Goal: Information Seeking & Learning: Learn about a topic

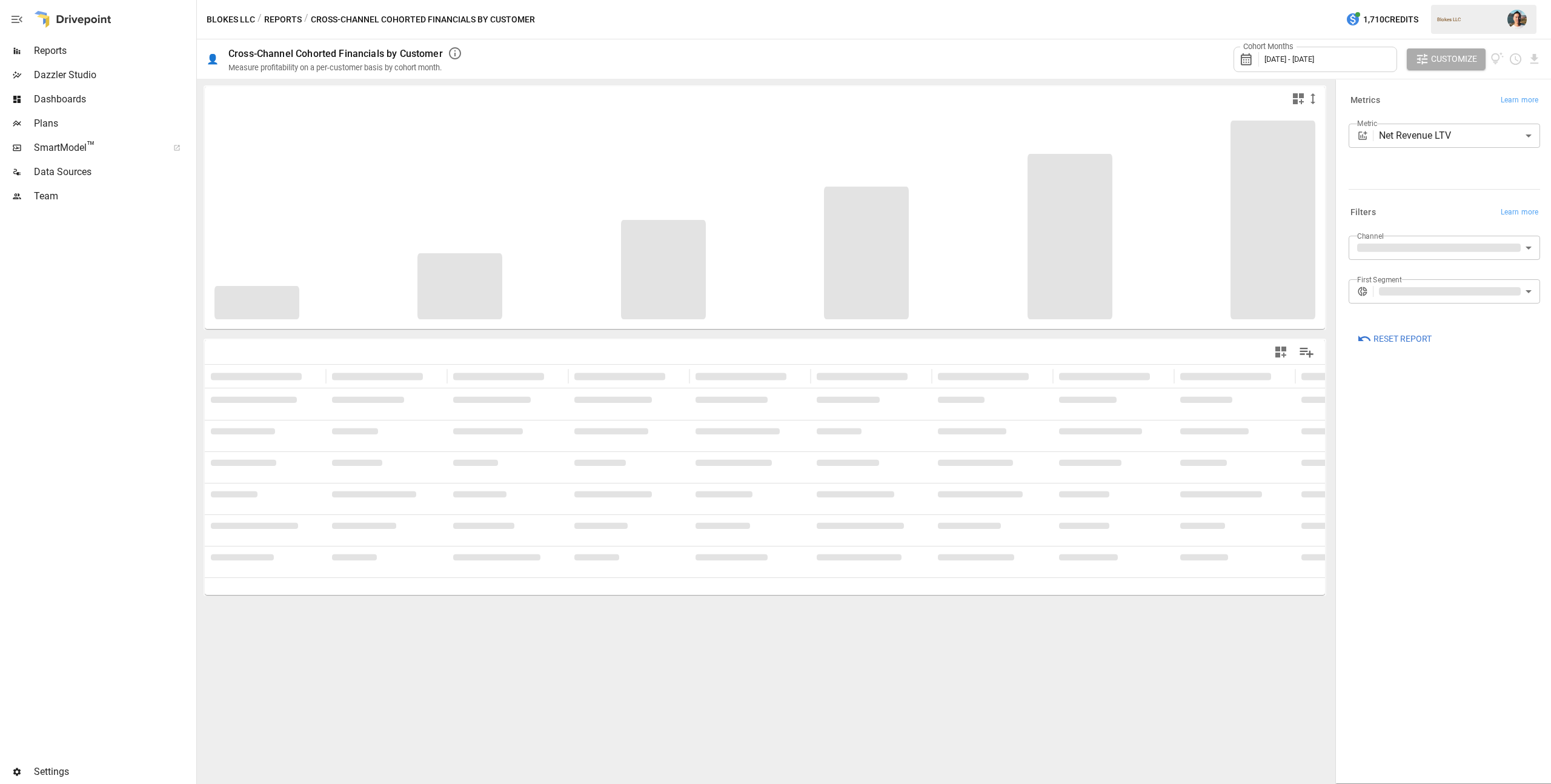
click at [288, 22] on button "Reports" at bounding box center [283, 20] width 37 height 15
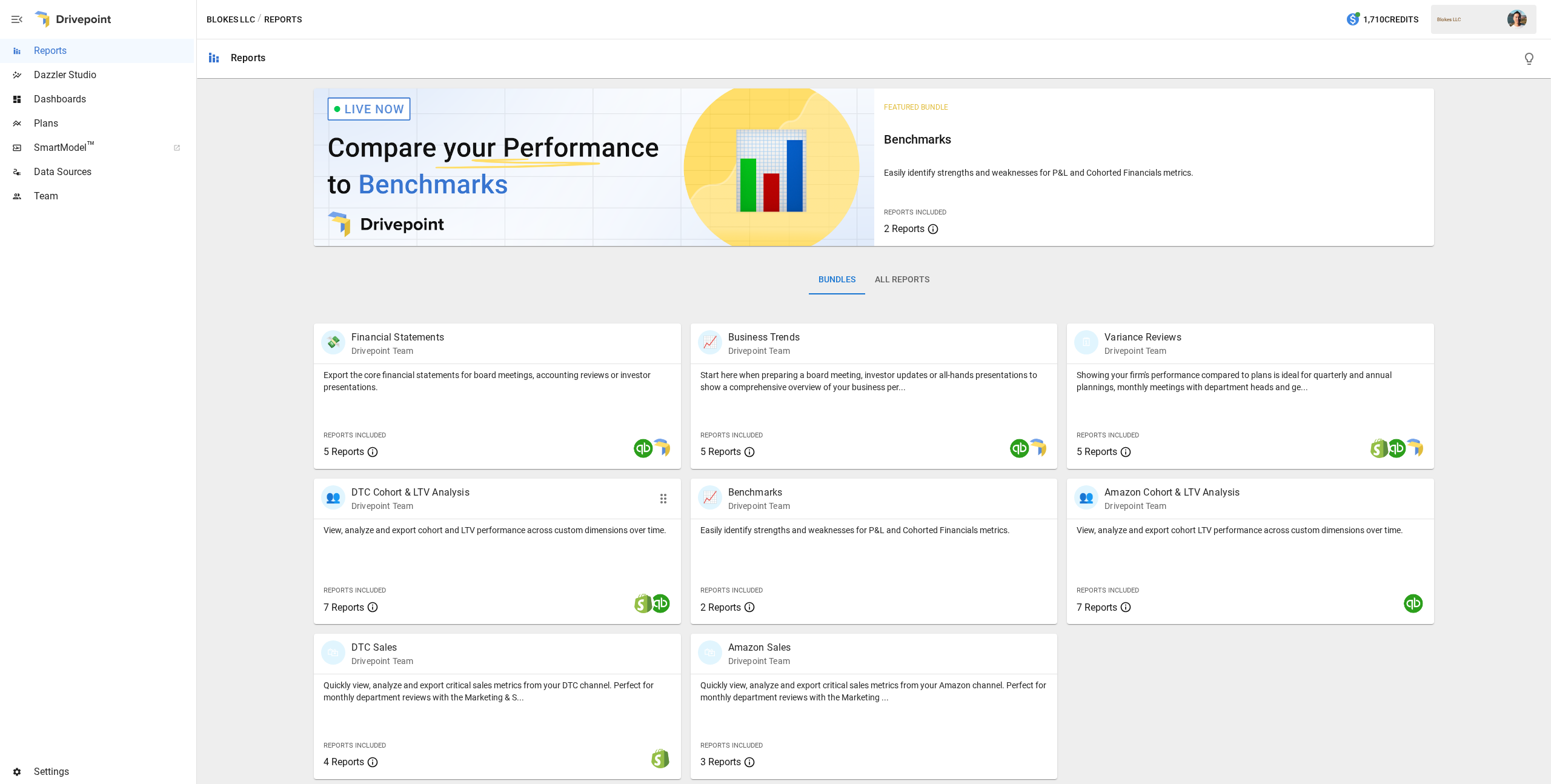
click at [545, 560] on div "View, analyze and export cohort and LTV performance across custom dimensions ov…" at bounding box center [497, 571] width 368 height 105
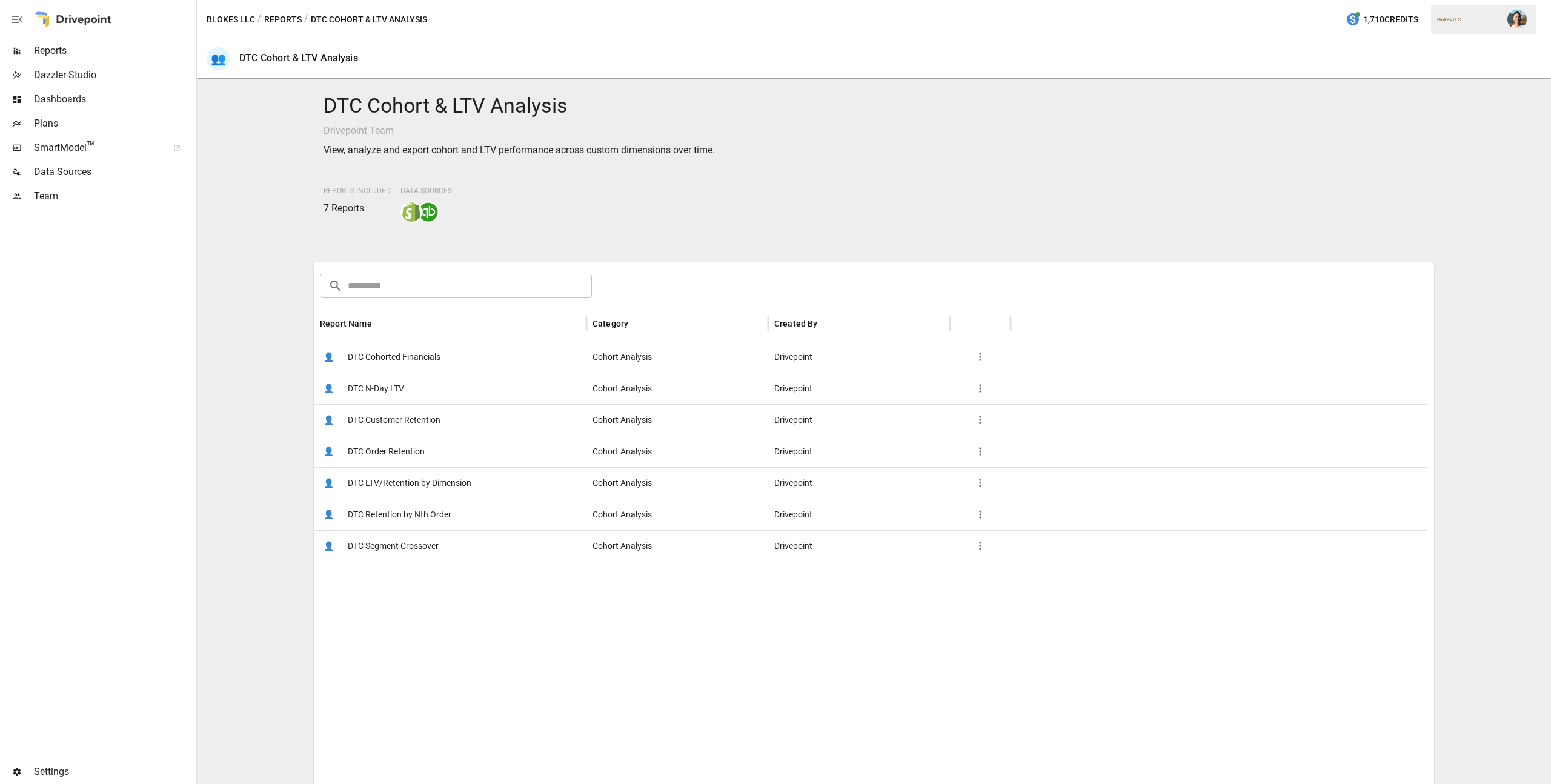
click at [412, 424] on span "DTC Customer Retention" at bounding box center [394, 419] width 93 height 31
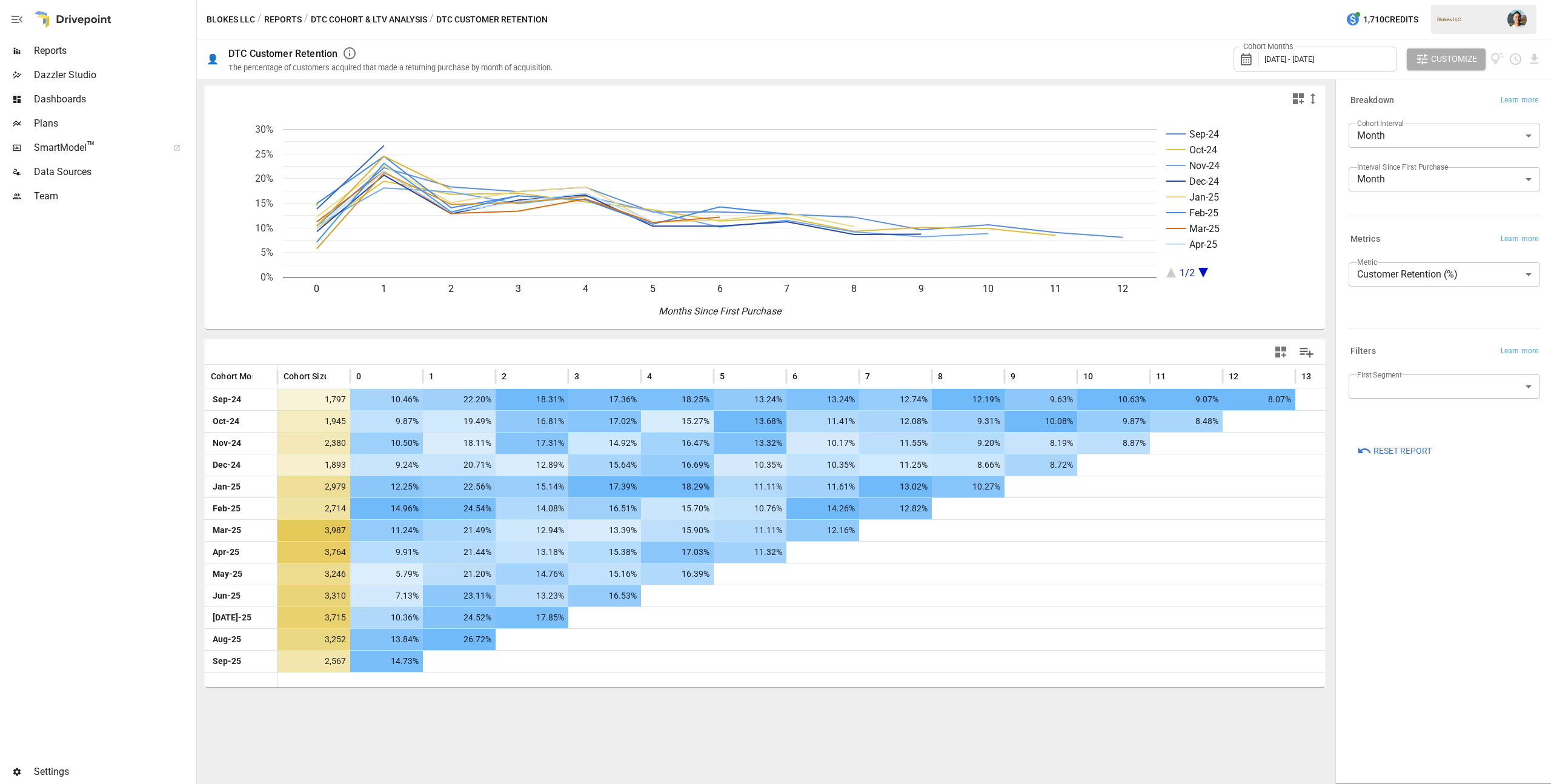
click at [1445, 0] on body "Reports Dazzler Studio Dashboards Plans SmartModel ™ Data Sources Team Settings…" at bounding box center [775, 0] width 1551 height 0
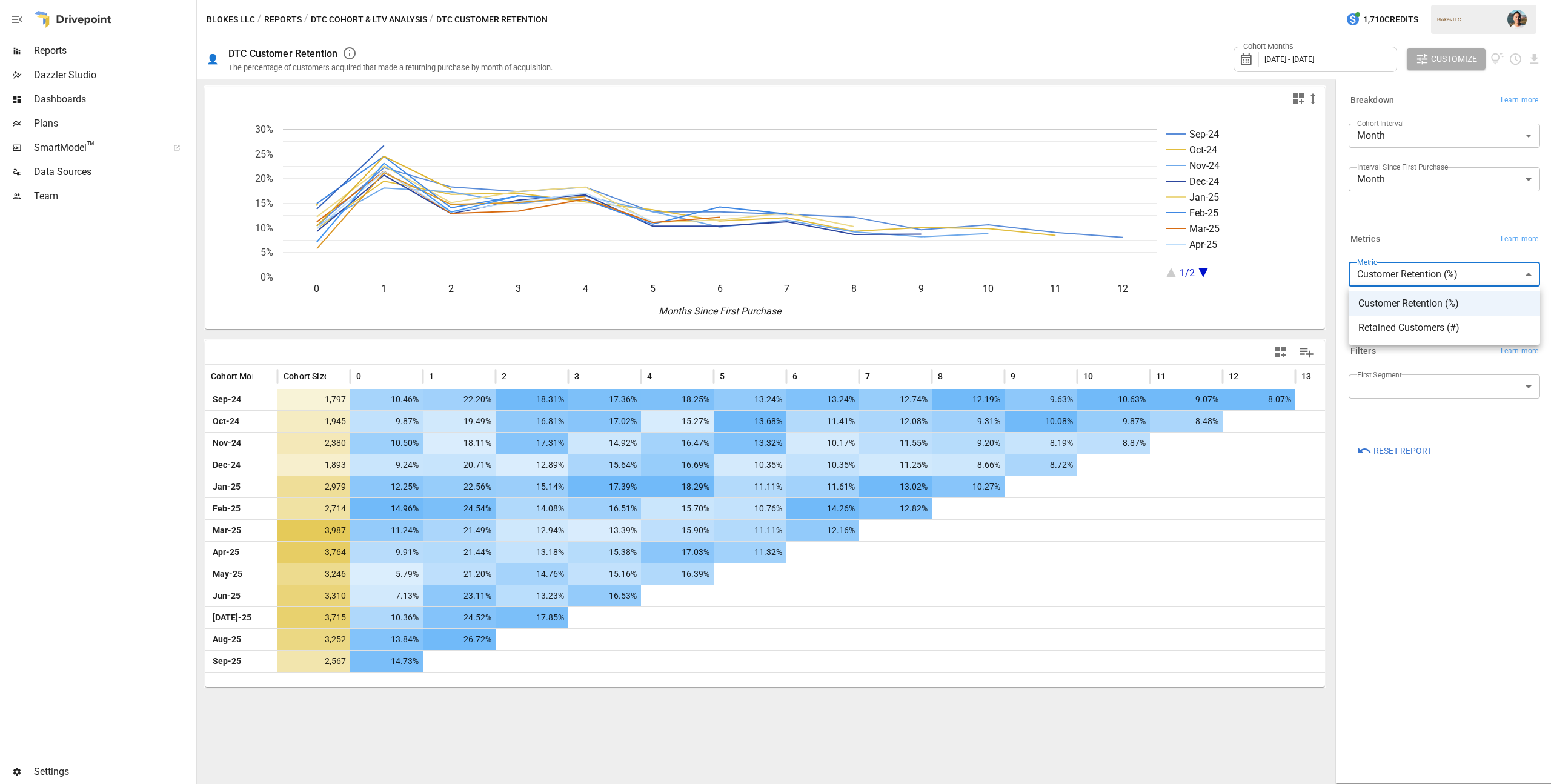
click at [1455, 319] on li "Retained Customers (#)" at bounding box center [1445, 327] width 192 height 24
type input "**********"
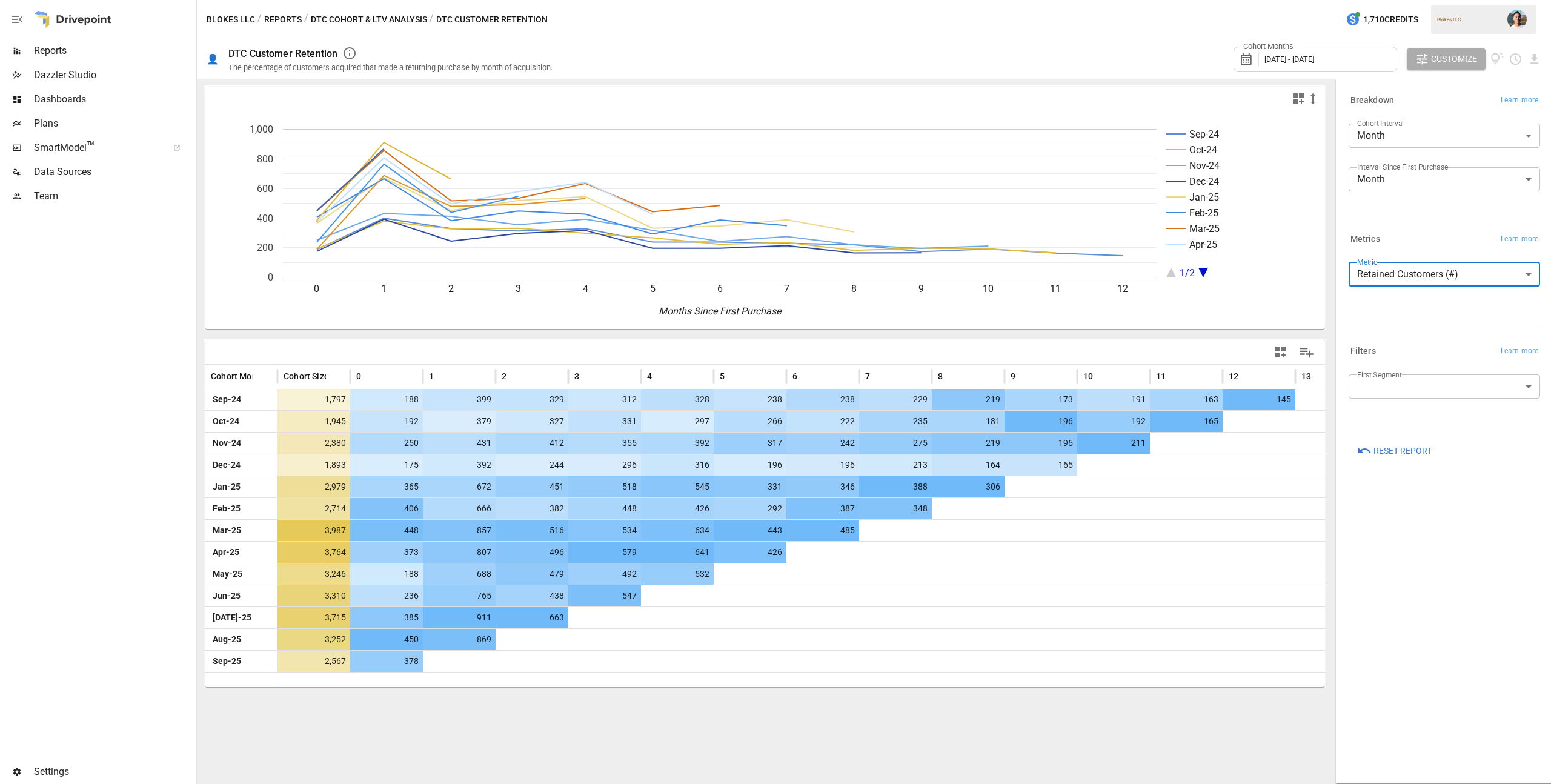
click at [1420, 0] on body "Reports Dazzler Studio Dashboards Plans SmartModel ™ Data Sources Team Settings…" at bounding box center [775, 0] width 1551 height 0
click at [1339, 288] on div at bounding box center [775, 392] width 1551 height 784
click at [1457, 0] on body "Reports Dazzler Studio Dashboards Plans SmartModel ™ Data Sources Team Settings…" at bounding box center [775, 0] width 1551 height 0
click at [1382, 237] on div at bounding box center [775, 392] width 1551 height 784
click at [1422, 0] on body "Reports Dazzler Studio Dashboards Plans SmartModel ™ Data Sources Team Settings…" at bounding box center [775, 0] width 1551 height 0
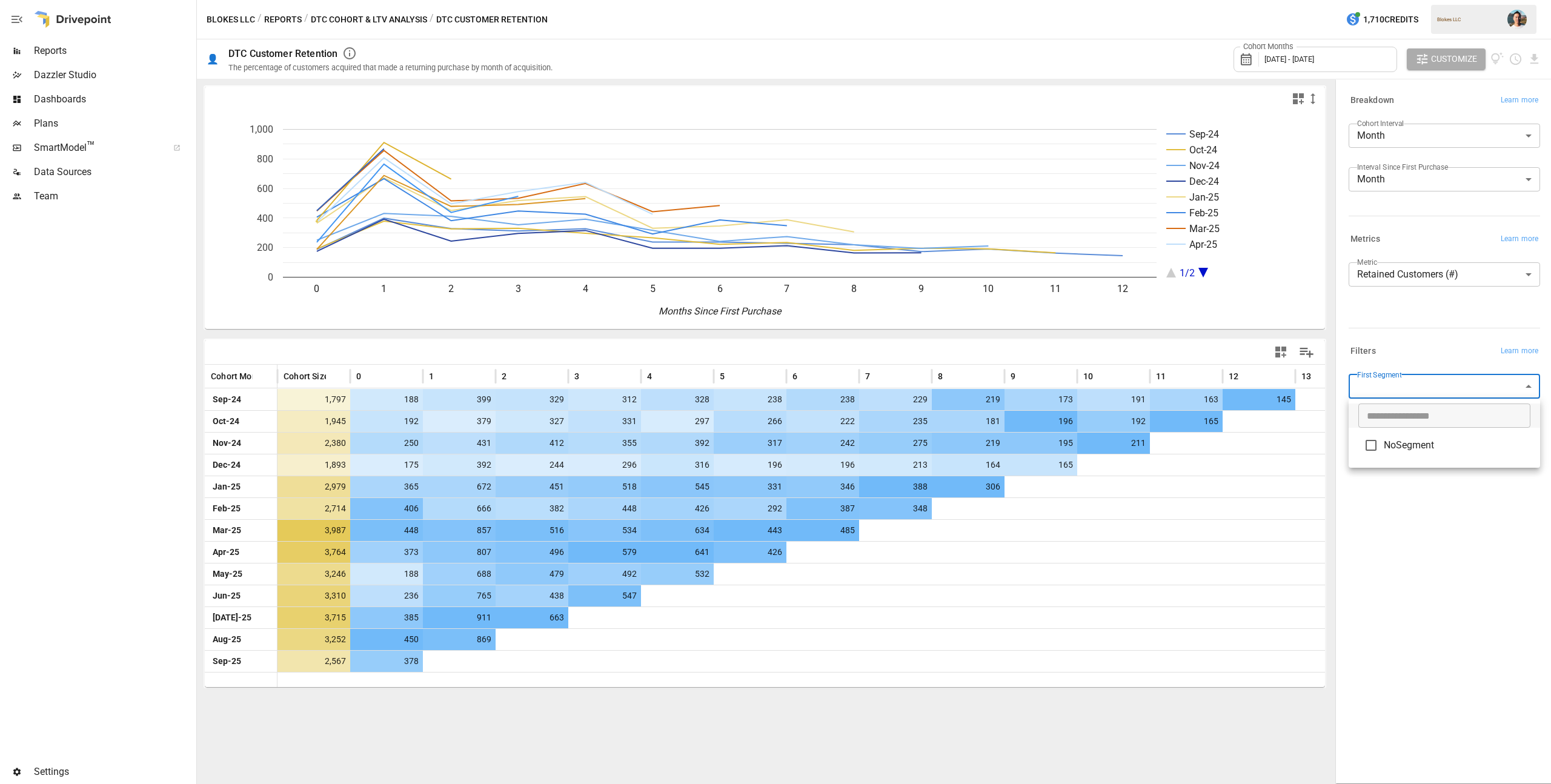
click at [1424, 348] on div at bounding box center [775, 392] width 1551 height 784
click at [1425, 347] on div "Filters Learn more" at bounding box center [1445, 352] width 192 height 17
click at [1427, 0] on body "Reports Dazzler Studio Dashboards Plans SmartModel ™ Data Sources Team Settings…" at bounding box center [775, 0] width 1551 height 0
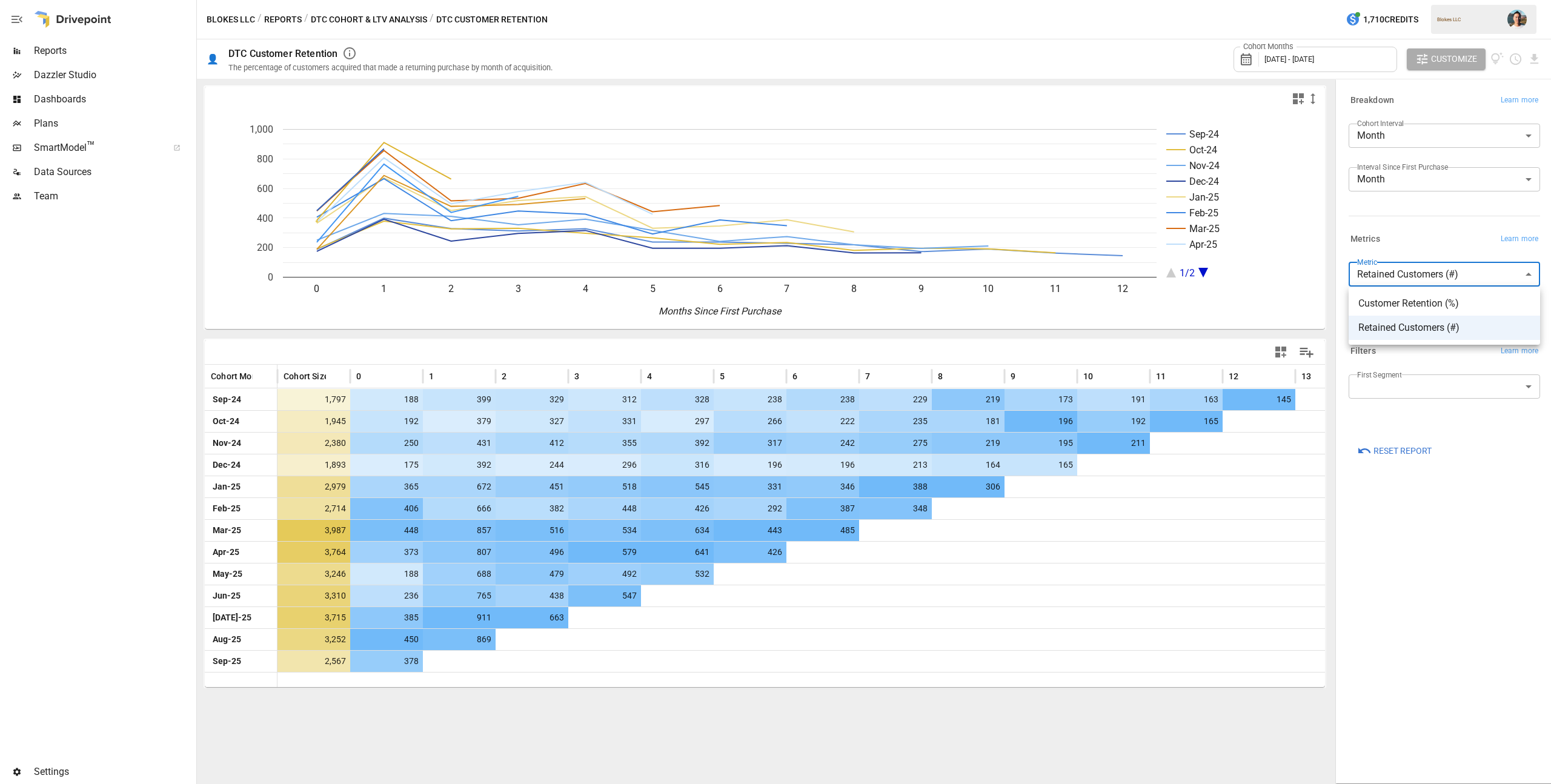
click at [1446, 68] on div at bounding box center [775, 392] width 1551 height 784
click at [1449, 62] on span "Customize" at bounding box center [1453, 59] width 46 height 15
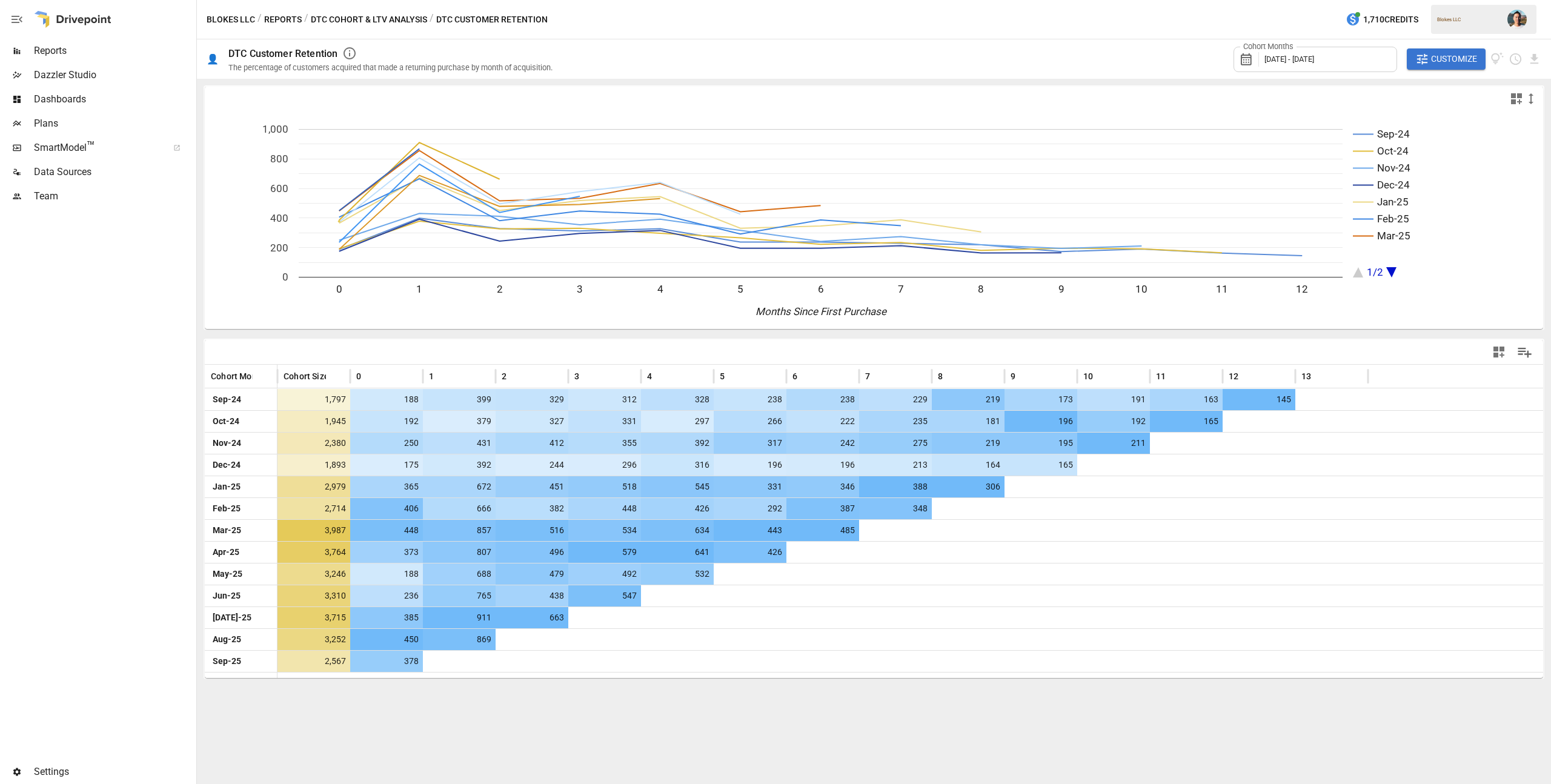
click at [284, 23] on button "Reports" at bounding box center [283, 20] width 37 height 15
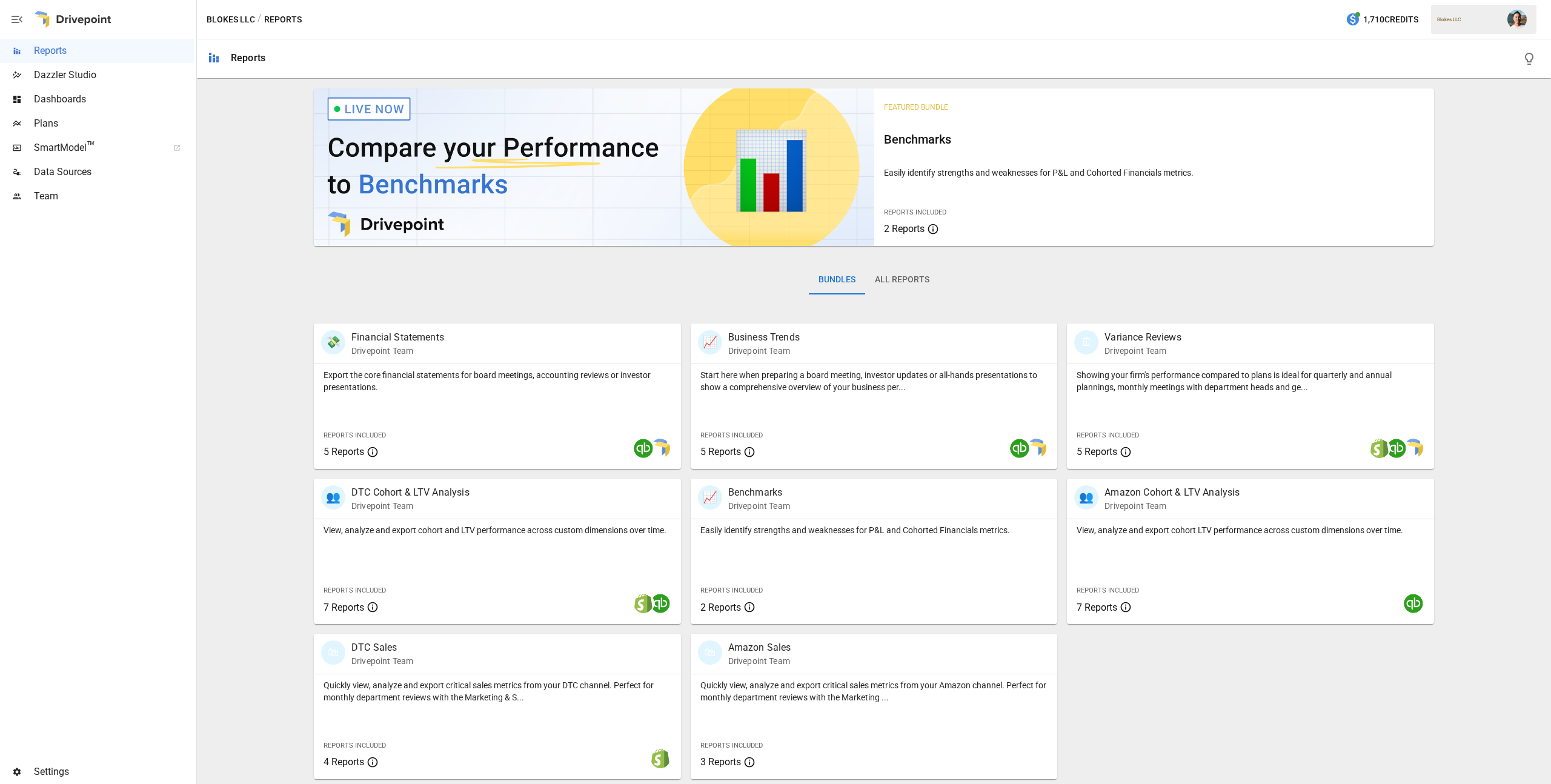
click at [889, 282] on button "All Reports" at bounding box center [902, 279] width 74 height 29
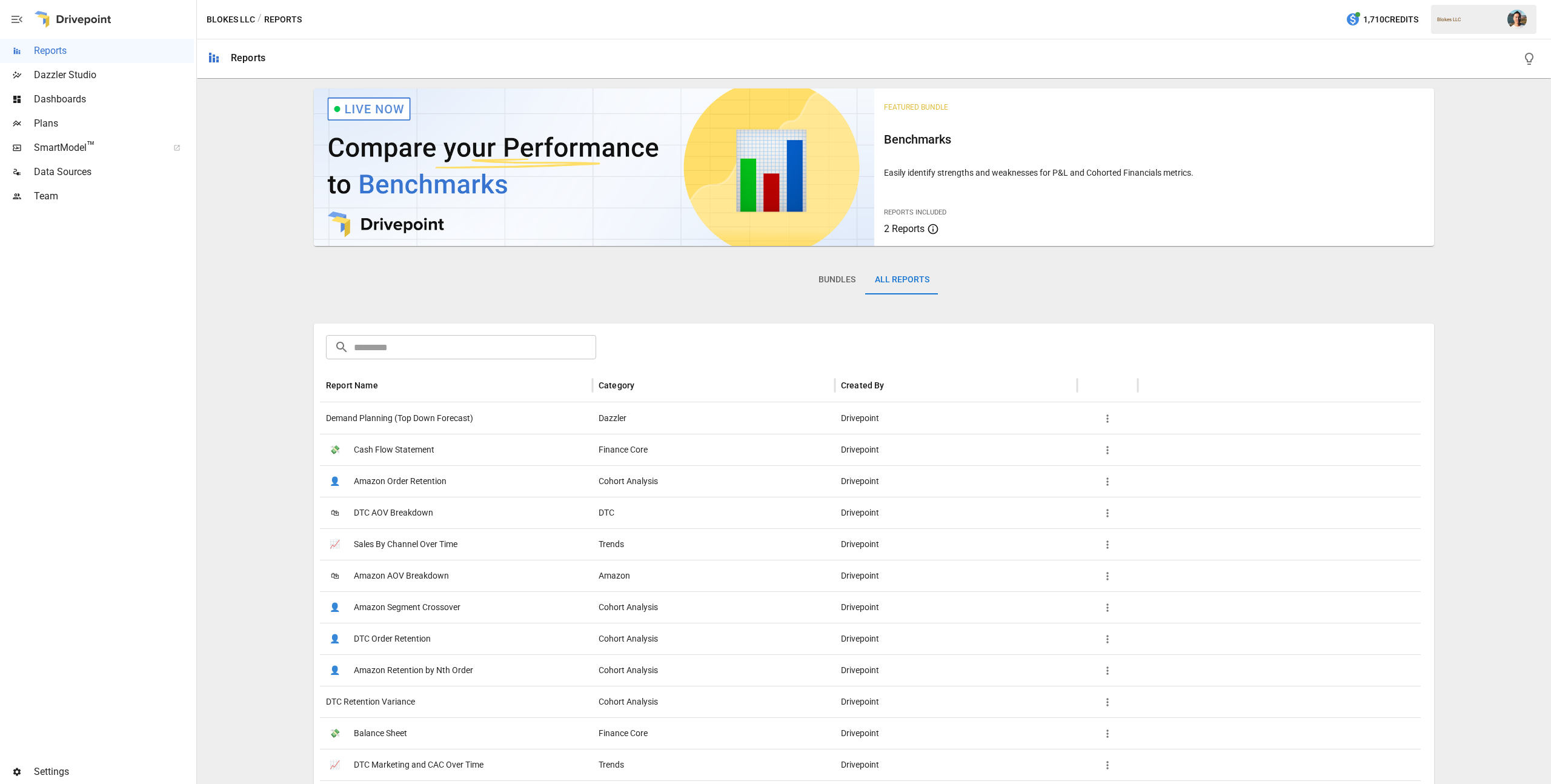
click at [461, 353] on input "text" at bounding box center [475, 347] width 242 height 24
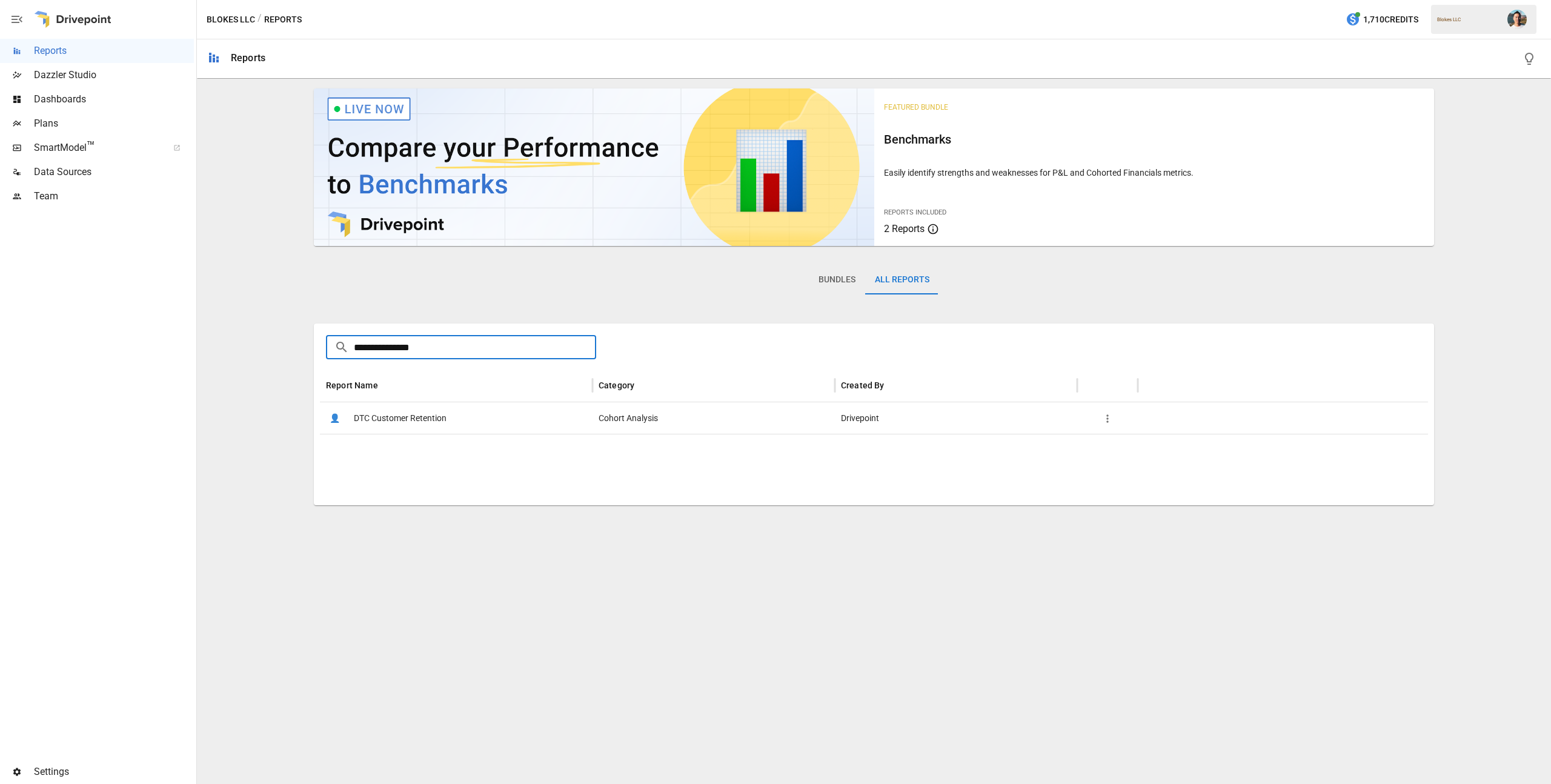
type input "**********"
click at [383, 416] on span "DTC Customer Retention" at bounding box center [400, 418] width 93 height 31
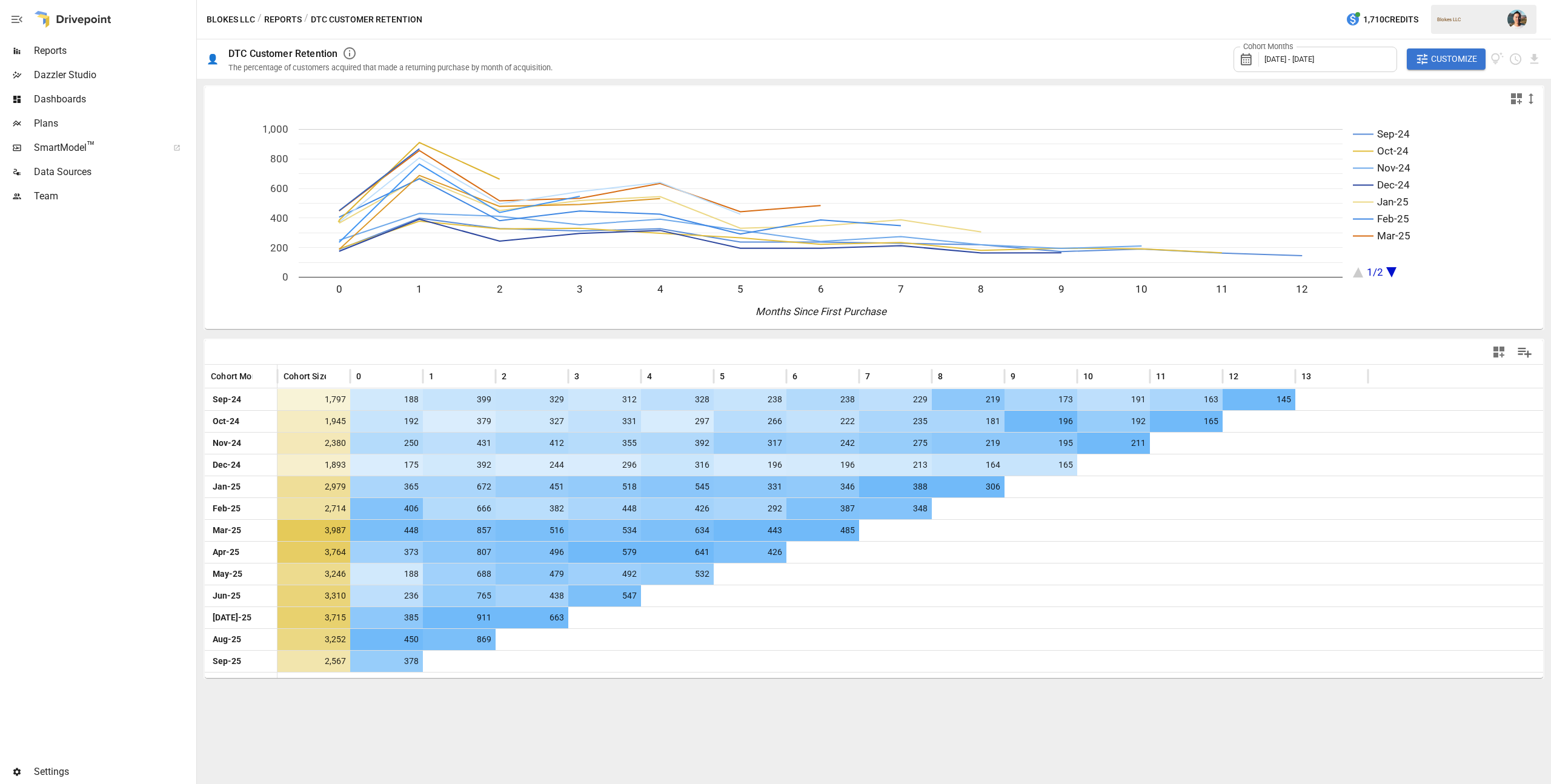
click at [79, 98] on span "Dashboards" at bounding box center [114, 100] width 160 height 15
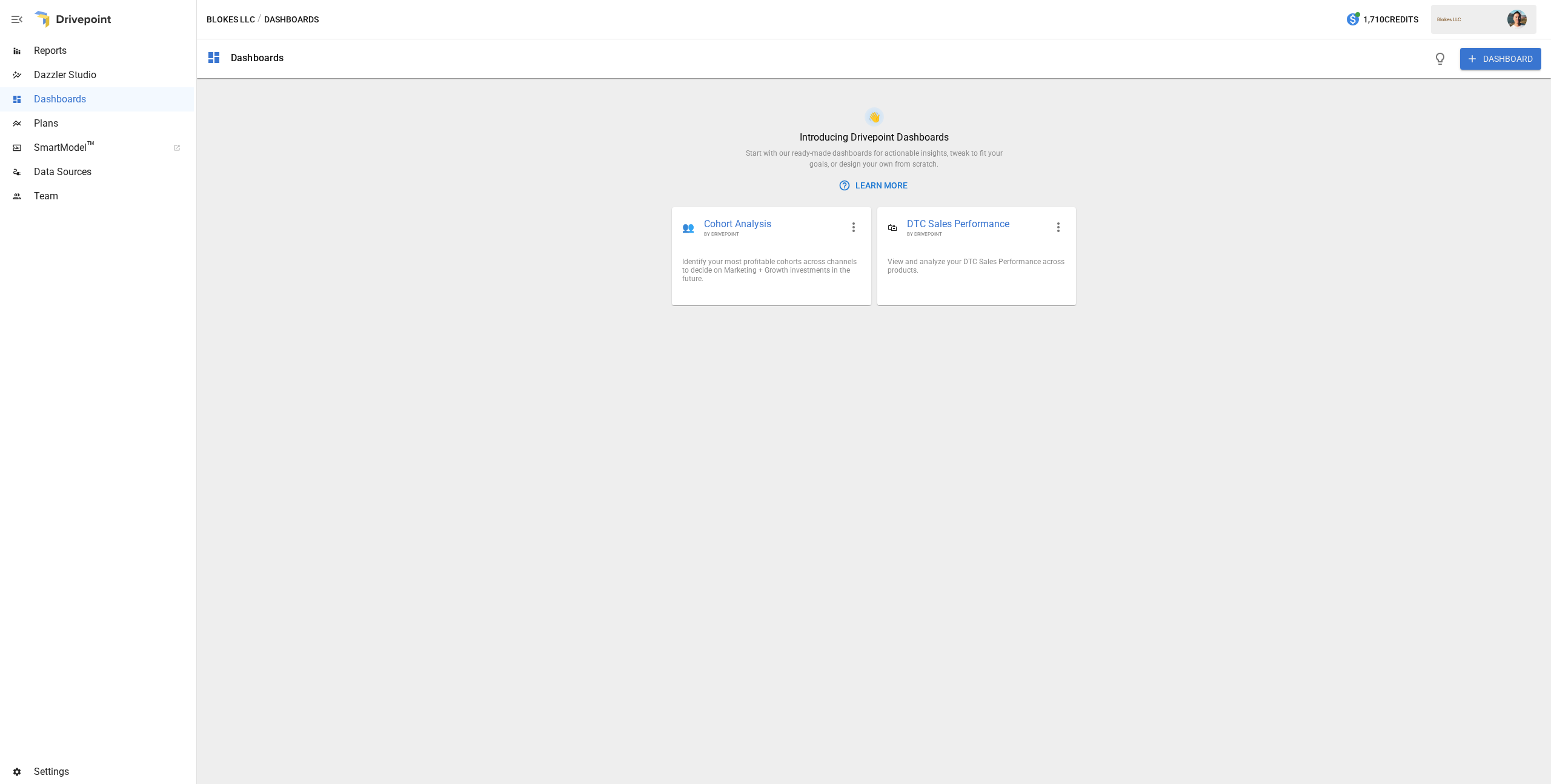
click at [92, 57] on span "Reports" at bounding box center [114, 51] width 160 height 15
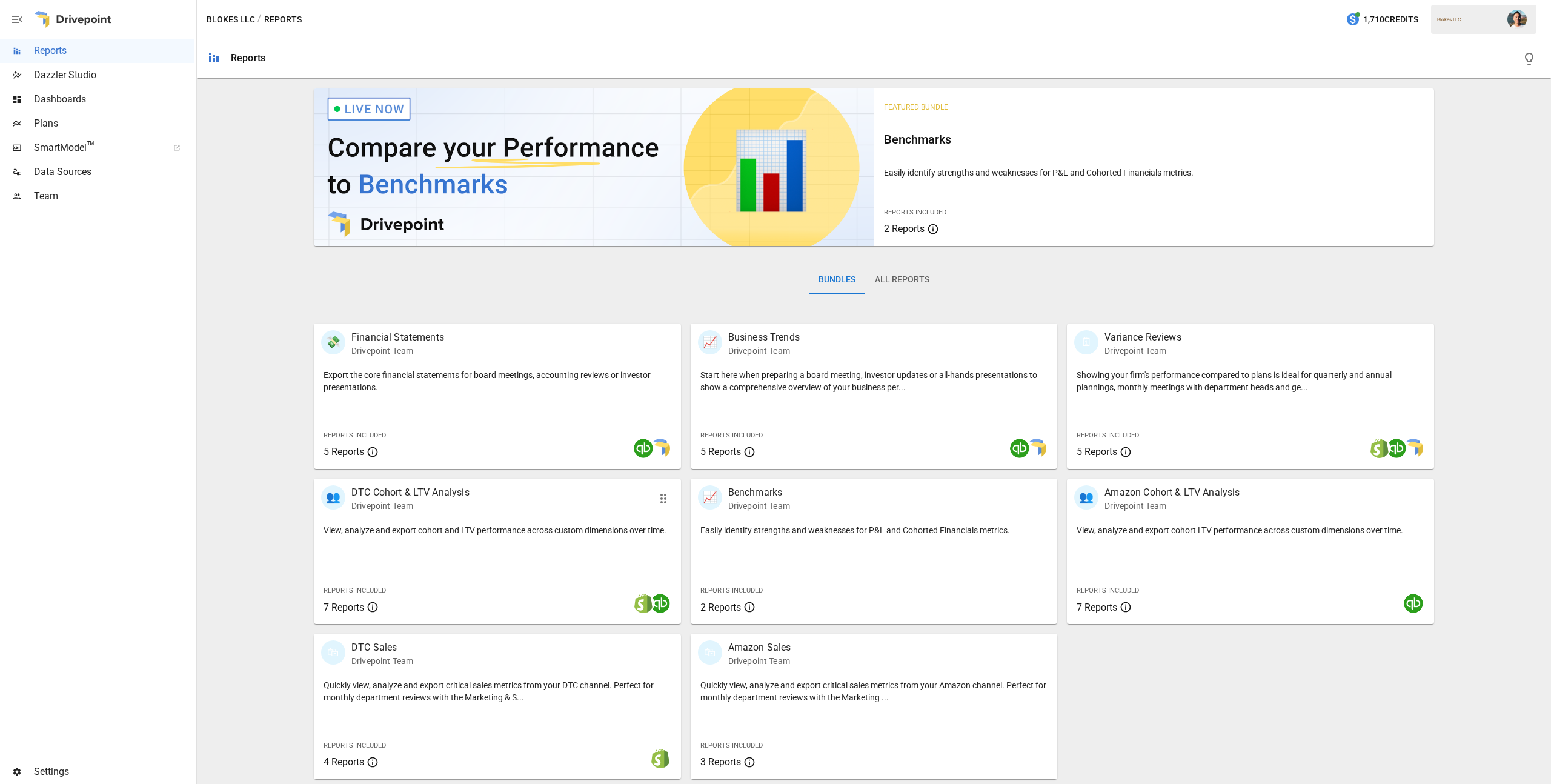
click at [537, 546] on div "View, analyze and export cohort and LTV performance across custom dimensions ov…" at bounding box center [497, 571] width 368 height 105
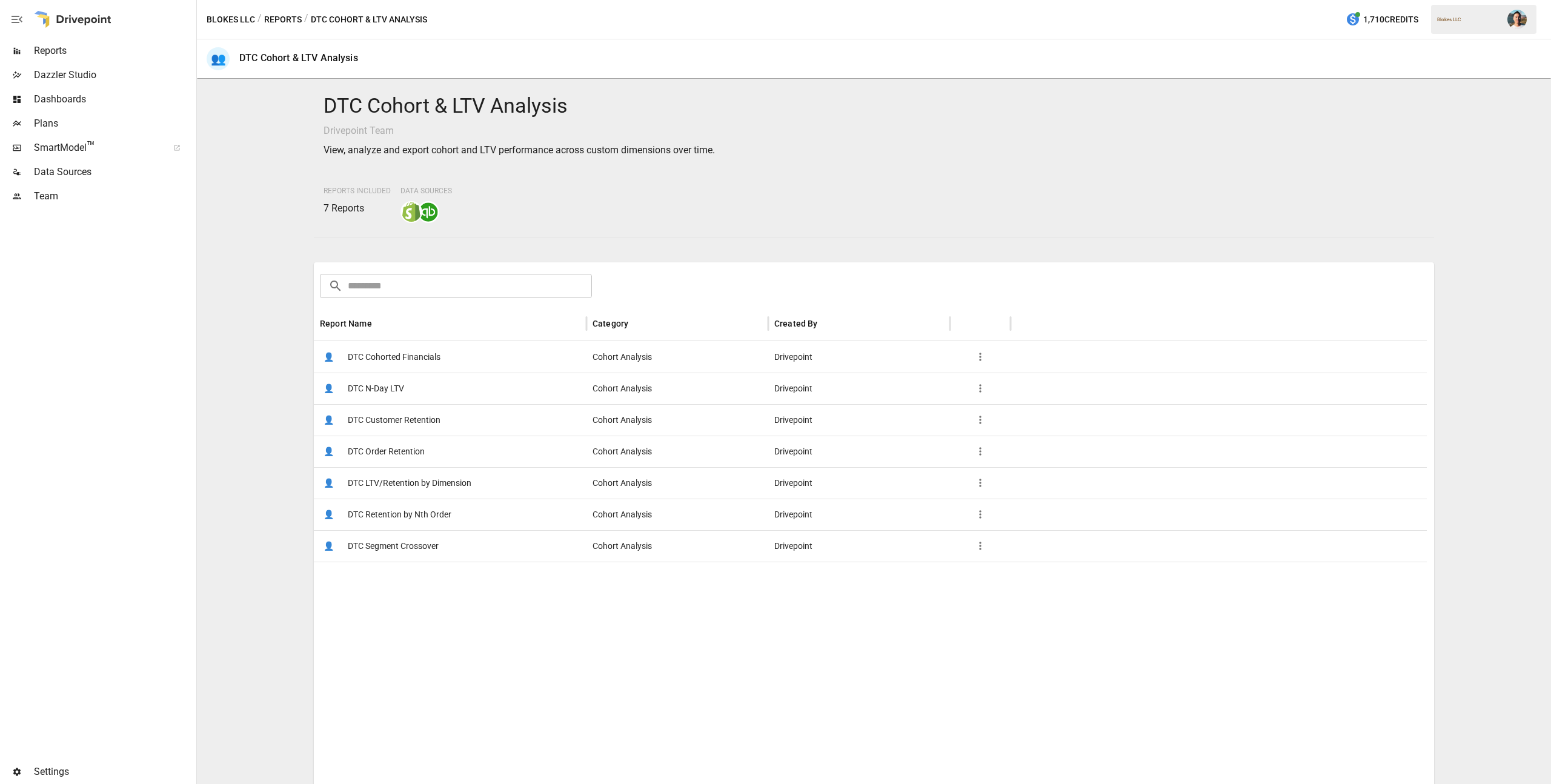
click at [418, 415] on span "DTC Customer Retention" at bounding box center [394, 419] width 93 height 31
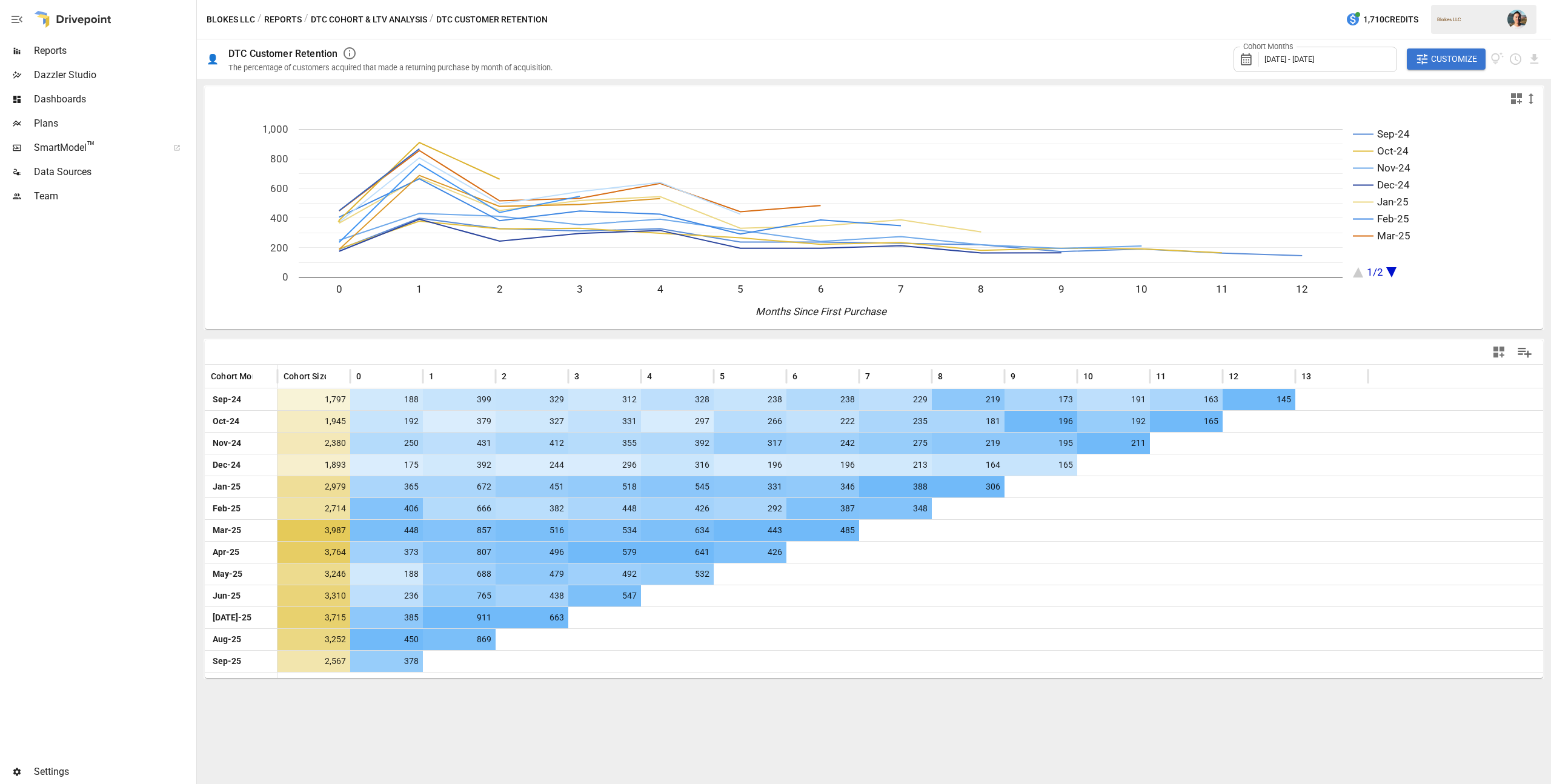
click at [1462, 65] on span "Customize" at bounding box center [1453, 59] width 46 height 15
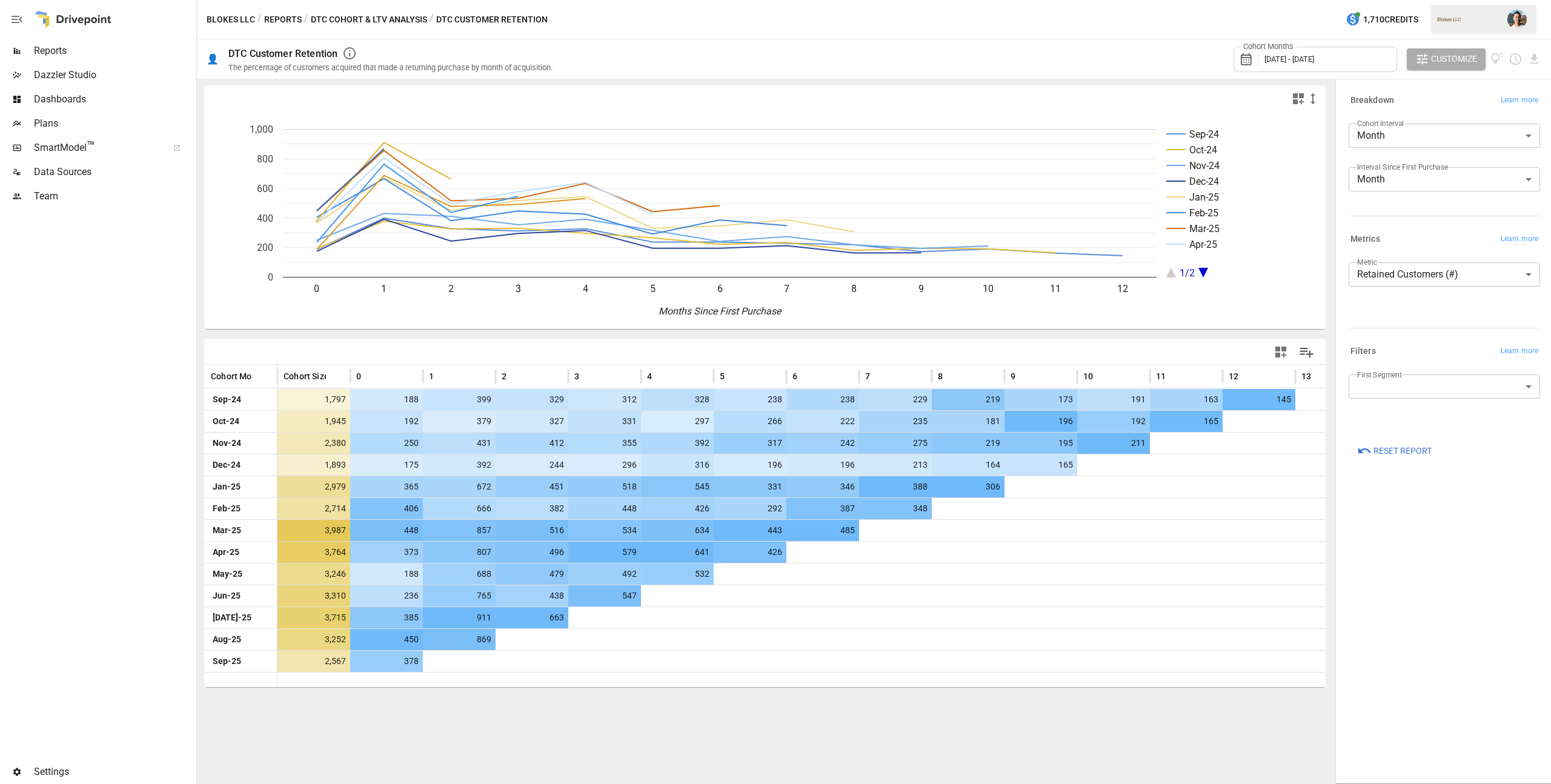
click at [312, 20] on button "DTC Cohort & LTV Analysis" at bounding box center [368, 20] width 116 height 15
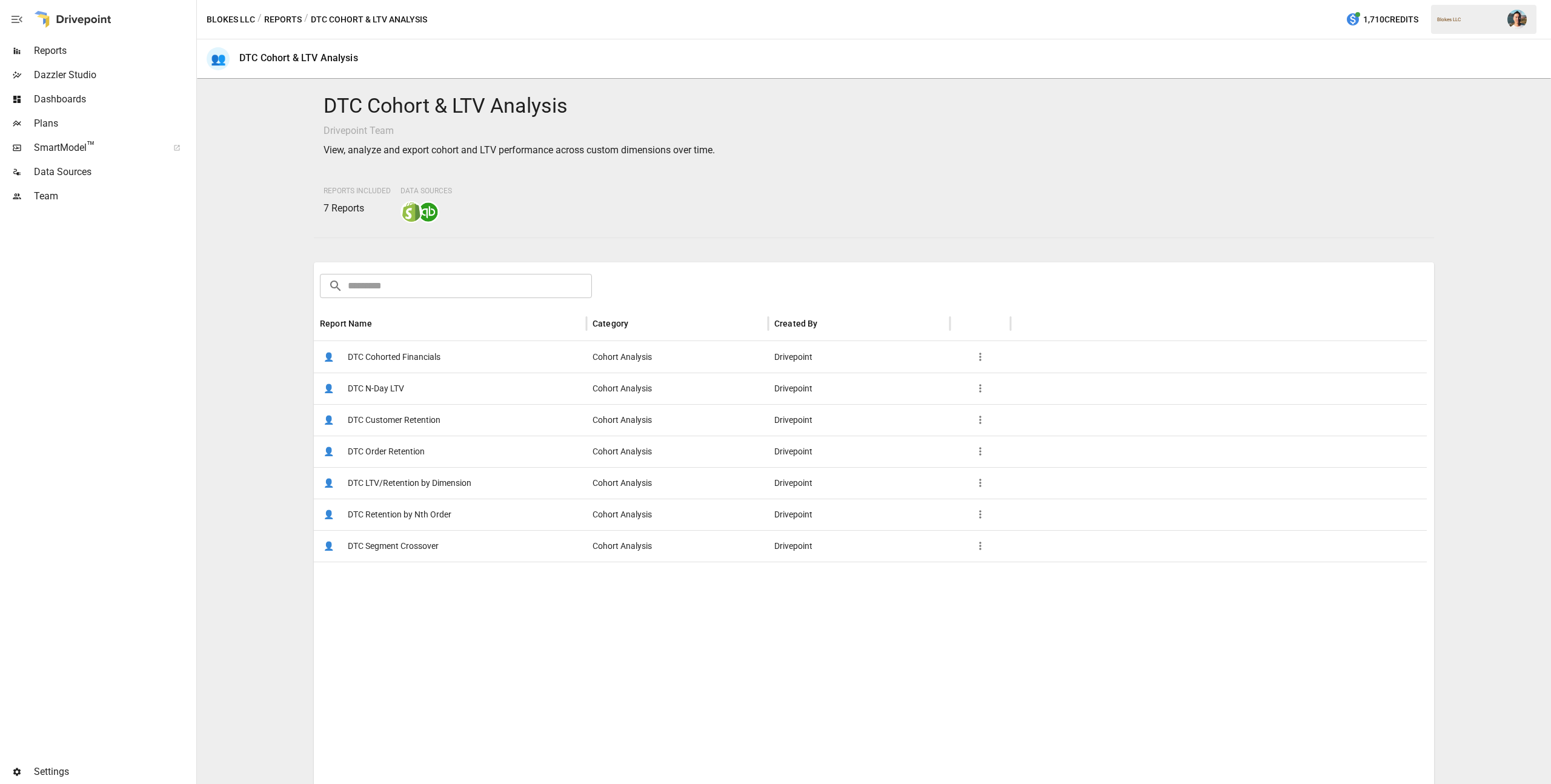
click at [282, 18] on button "Reports" at bounding box center [283, 20] width 37 height 15
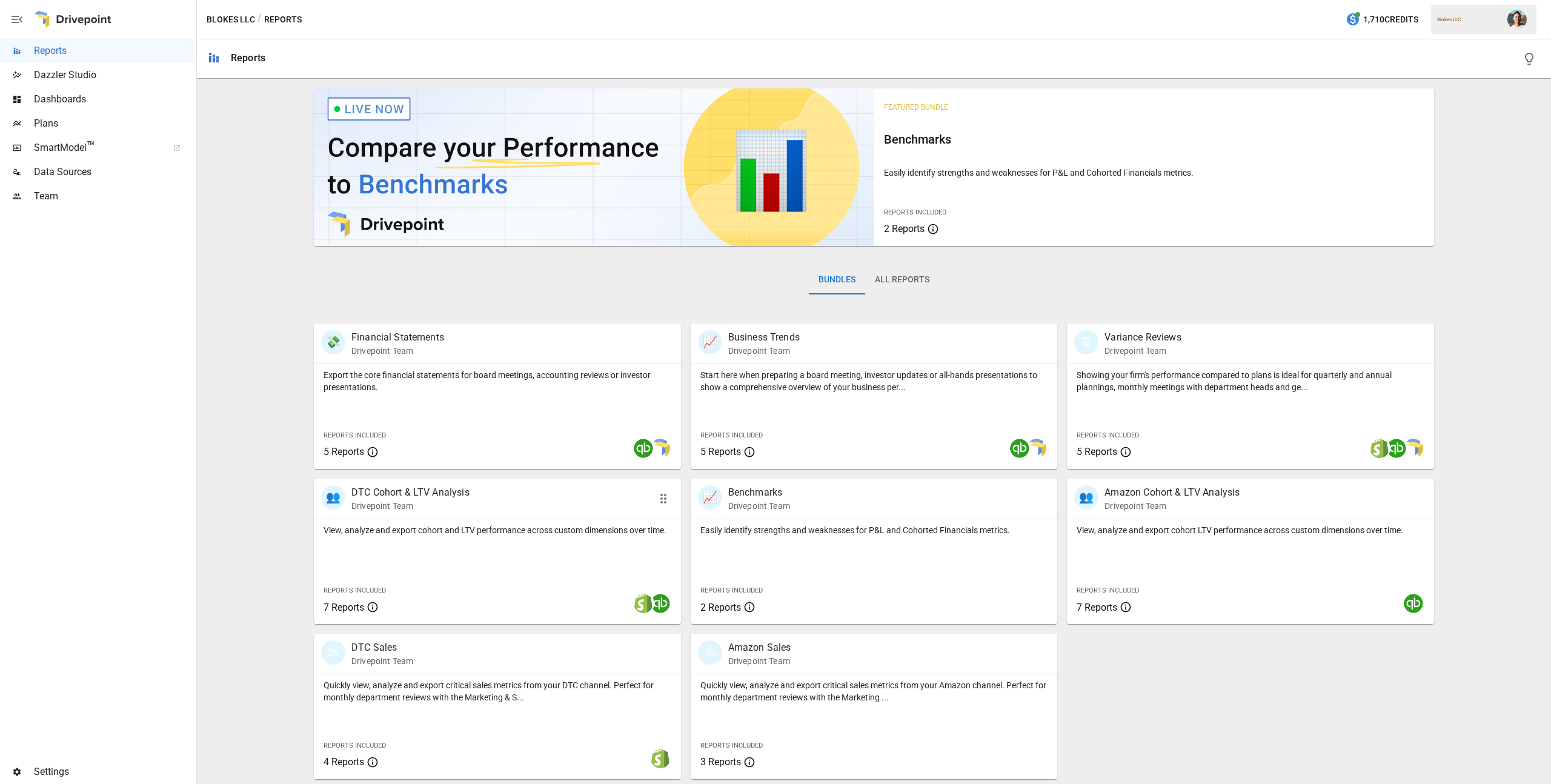
click at [478, 536] on p "View, analyze and export cohort and LTV performance across custom dimensions ov…" at bounding box center [498, 529] width 348 height 12
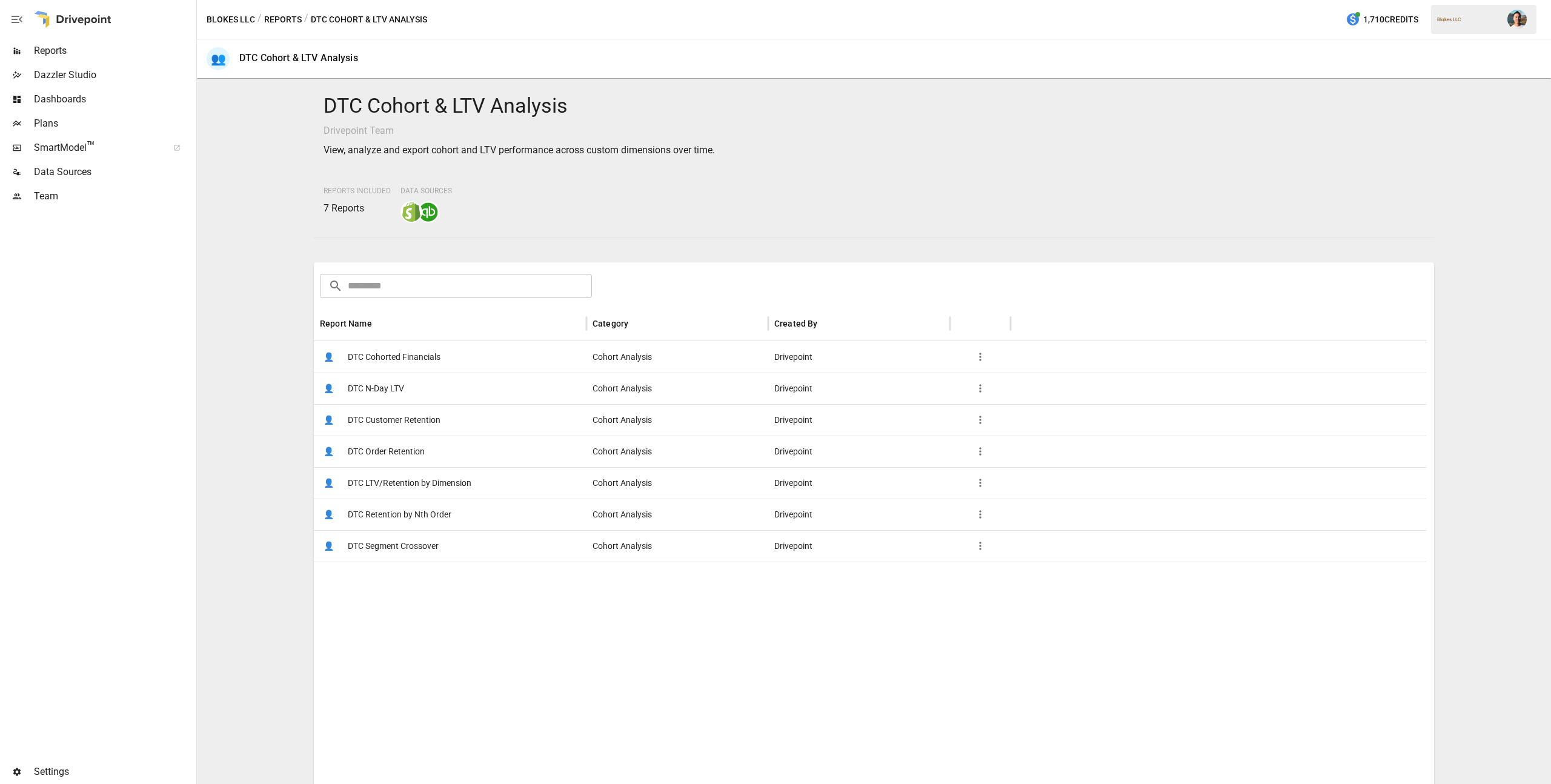
click at [392, 456] on span "DTC Order Retention" at bounding box center [386, 451] width 77 height 31
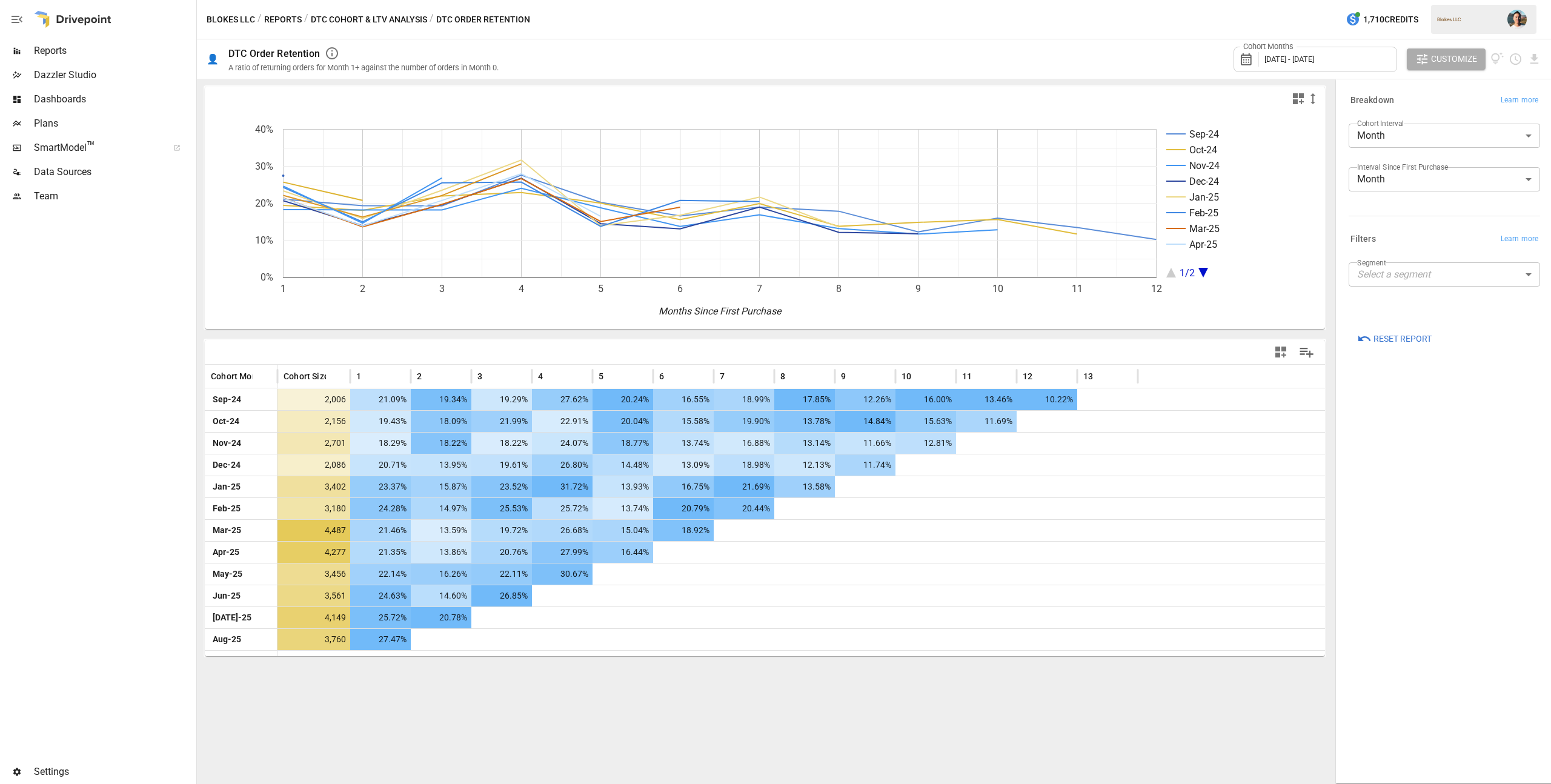
click at [396, 19] on button "DTC Cohort & LTV Analysis" at bounding box center [368, 20] width 116 height 15
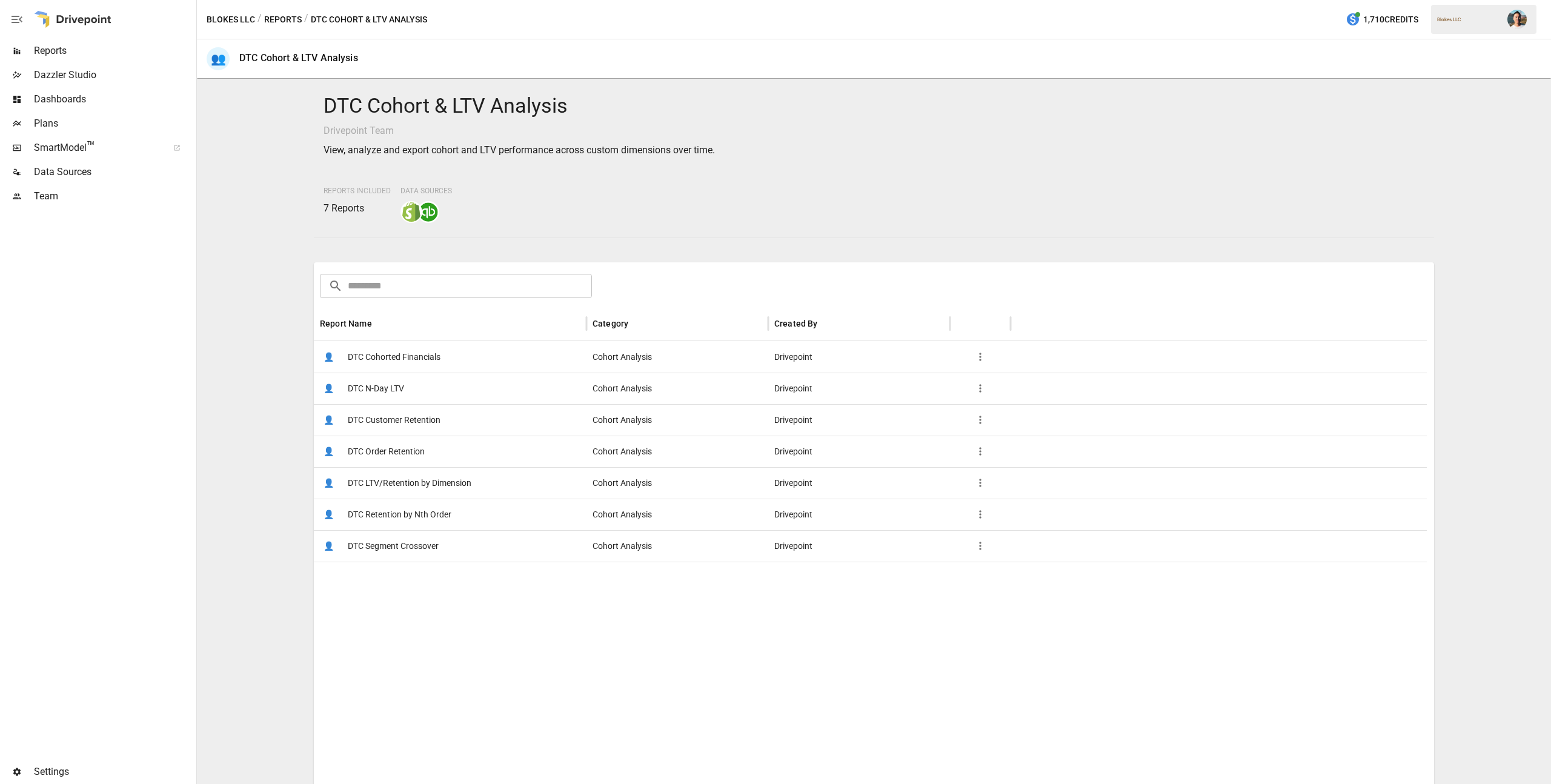
click at [395, 418] on span "DTC Customer Retention" at bounding box center [394, 419] width 93 height 31
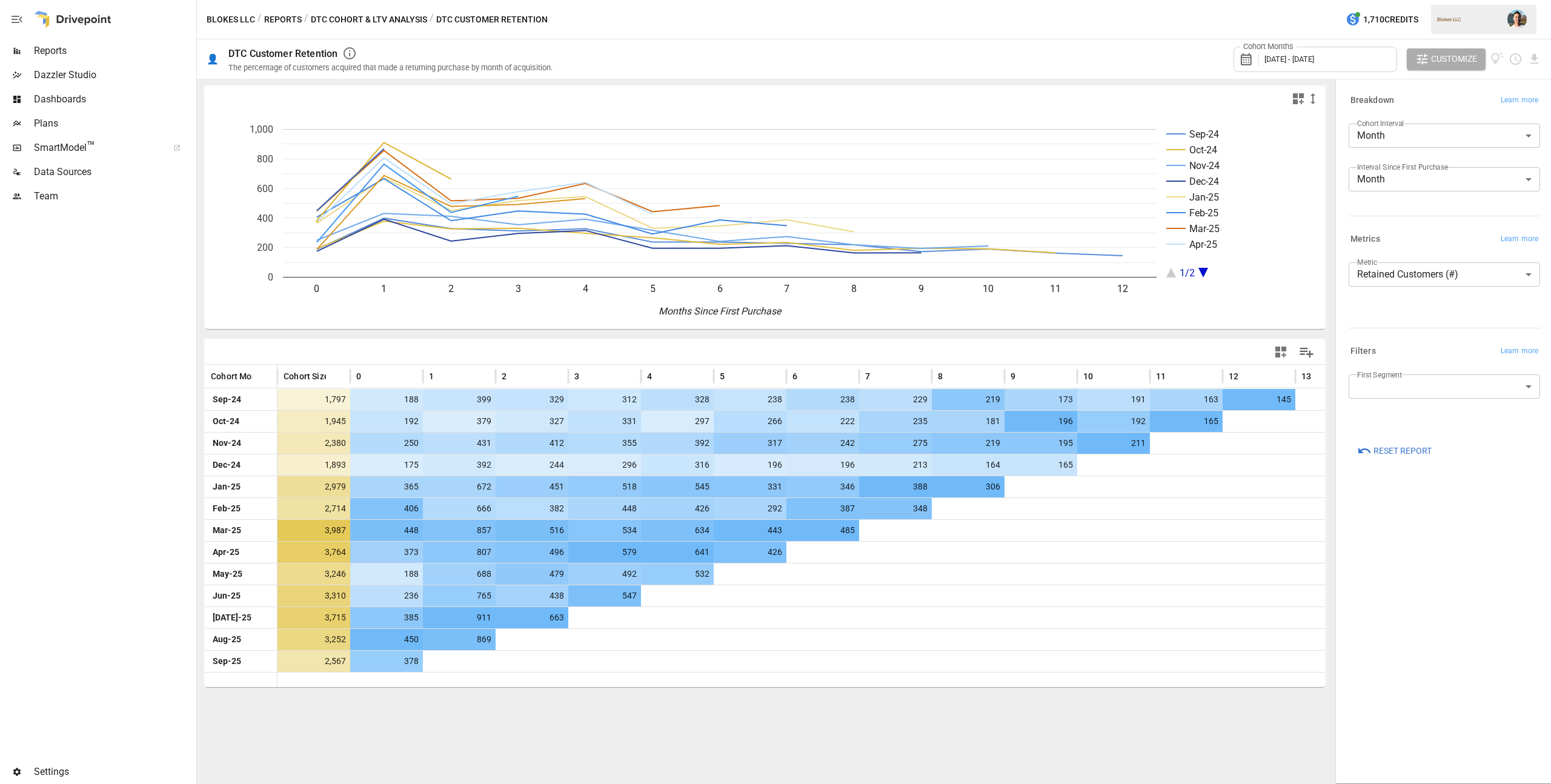
click at [1437, 197] on div "Interval Since First Purchase Month ***** ​" at bounding box center [1445, 184] width 192 height 33
click at [1437, 0] on body "Reports Dazzler Studio Dashboards Plans SmartModel ™ Data Sources Team Settings…" at bounding box center [775, 0] width 1551 height 0
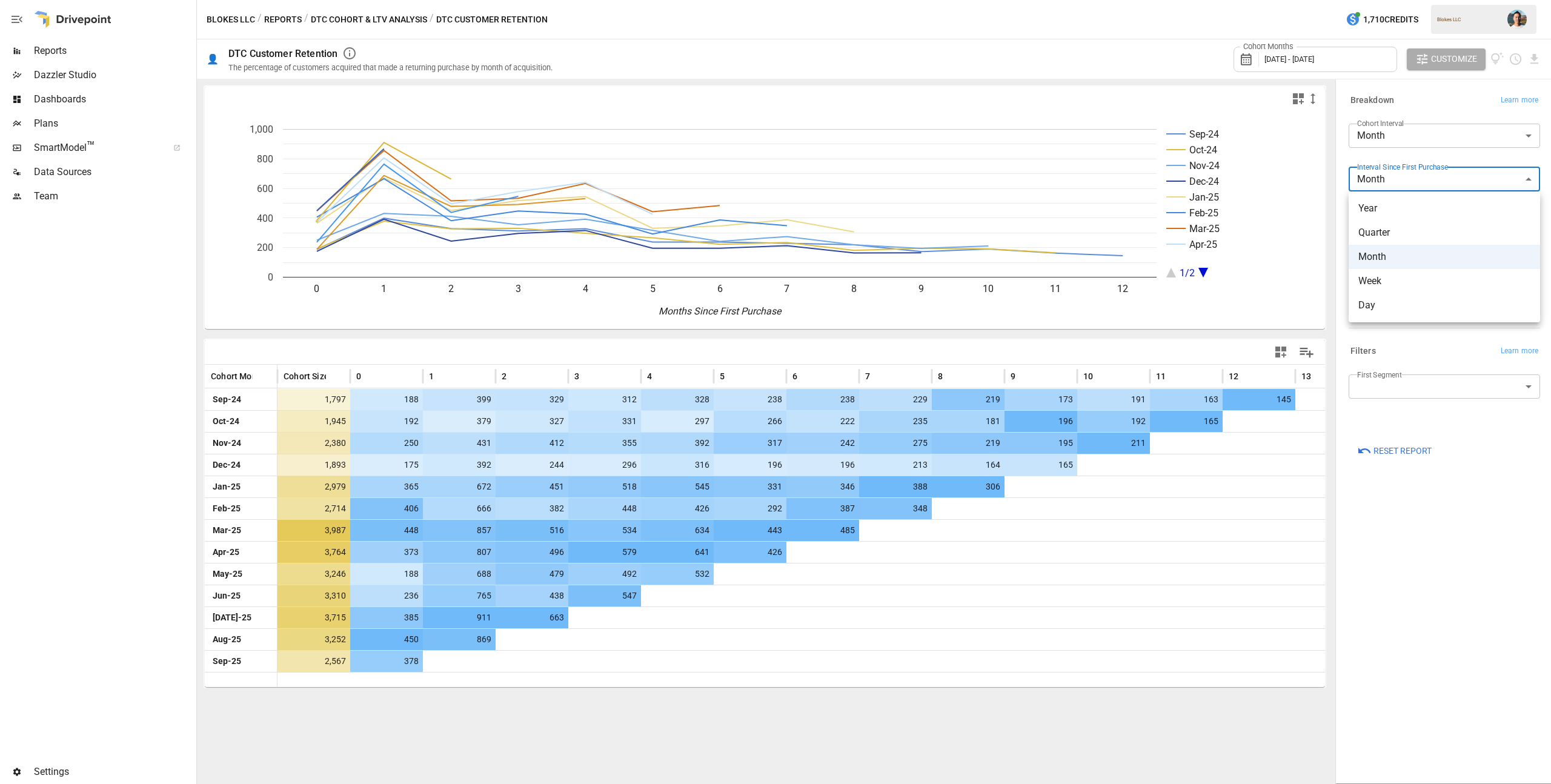
click at [1340, 162] on div at bounding box center [775, 392] width 1551 height 784
click at [1381, 0] on body "Reports Dazzler Studio Dashboards Plans SmartModel ™ Data Sources Team Settings…" at bounding box center [775, 0] width 1551 height 0
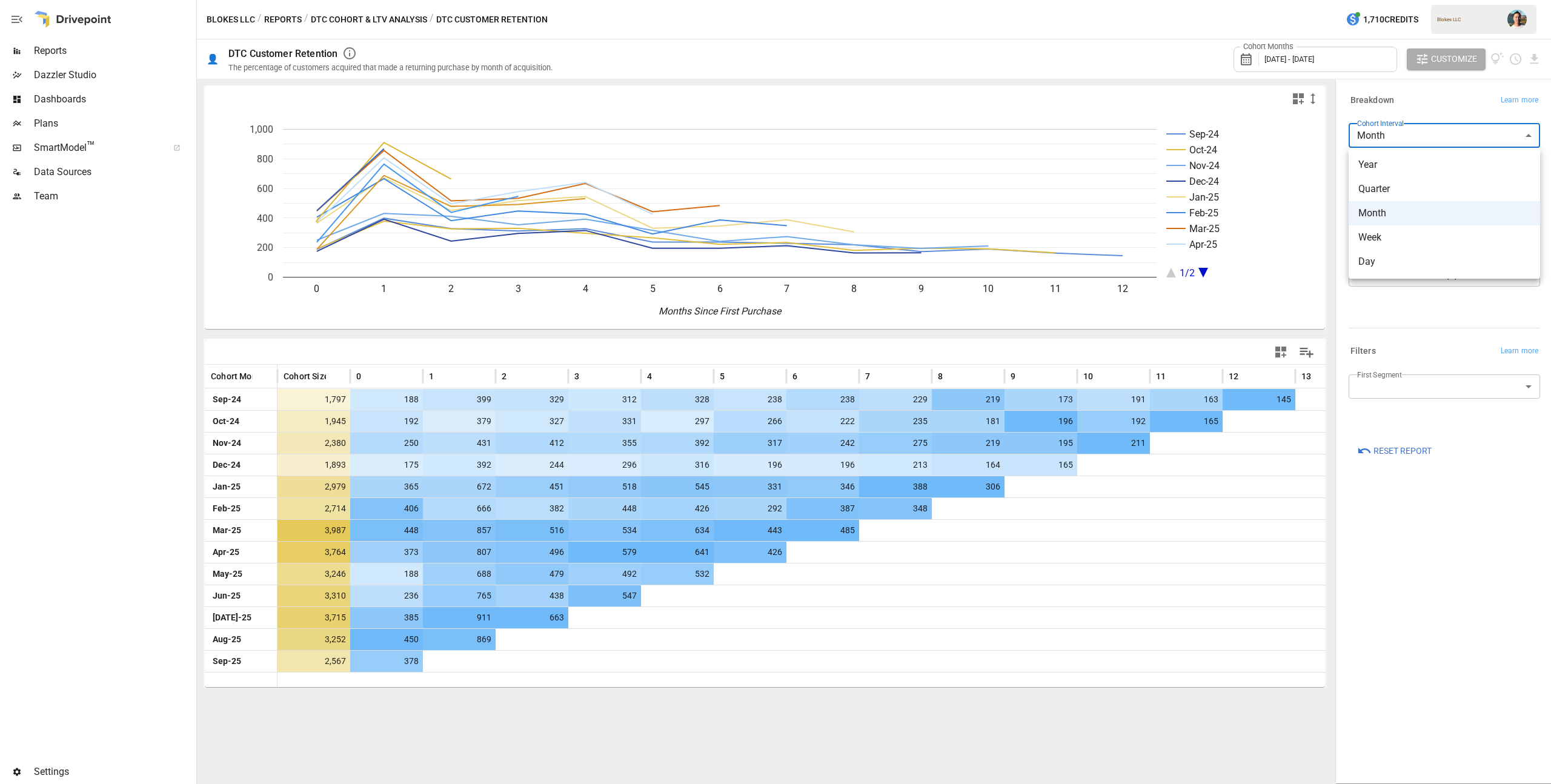
click at [1337, 138] on div at bounding box center [775, 392] width 1551 height 784
click at [1392, 0] on body "Reports Dazzler Studio Dashboards Plans SmartModel ™ Data Sources Team Settings…" at bounding box center [775, 0] width 1551 height 0
click at [1342, 113] on div at bounding box center [775, 392] width 1551 height 784
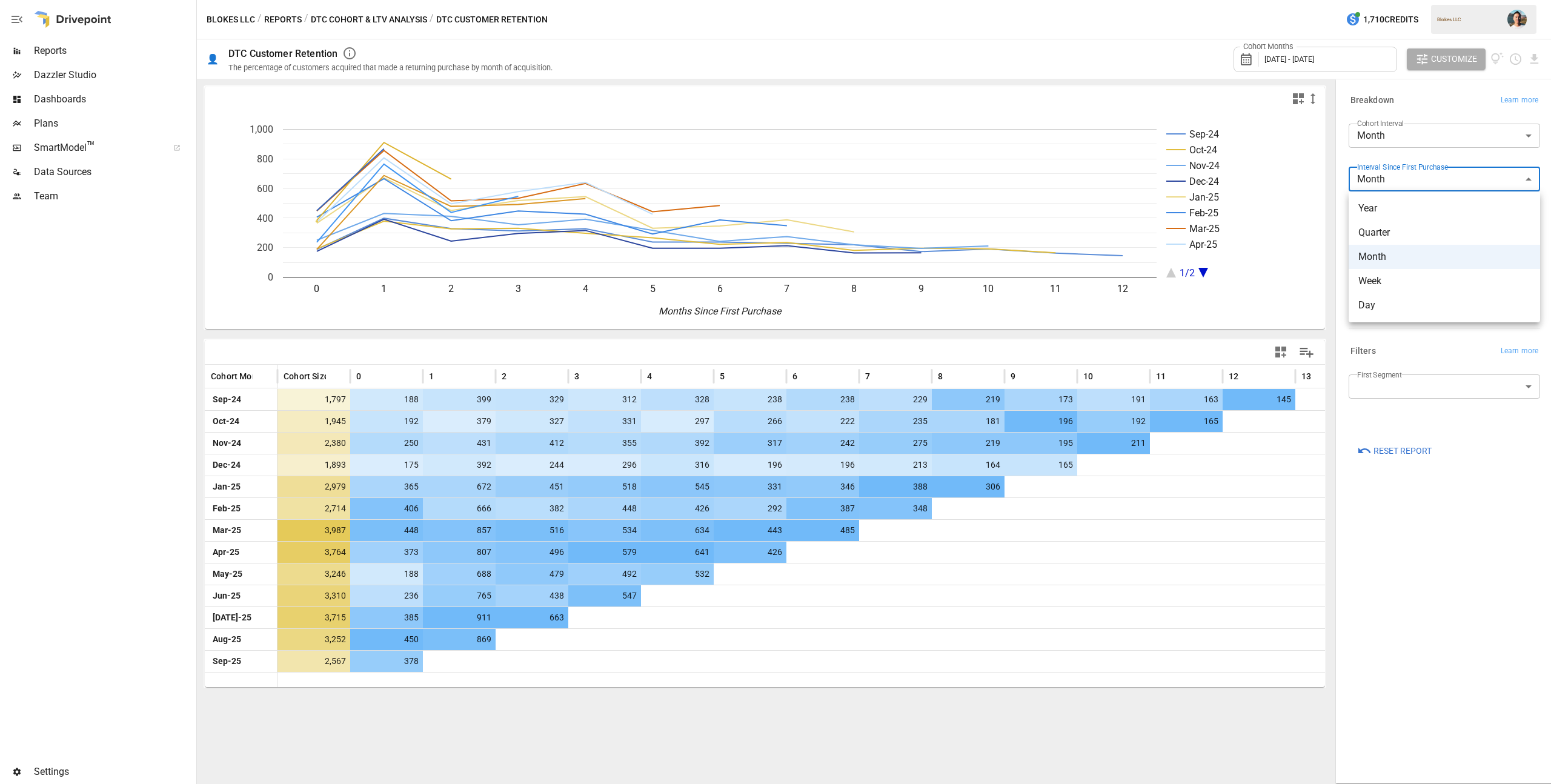
click at [1399, 0] on body "Reports Dazzler Studio Dashboards Plans SmartModel ™ Data Sources Team Settings…" at bounding box center [775, 0] width 1551 height 0
click at [1417, 203] on span "Year" at bounding box center [1444, 208] width 172 height 15
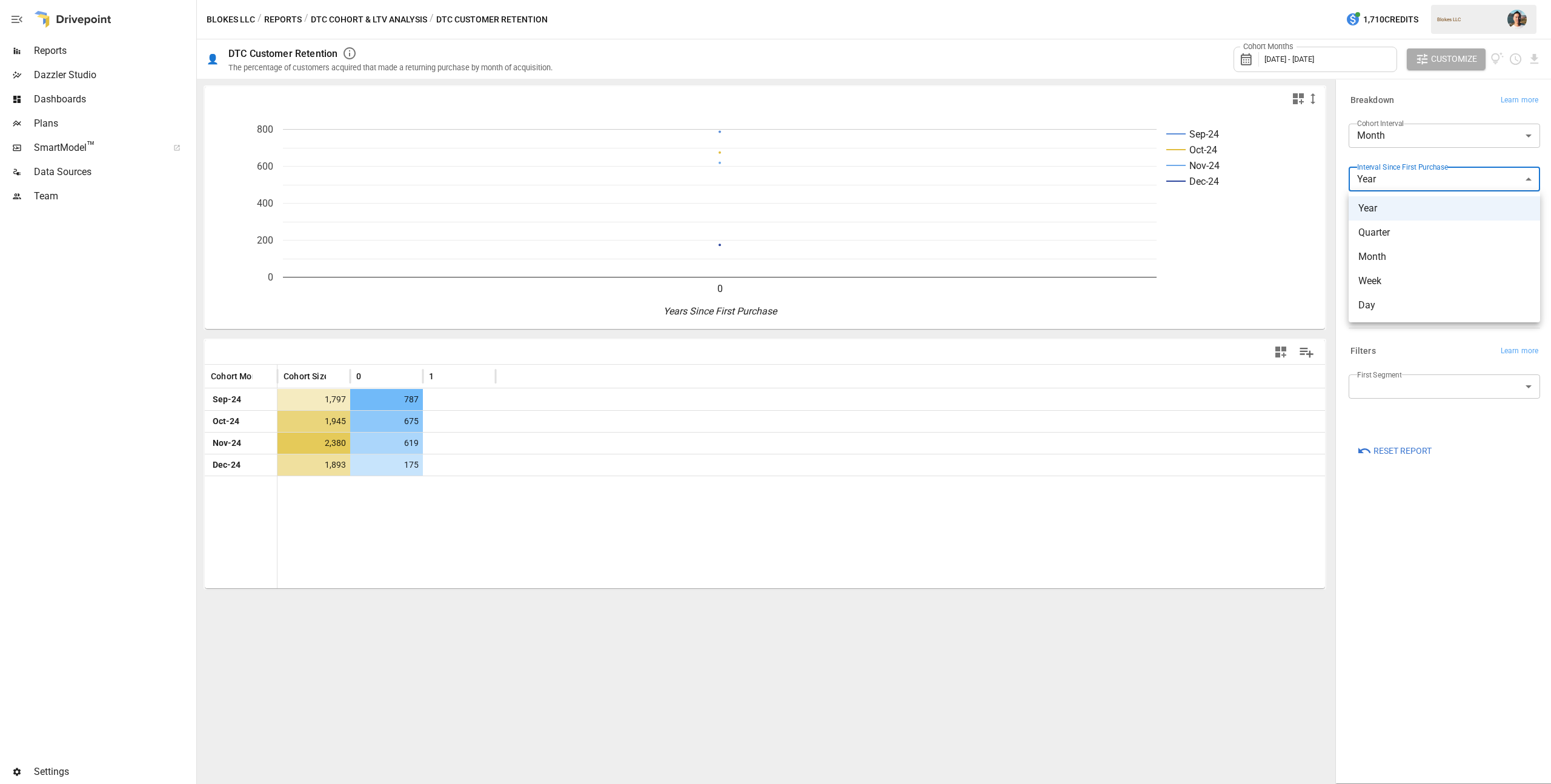
click at [1450, 0] on body "**********" at bounding box center [775, 0] width 1551 height 0
click at [1441, 250] on span "Month" at bounding box center [1444, 257] width 172 height 15
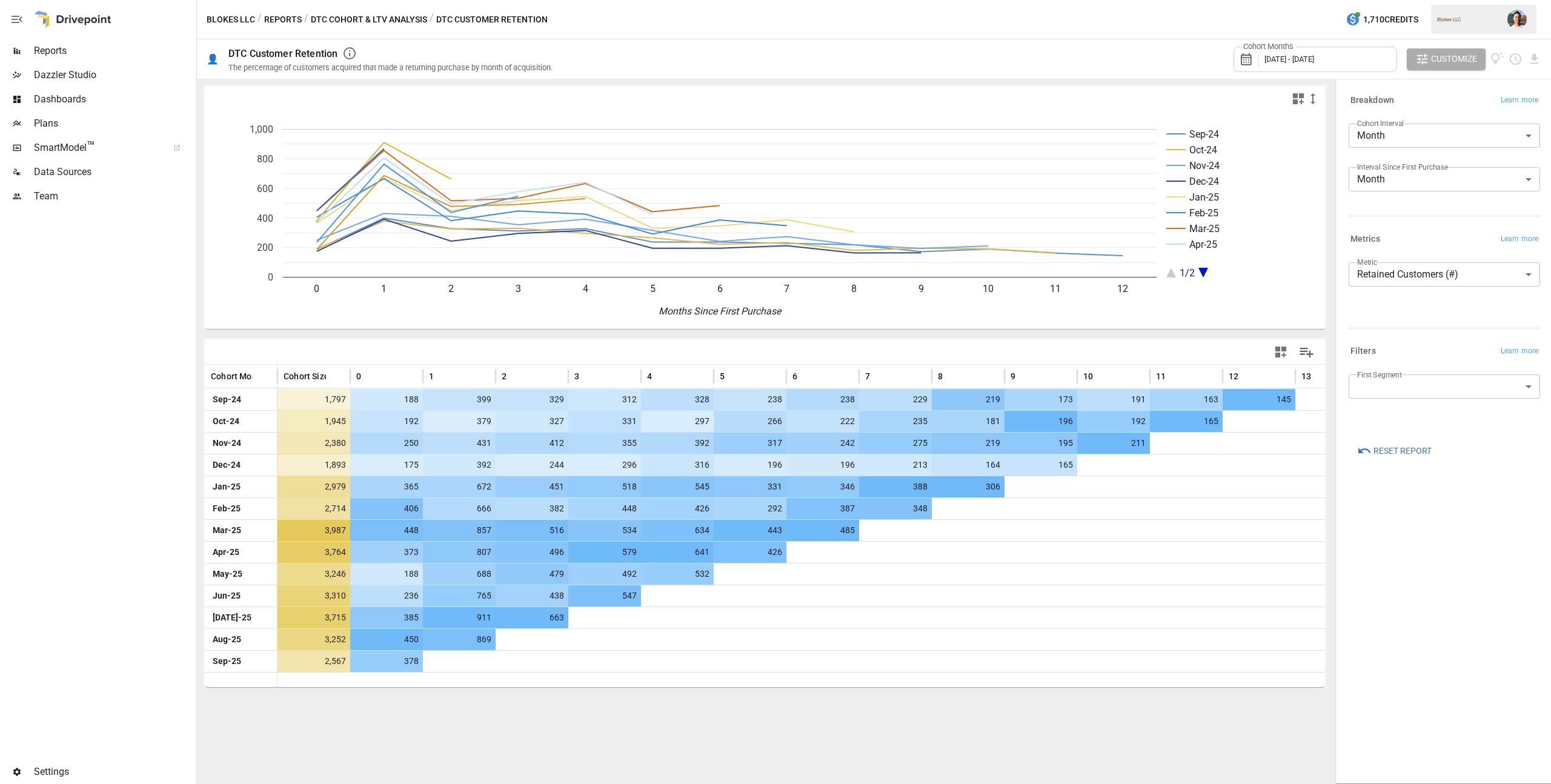
click at [1428, 170] on label "Interval Since First Purchase" at bounding box center [1403, 166] width 91 height 10
click at [1430, 0] on body "Reports Dazzler Studio Dashboards Plans SmartModel ™ Data Sources Team Settings…" at bounding box center [775, 0] width 1551 height 0
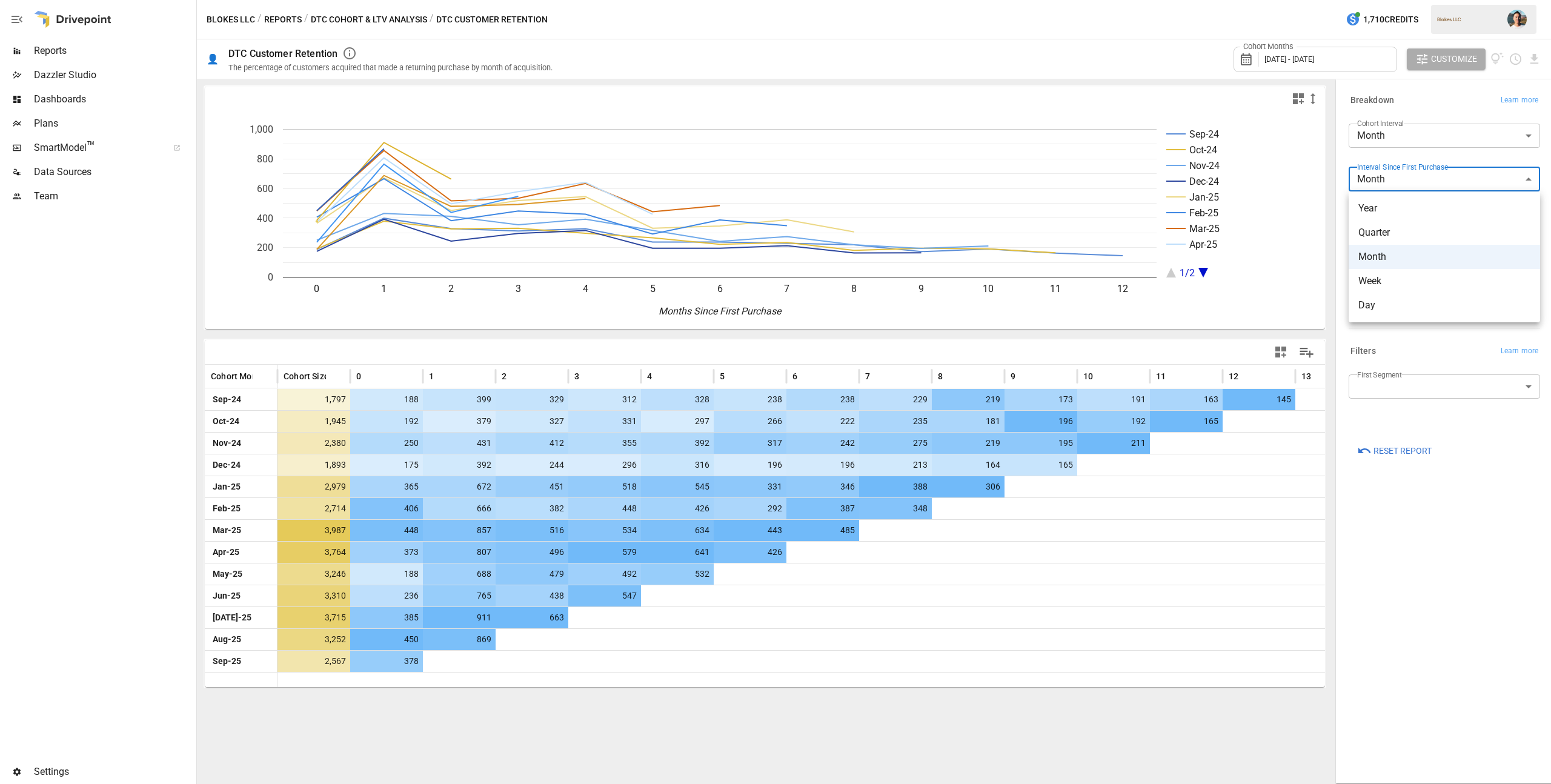
click at [1430, 212] on span "Year" at bounding box center [1444, 208] width 172 height 15
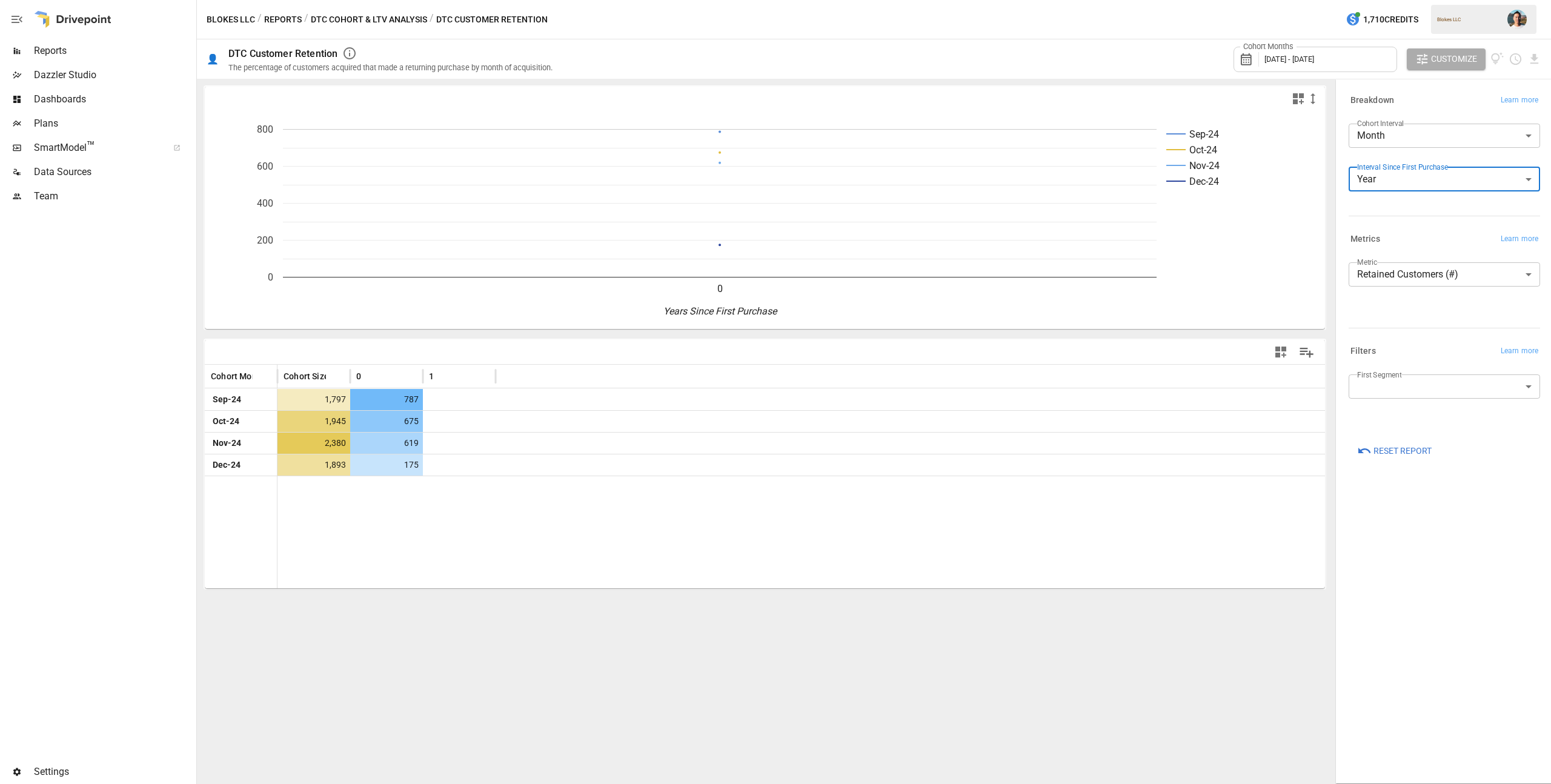
click at [1369, 0] on body "**********" at bounding box center [775, 0] width 1551 height 0
click at [1377, 250] on span "Month" at bounding box center [1444, 257] width 172 height 15
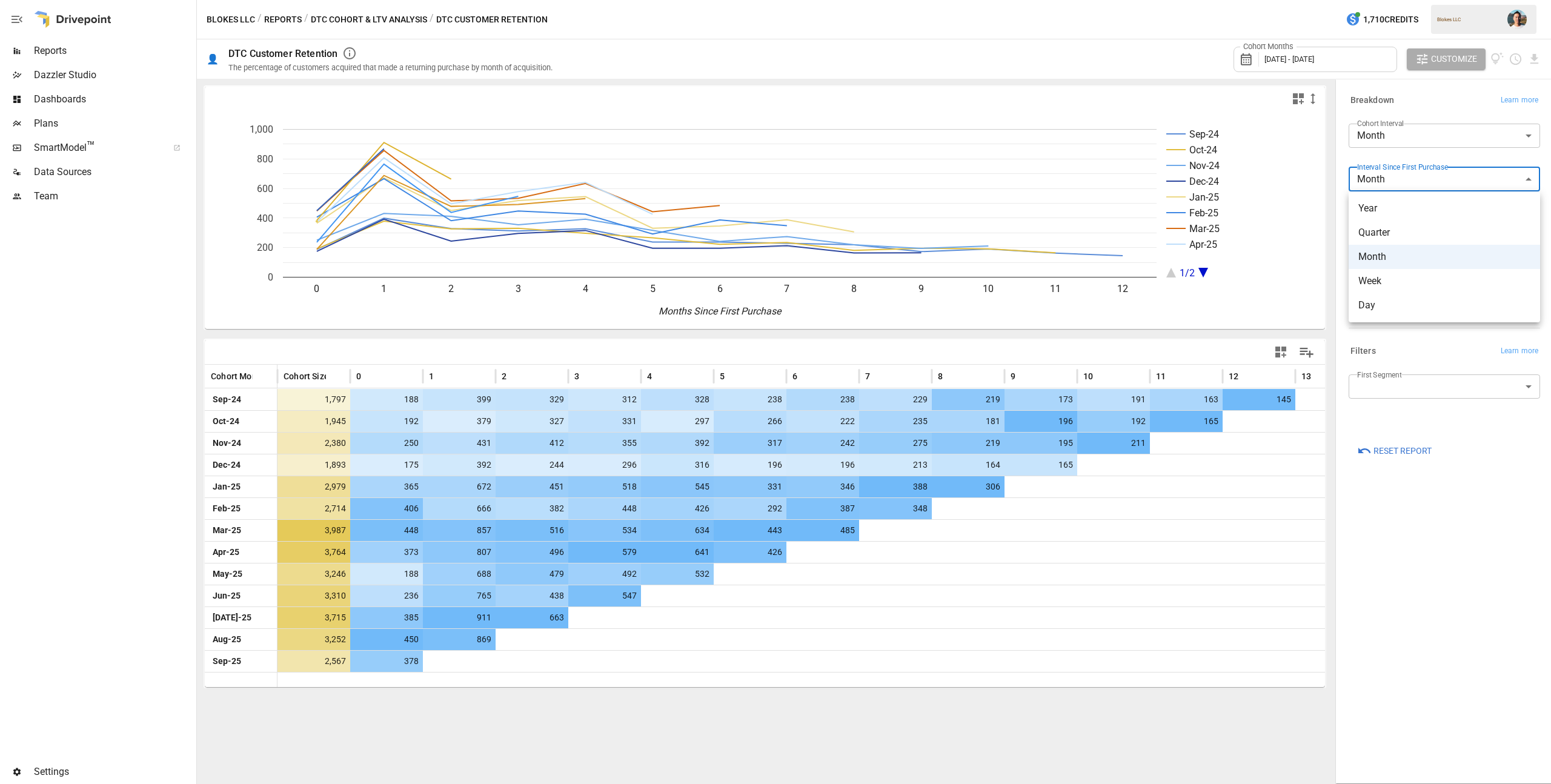
click at [1390, 0] on body "Reports Dazzler Studio Dashboards Plans SmartModel ™ Data Sources Team Settings…" at bounding box center [775, 0] width 1551 height 0
click at [1390, 206] on span "Year" at bounding box center [1444, 208] width 172 height 15
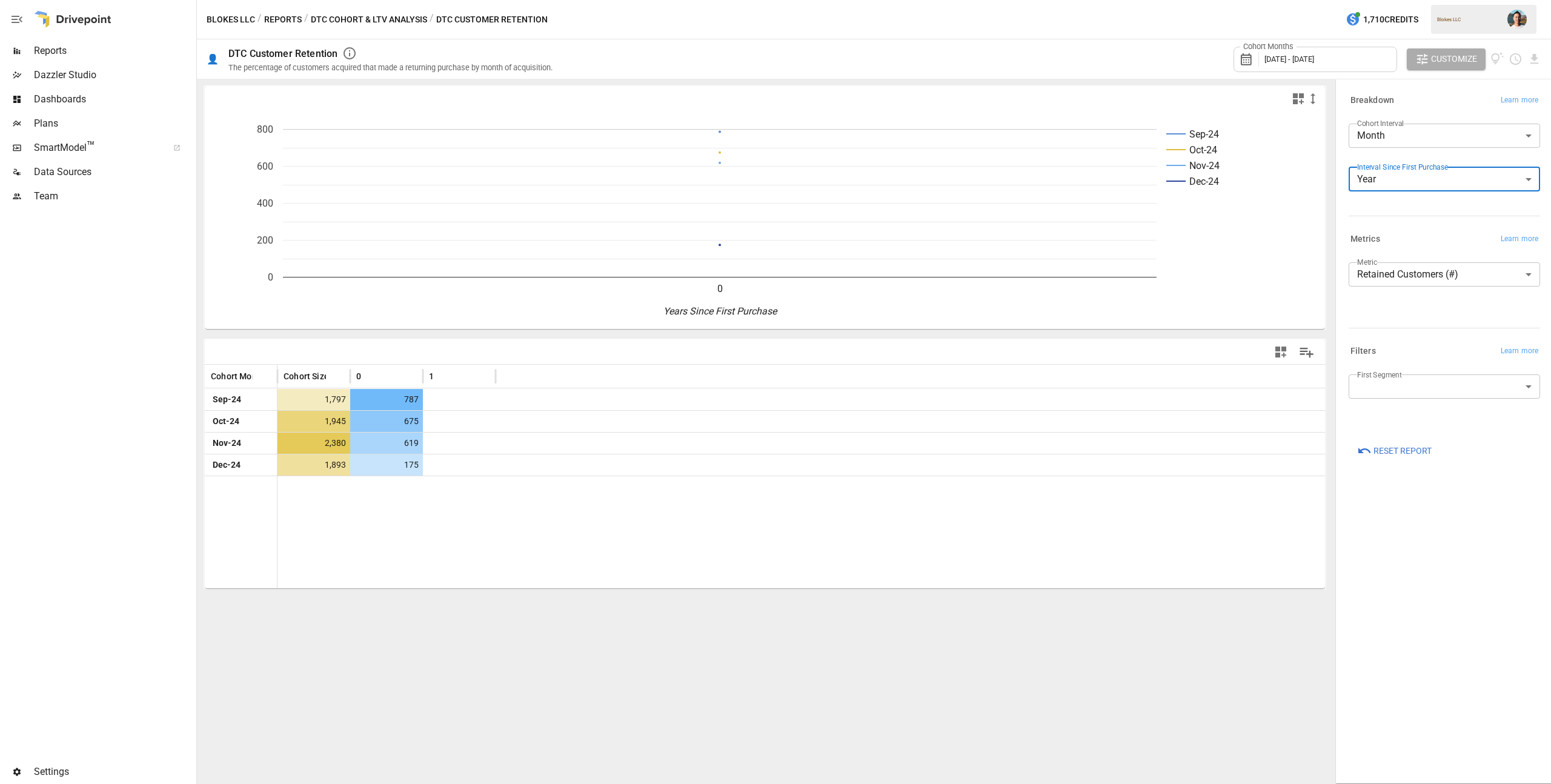
click at [1418, 0] on body "**********" at bounding box center [775, 0] width 1551 height 0
click at [1416, 232] on span "Quarter" at bounding box center [1444, 233] width 172 height 15
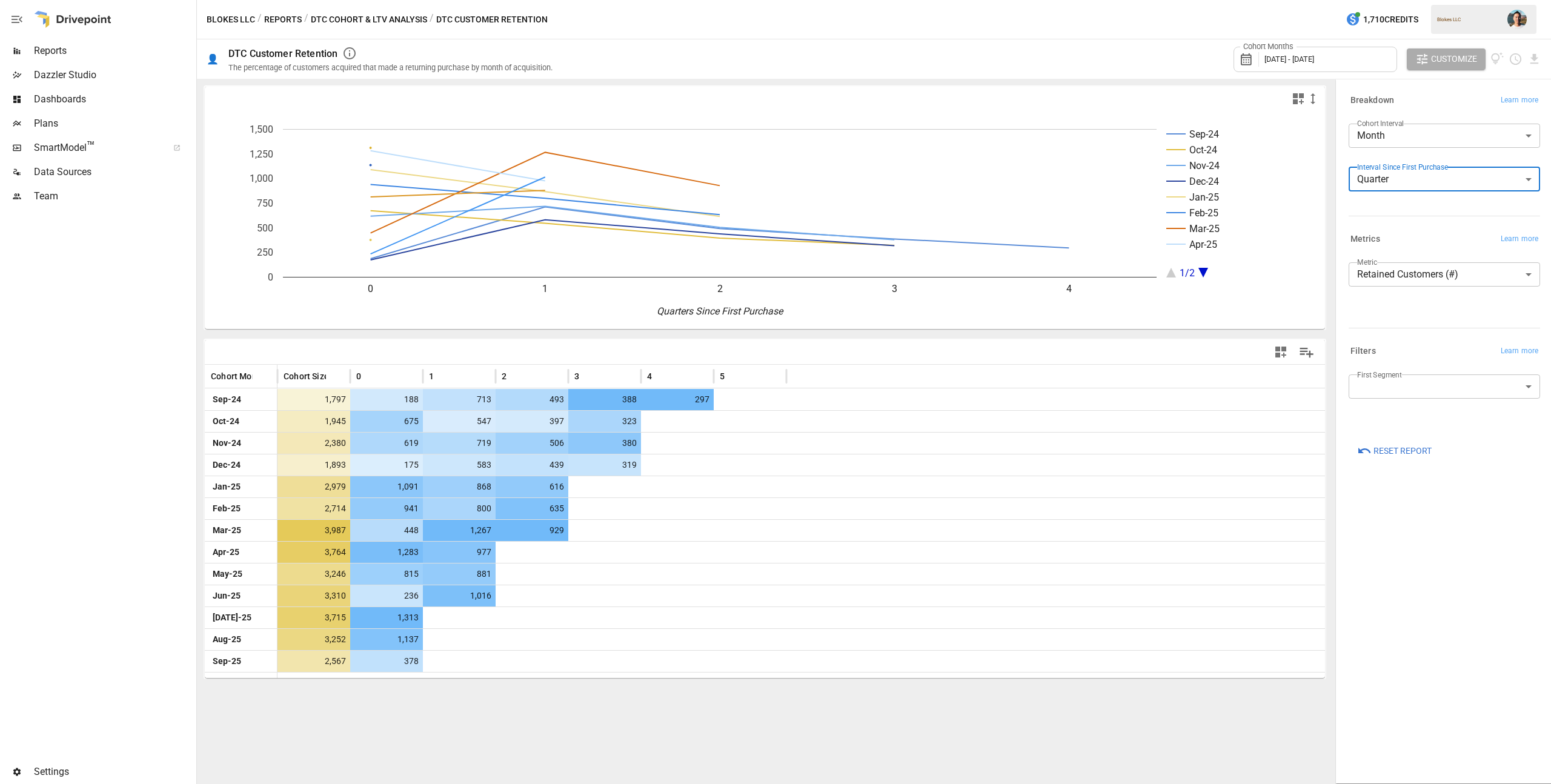
click at [1435, 0] on body "Reports Dazzler Studio Dashboards Plans SmartModel ™ Data Sources Team Settings…" at bounding box center [775, 0] width 1551 height 0
click at [1427, 257] on span "Month" at bounding box center [1444, 257] width 172 height 15
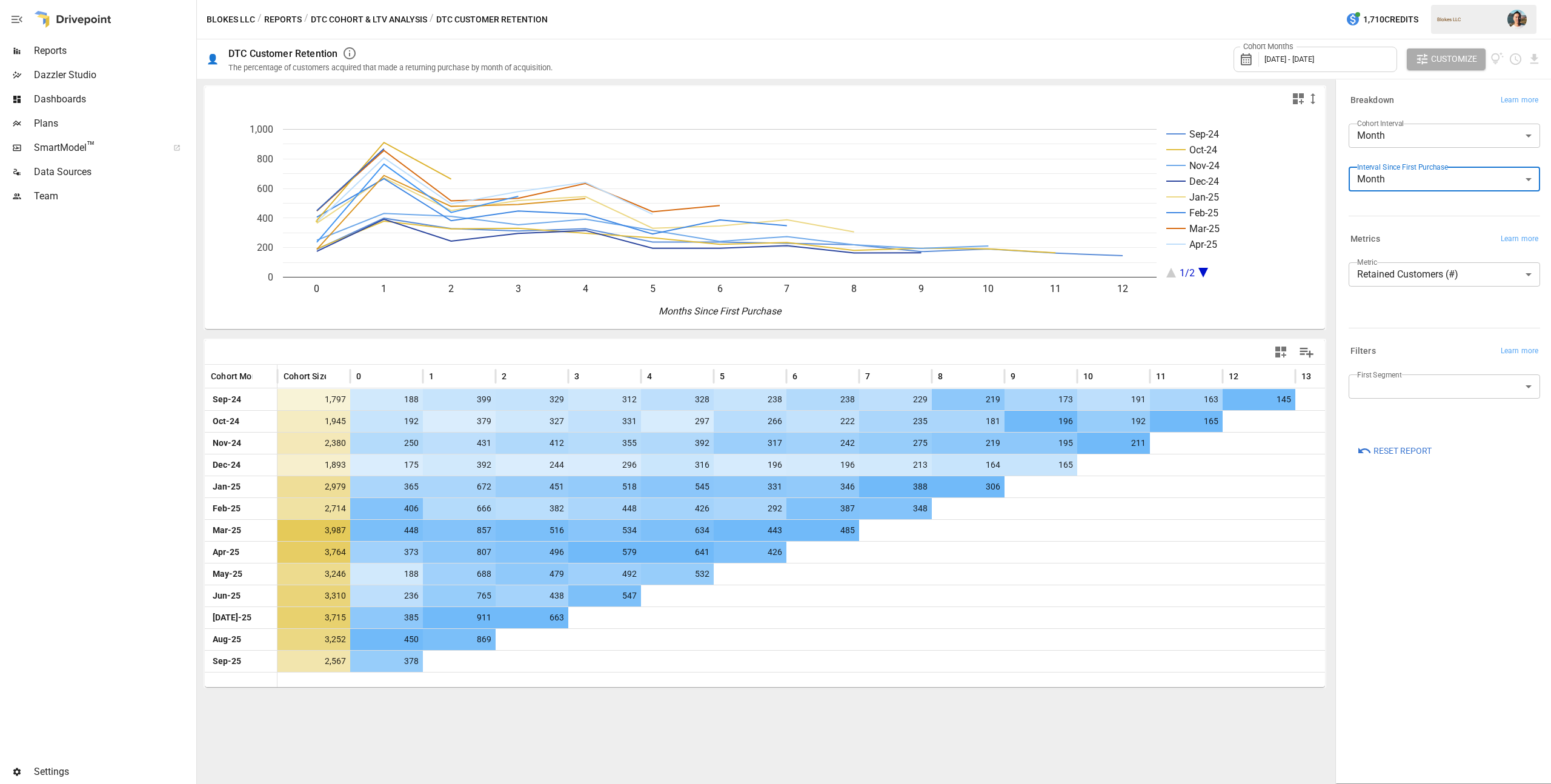
click at [1391, 0] on body "Reports Dazzler Studio Dashboards Plans SmartModel ™ Data Sources Team Settings…" at bounding box center [775, 0] width 1551 height 0
click at [1394, 229] on span "Quarter" at bounding box center [1444, 233] width 172 height 15
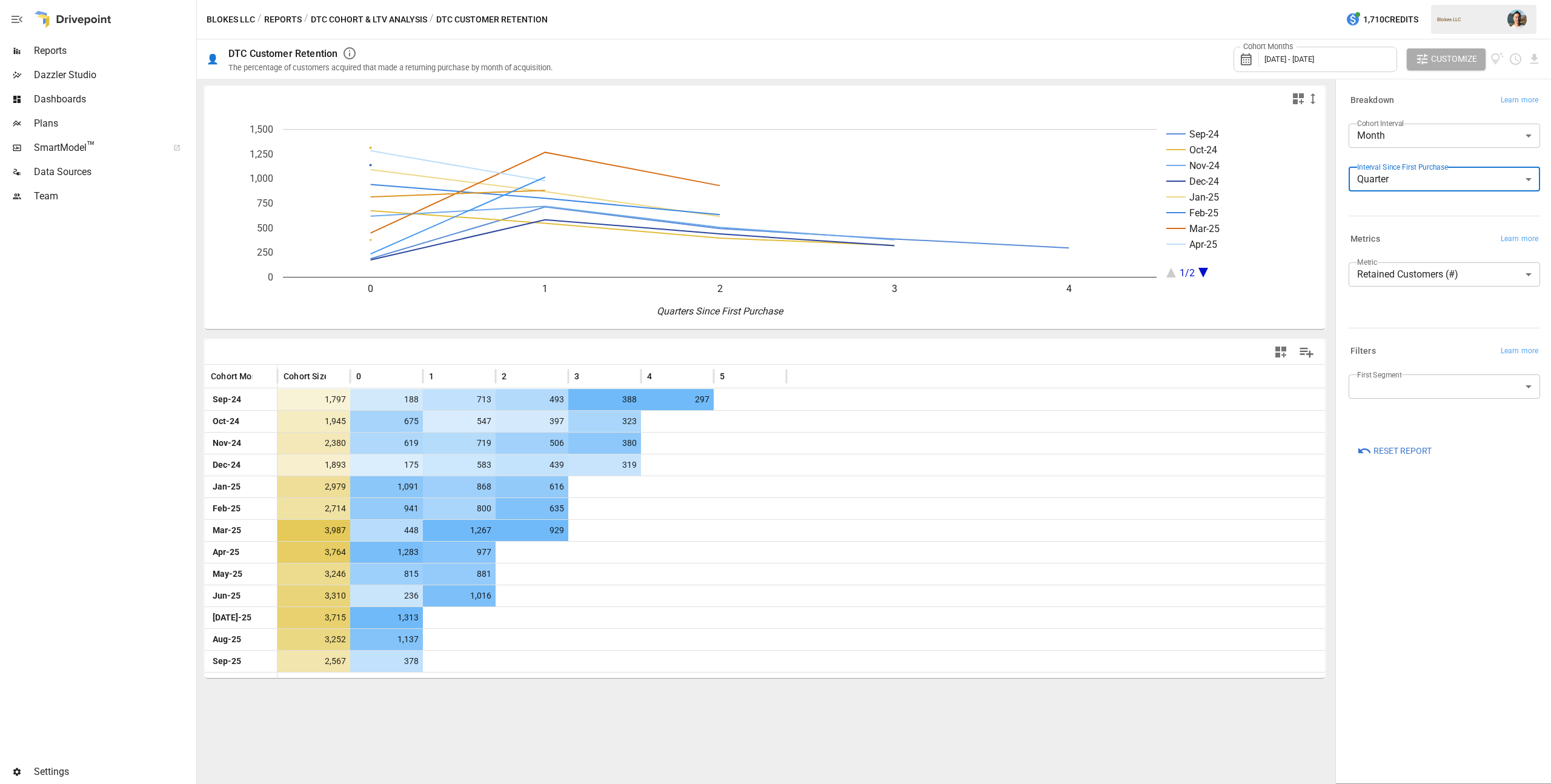
click at [1406, 0] on body "Reports Dazzler Studio Dashboards Plans SmartModel ™ Data Sources Team Settings…" at bounding box center [775, 0] width 1551 height 0
click at [1401, 202] on span "Year" at bounding box center [1444, 208] width 172 height 15
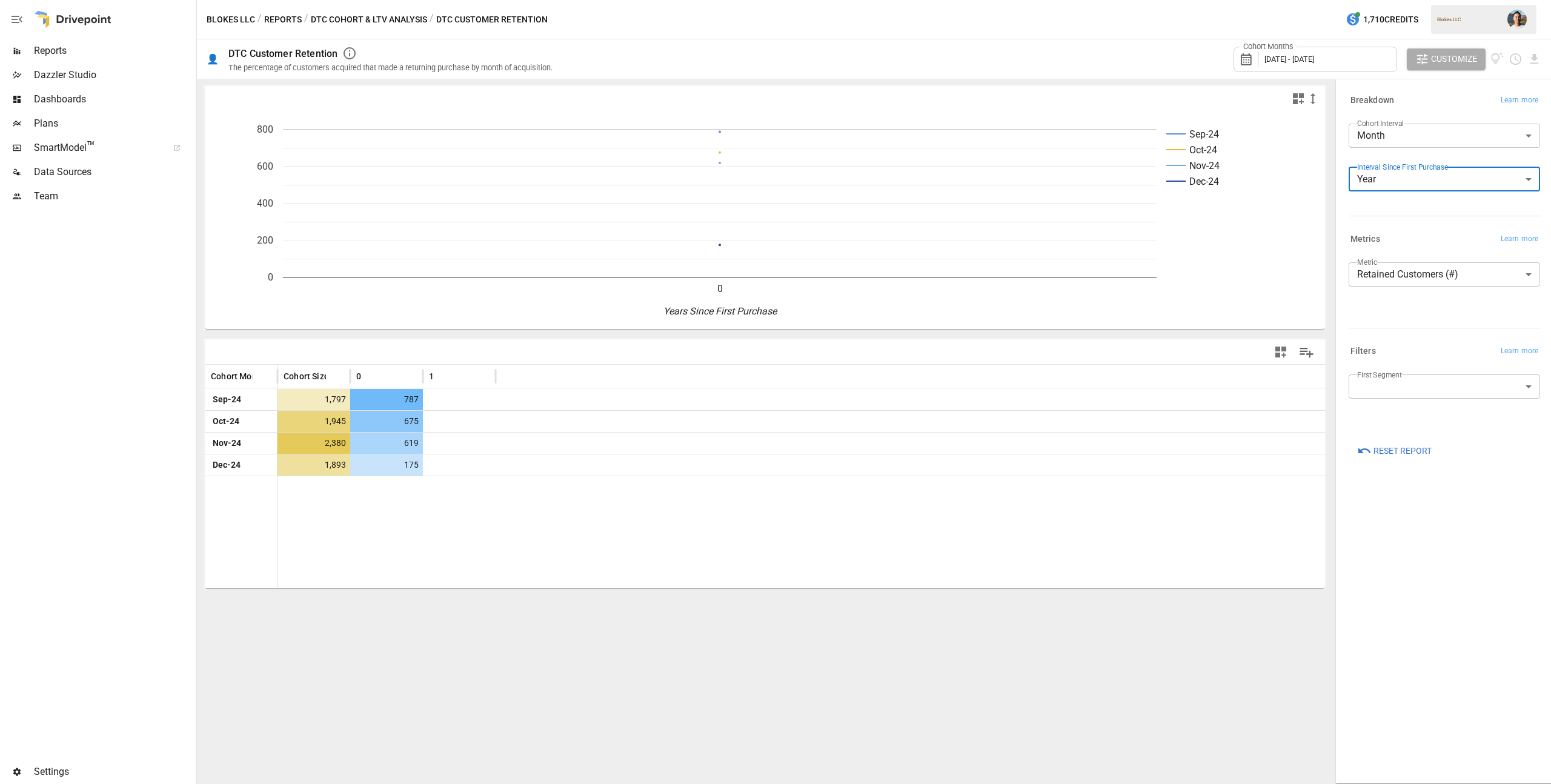
click at [1400, 0] on body "**********" at bounding box center [775, 0] width 1551 height 0
click at [1397, 253] on span "Month" at bounding box center [1444, 257] width 172 height 15
type input "*****"
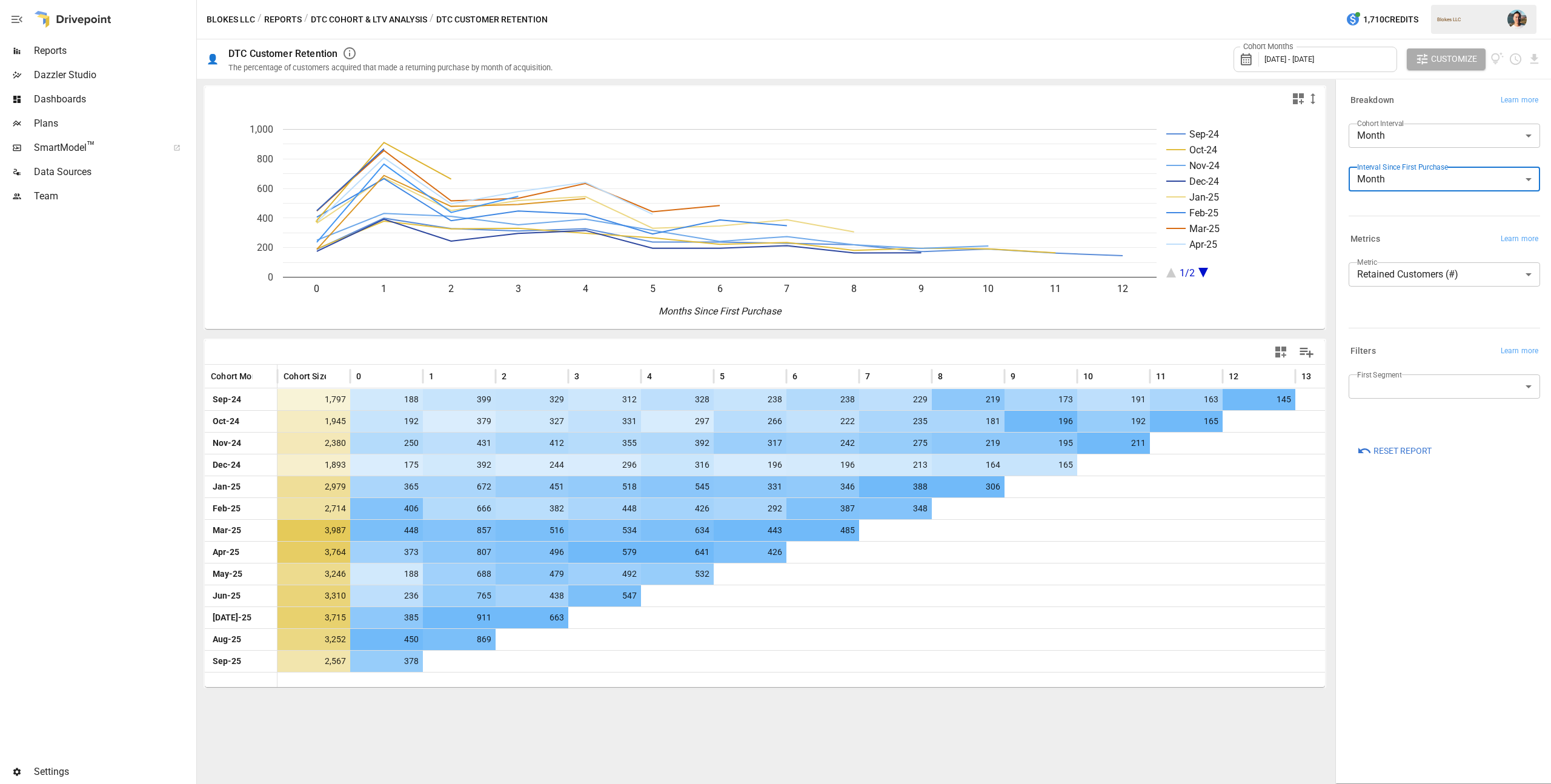
click at [1422, 0] on body "Reports Dazzler Studio Dashboards Plans SmartModel ™ Data Sources Team Settings…" at bounding box center [775, 0] width 1551 height 0
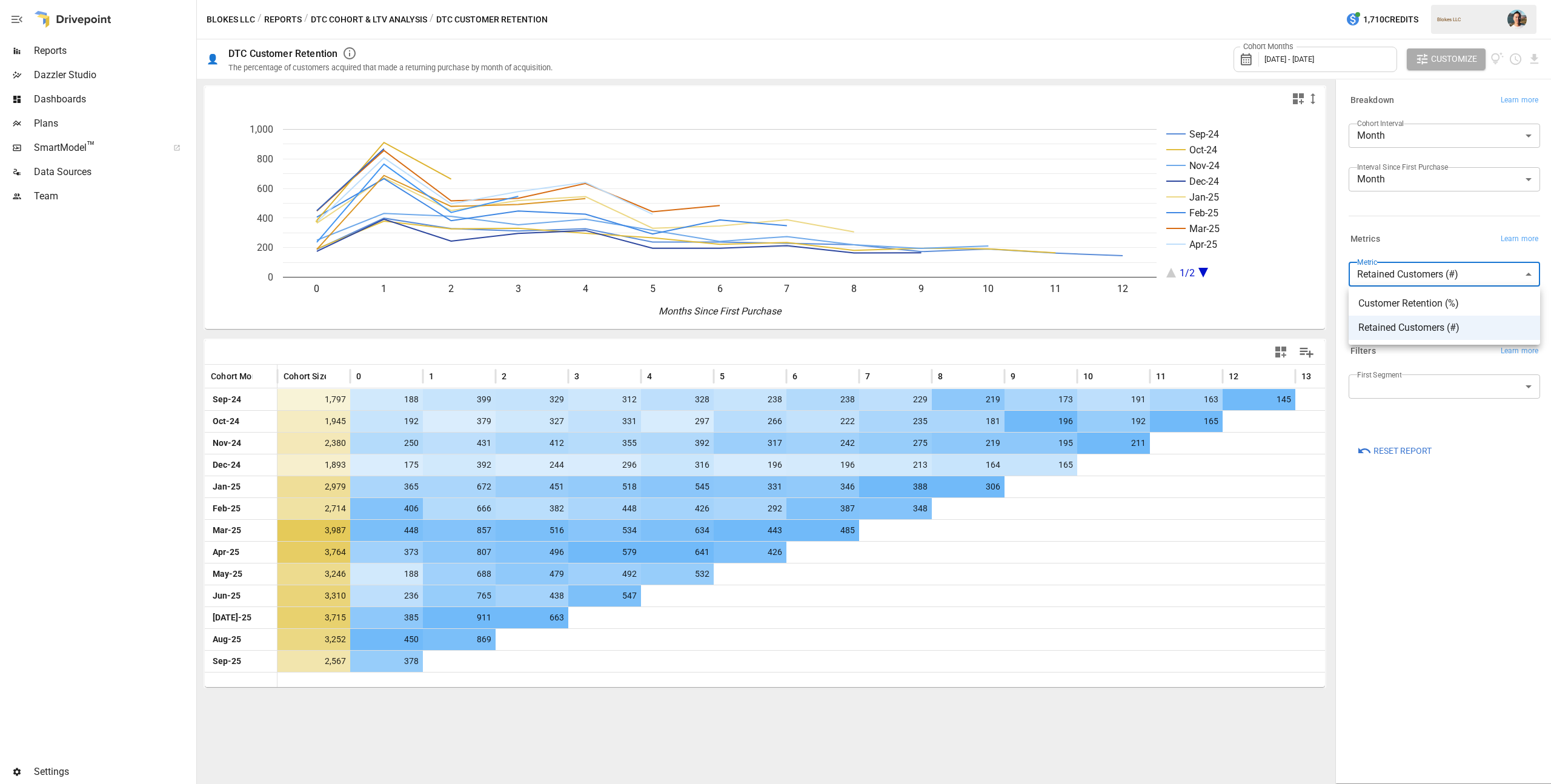
click at [1422, 308] on span "Customer Retention (%)" at bounding box center [1444, 303] width 172 height 15
type input "**********"
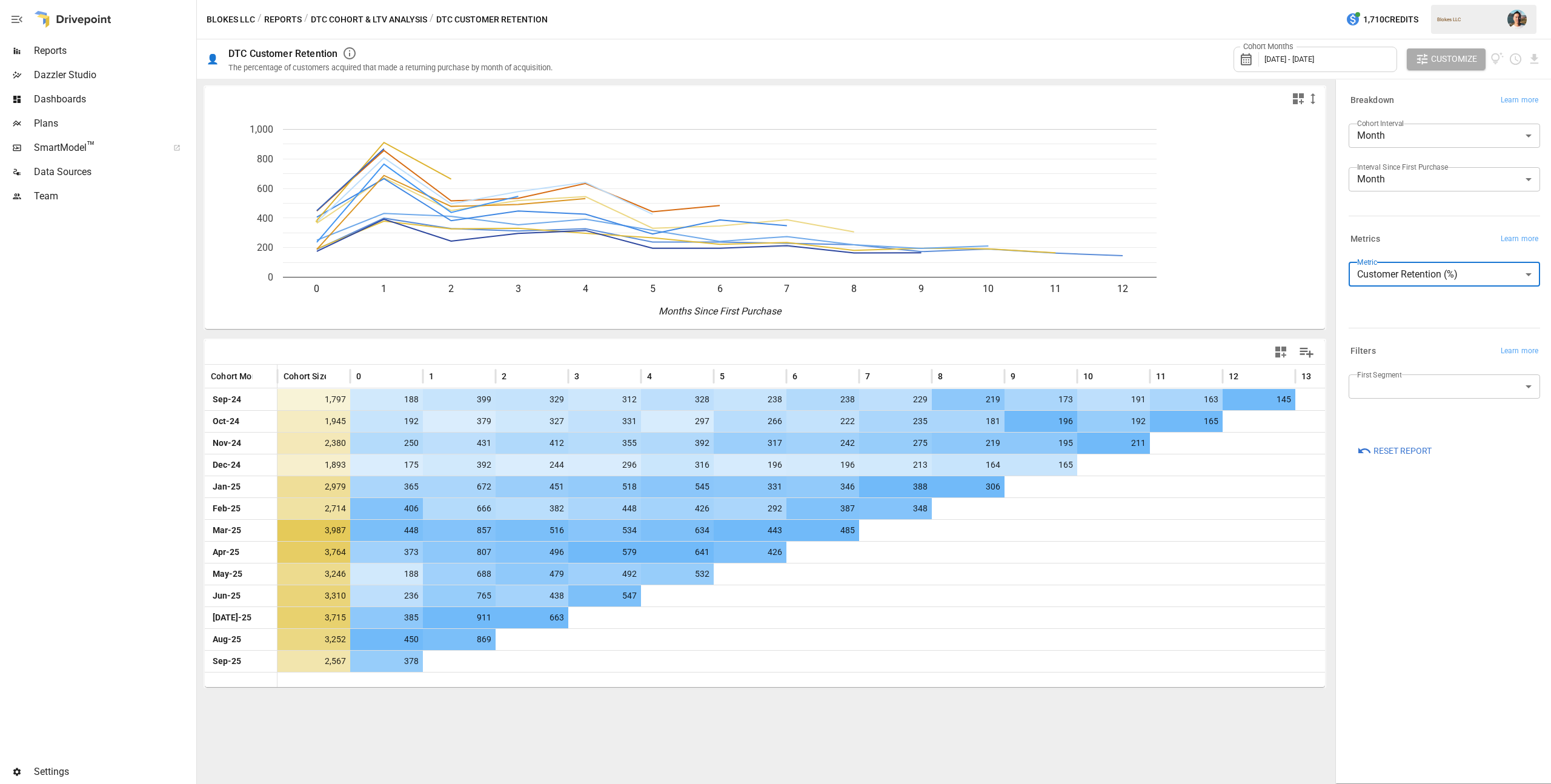
click at [1417, 225] on div "Breakdown Learn more Cohort Interval Month ***** ​ Interval Since First Purchas…" at bounding box center [1441, 156] width 196 height 139
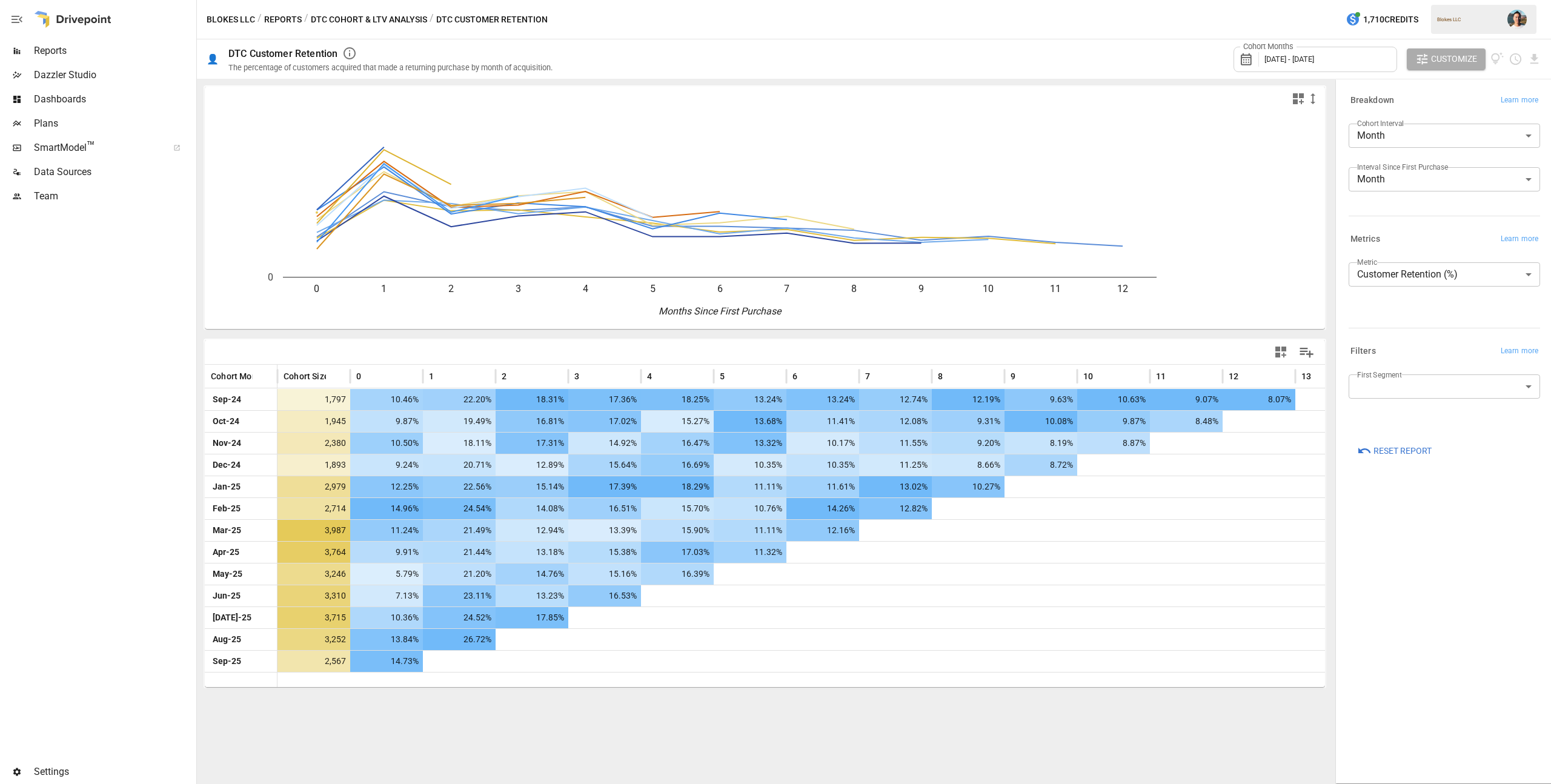
click at [1404, 0] on body "Reports Dazzler Studio Dashboards Plans SmartModel ™ Data Sources Team Settings…" at bounding box center [775, 0] width 1551 height 0
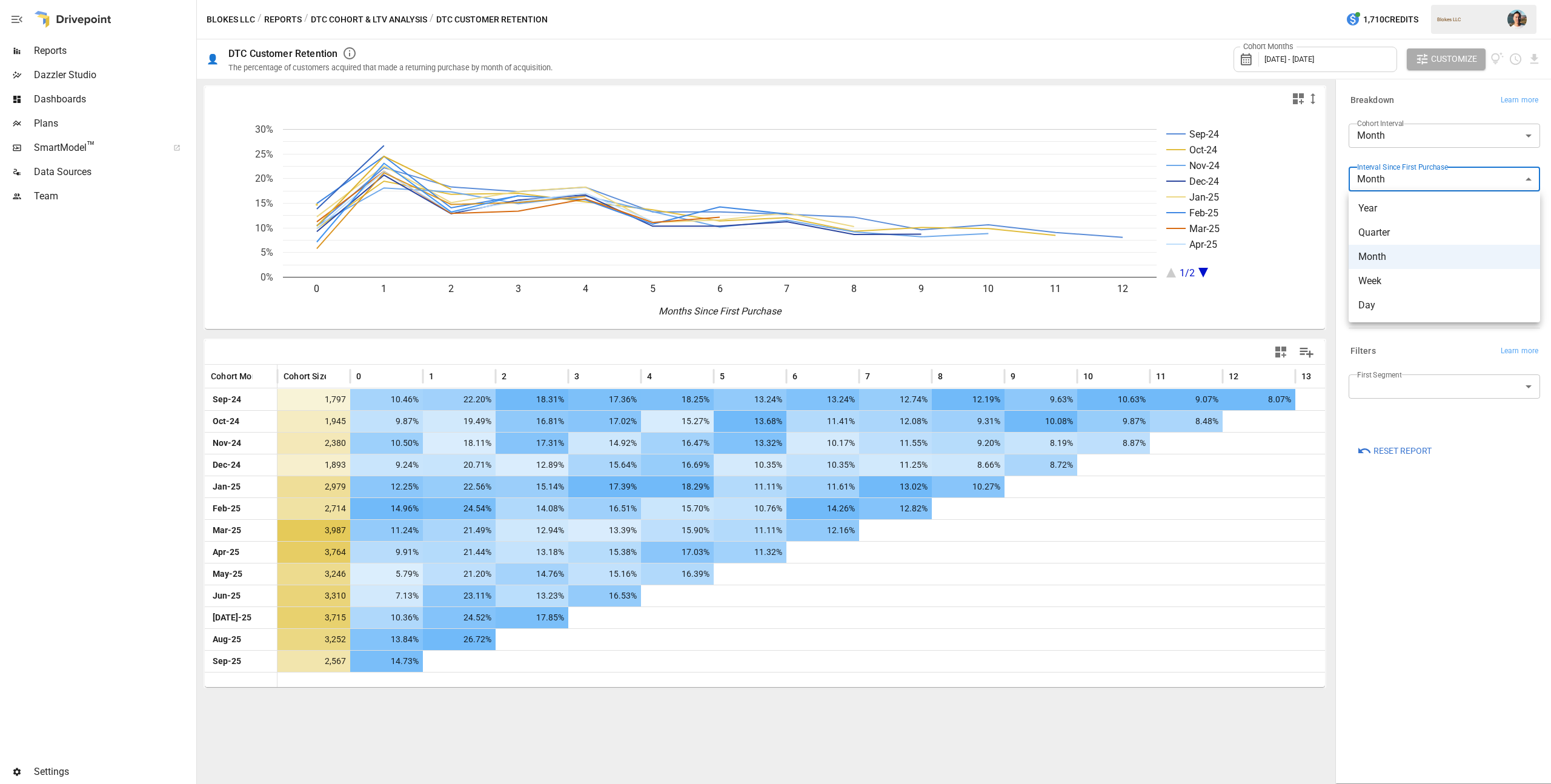
click at [1410, 217] on li "Year" at bounding box center [1445, 208] width 192 height 24
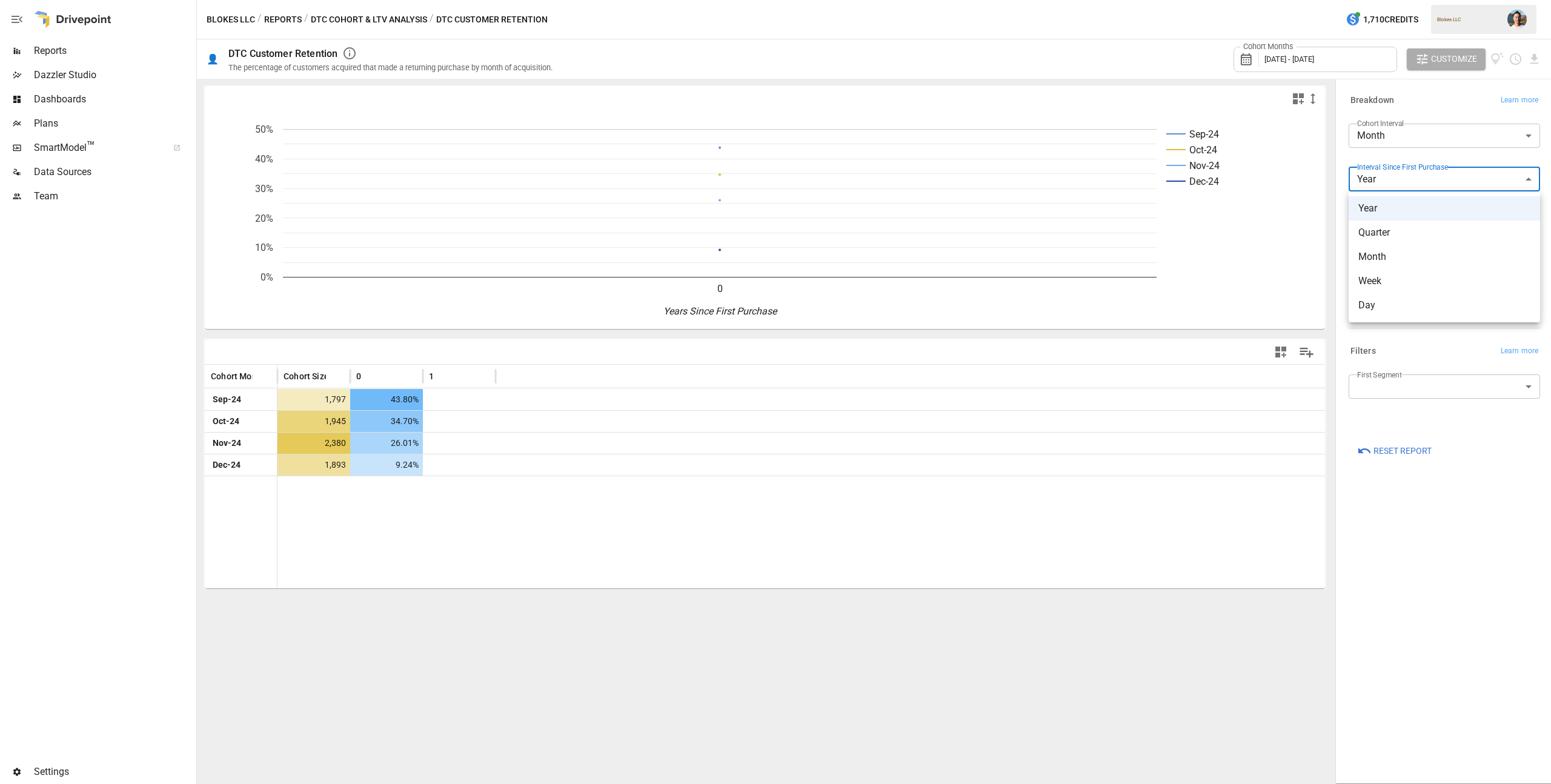
click at [1399, 0] on body "**********" at bounding box center [775, 0] width 1551 height 0
click at [1407, 251] on span "Month" at bounding box center [1444, 257] width 172 height 15
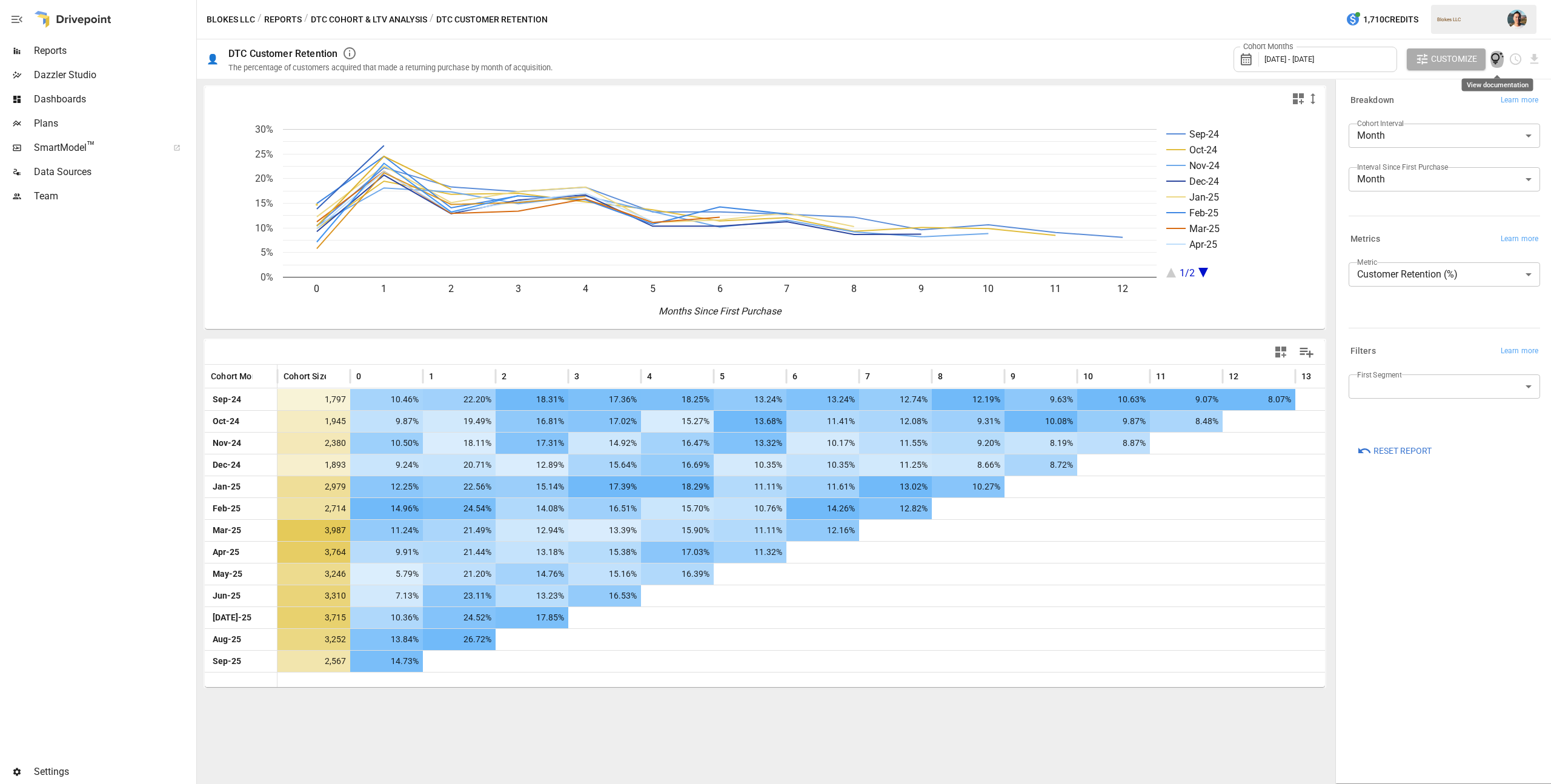
click at [1493, 53] on icon "View documentation" at bounding box center [1497, 59] width 14 height 14
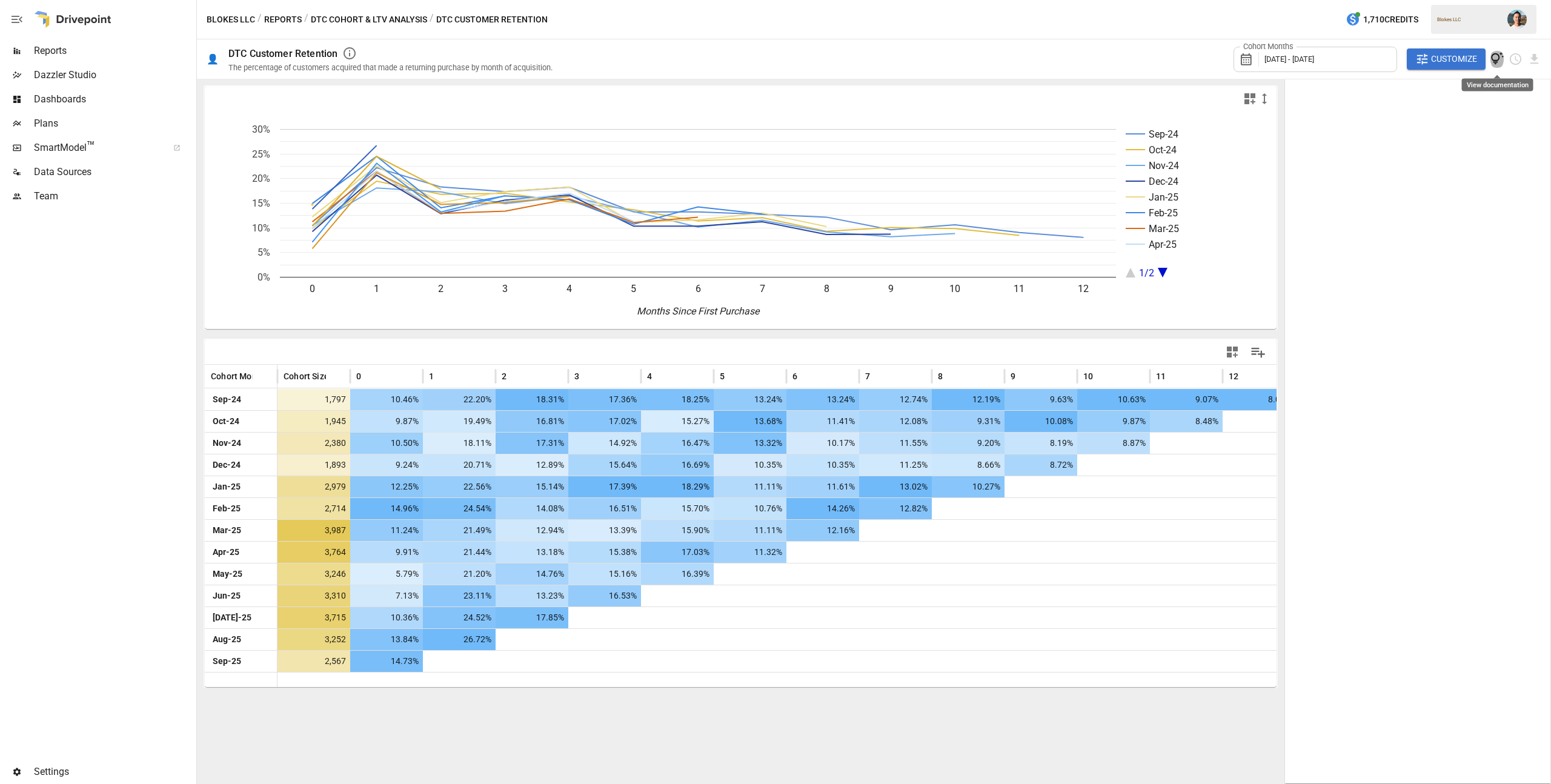
click at [1496, 60] on icon "View documentation" at bounding box center [1497, 59] width 14 height 14
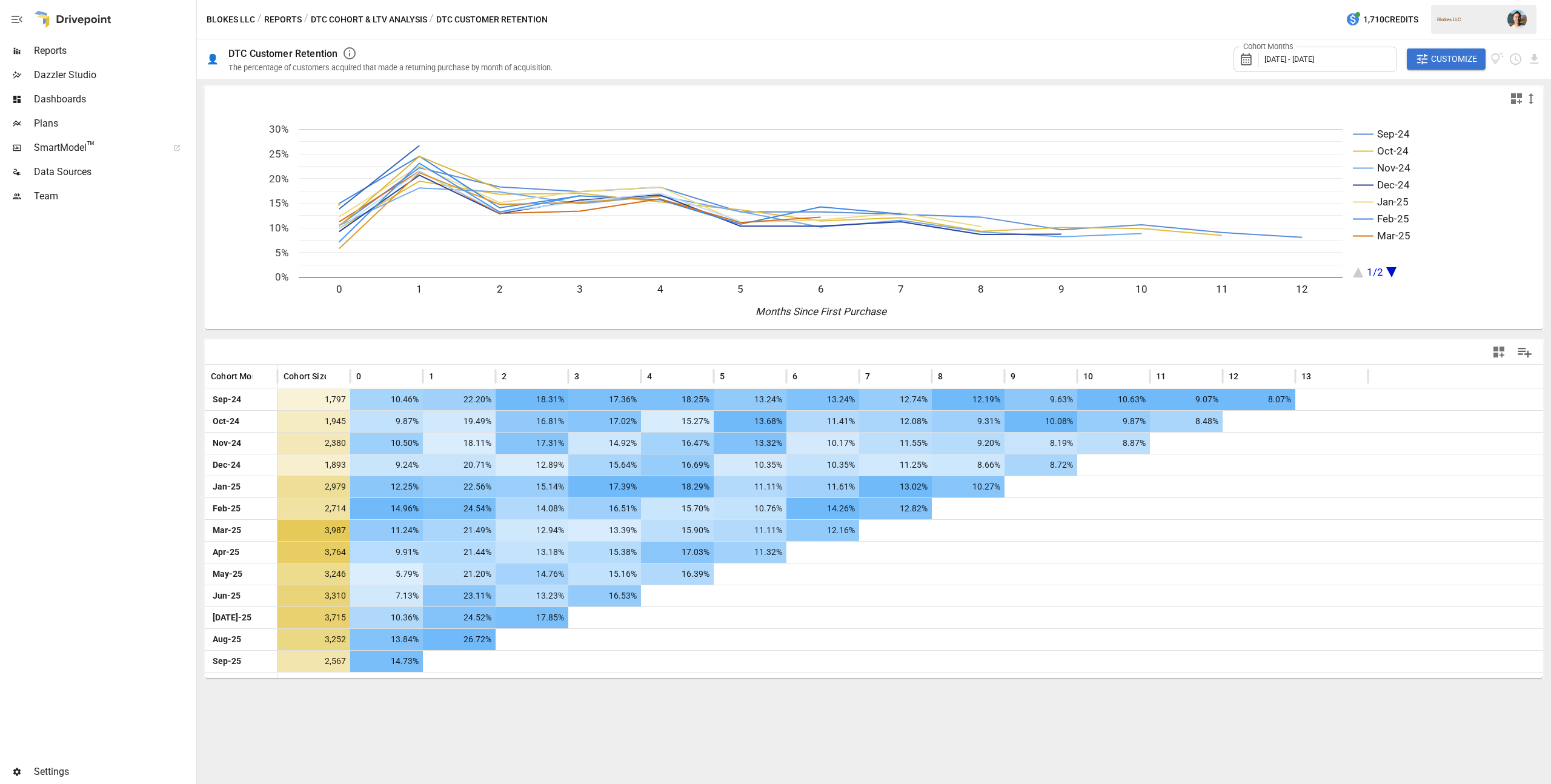
click at [1437, 69] on button "Customize" at bounding box center [1446, 59] width 79 height 21
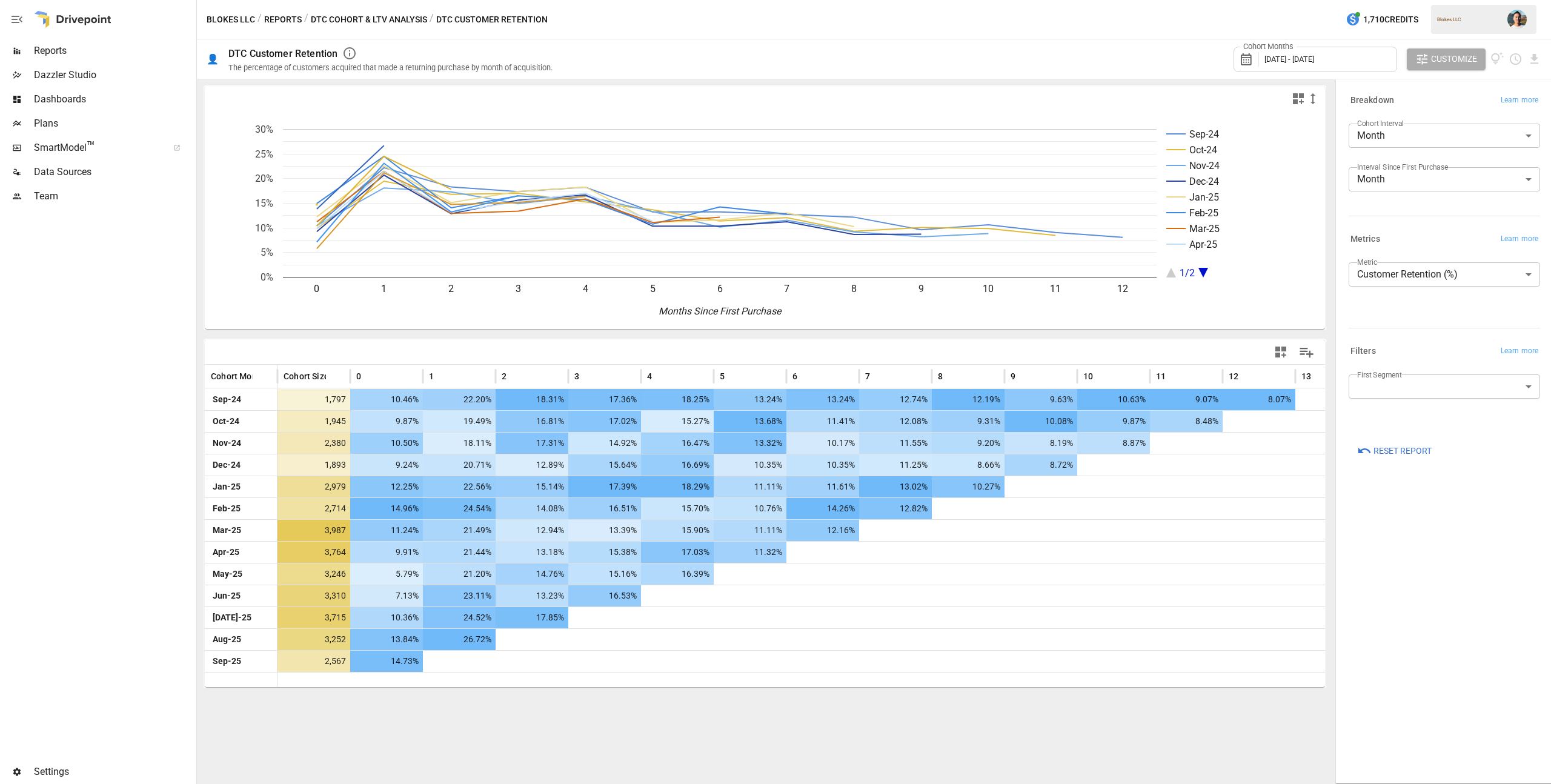
click at [1381, 0] on body "Reports Dazzler Studio Dashboards Plans SmartModel ™ Data Sources Team Settings…" at bounding box center [775, 0] width 1551 height 0
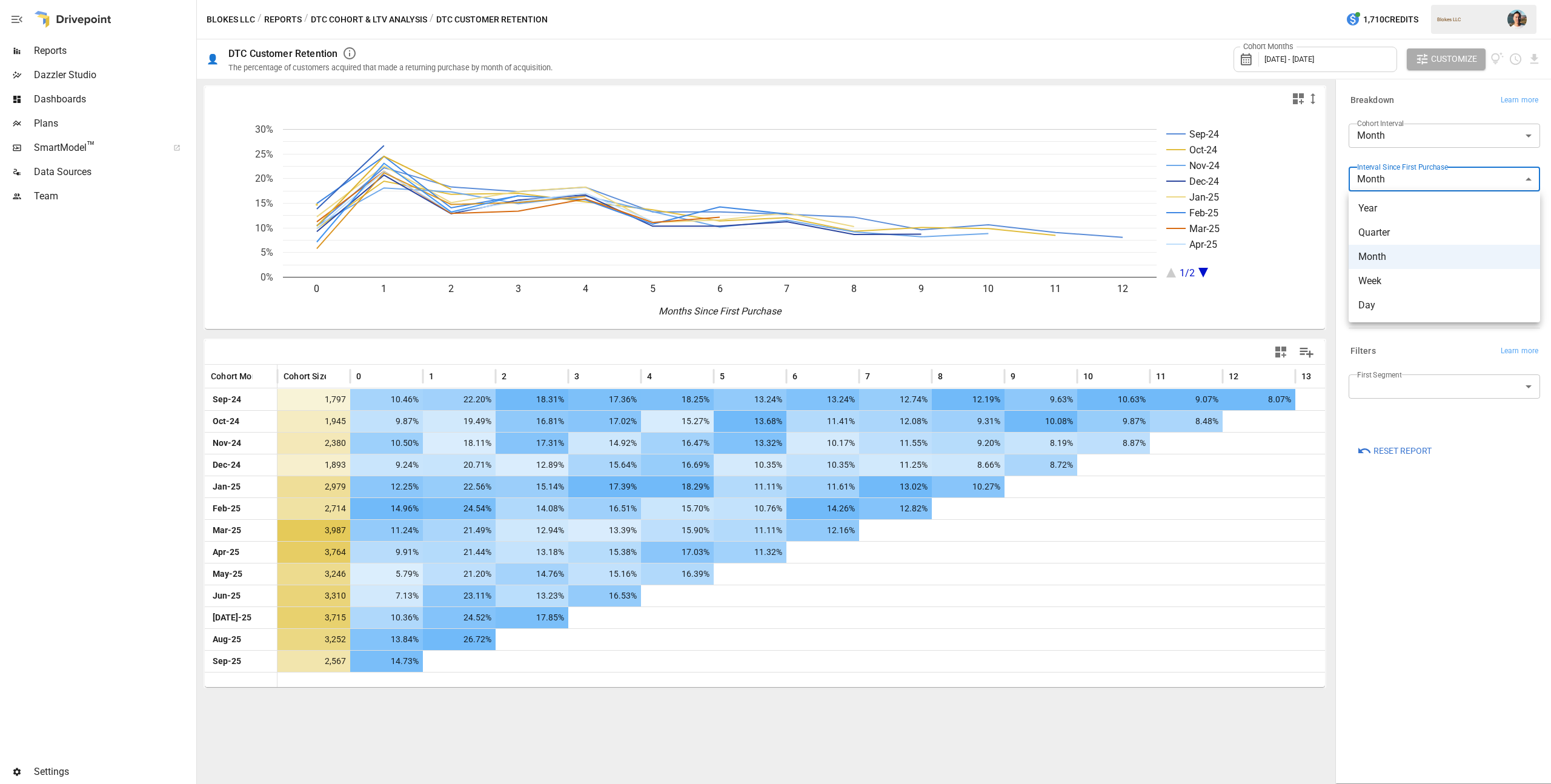
click at [1347, 160] on div at bounding box center [775, 392] width 1551 height 784
click at [1368, 0] on body "Reports Dazzler Studio Dashboards Plans SmartModel ™ Data Sources Team Settings…" at bounding box center [775, 0] width 1551 height 0
click at [1376, 204] on span "Year" at bounding box center [1444, 208] width 172 height 15
type input "****"
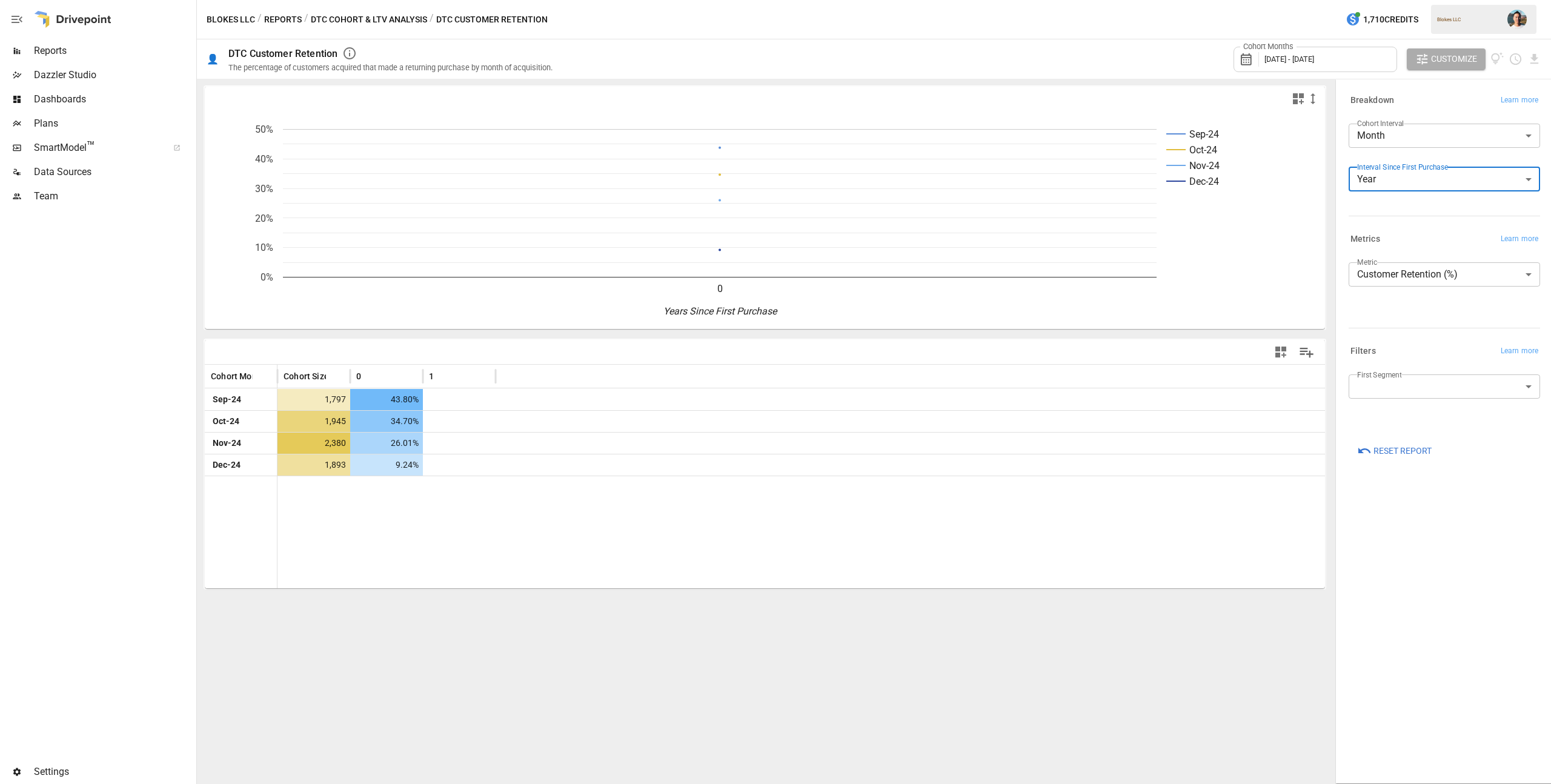
click at [1365, 169] on label "Interval Since First Purchase" at bounding box center [1403, 166] width 91 height 10
click at [1366, 0] on body "**********" at bounding box center [775, 0] width 1551 height 0
click at [1344, 163] on div at bounding box center [775, 392] width 1551 height 784
click at [1396, 0] on body "**********" at bounding box center [775, 0] width 1551 height 0
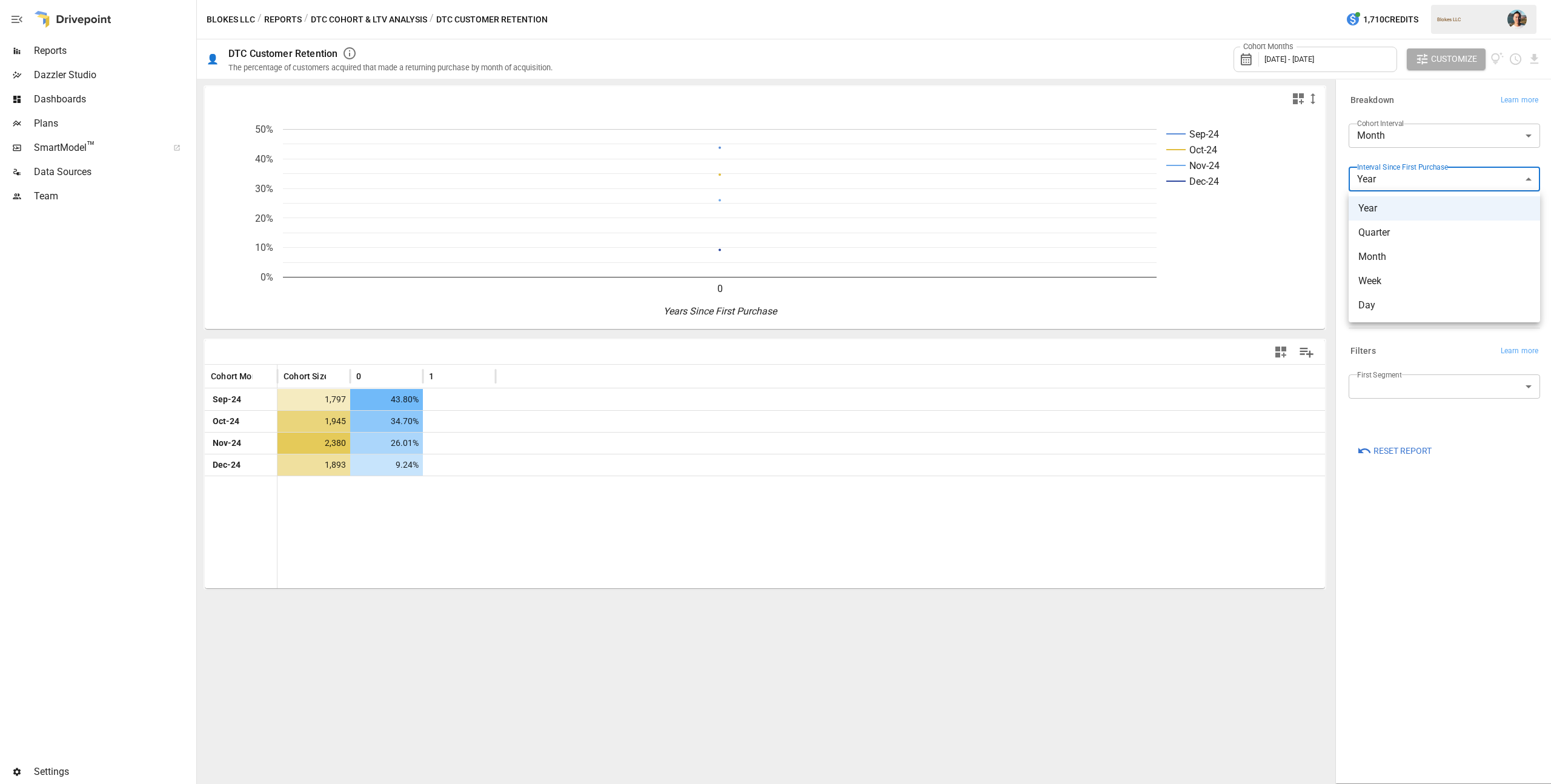
click at [1401, 153] on div at bounding box center [775, 392] width 1551 height 784
click at [1401, 0] on body "**********" at bounding box center [775, 0] width 1551 height 0
click at [1407, 157] on div at bounding box center [775, 392] width 1551 height 784
click at [1410, 155] on div "Cohort Interval Month ***** ​" at bounding box center [1445, 140] width 192 height 33
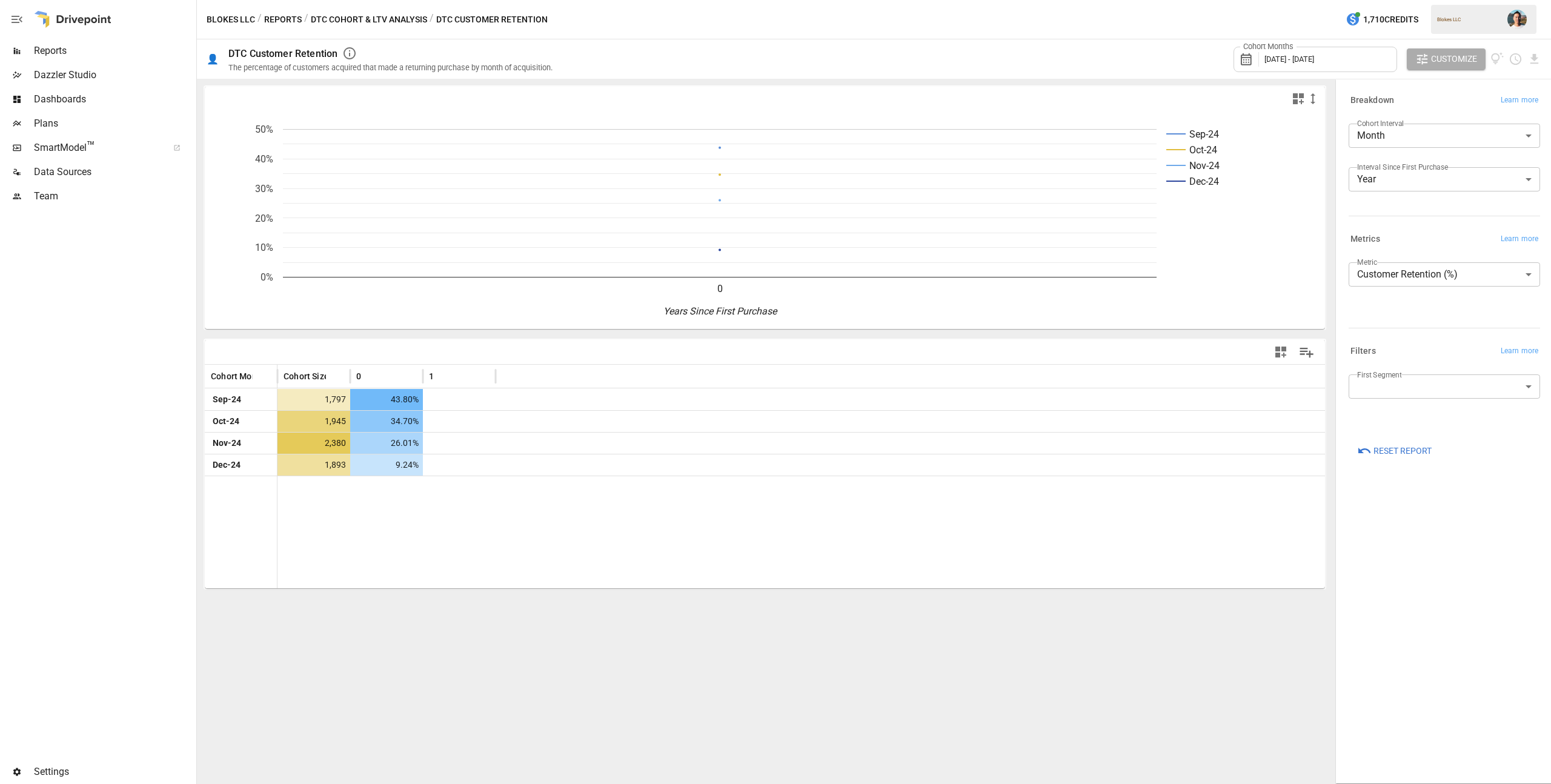
click at [1410, 170] on label "Interval Since First Purchase" at bounding box center [1403, 166] width 91 height 10
click at [1408, 0] on body "**********" at bounding box center [775, 0] width 1551 height 0
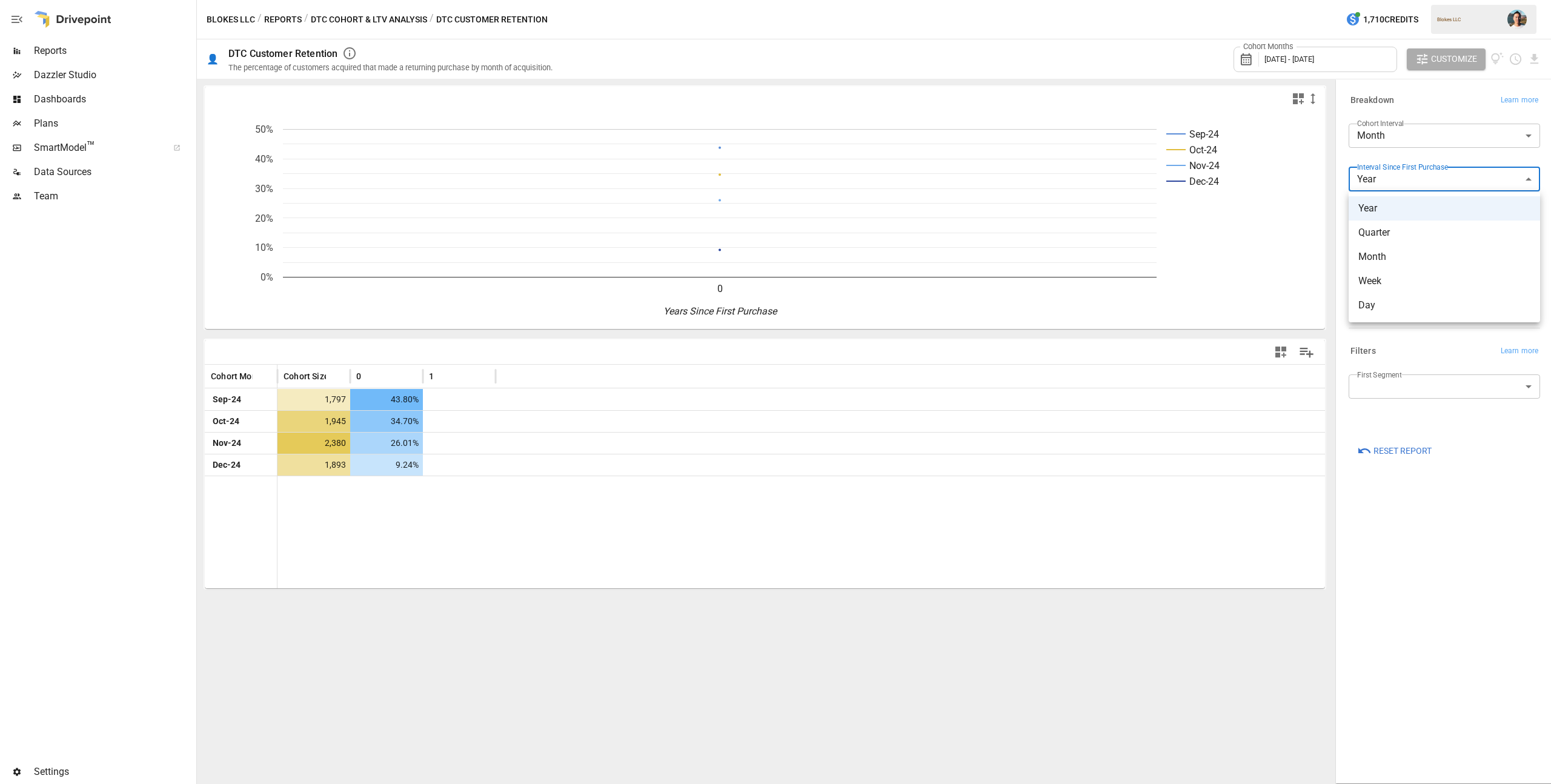
click at [1409, 154] on div at bounding box center [775, 392] width 1551 height 784
click at [1390, 150] on div "Cohort Interval Month ***** ​" at bounding box center [1445, 140] width 192 height 33
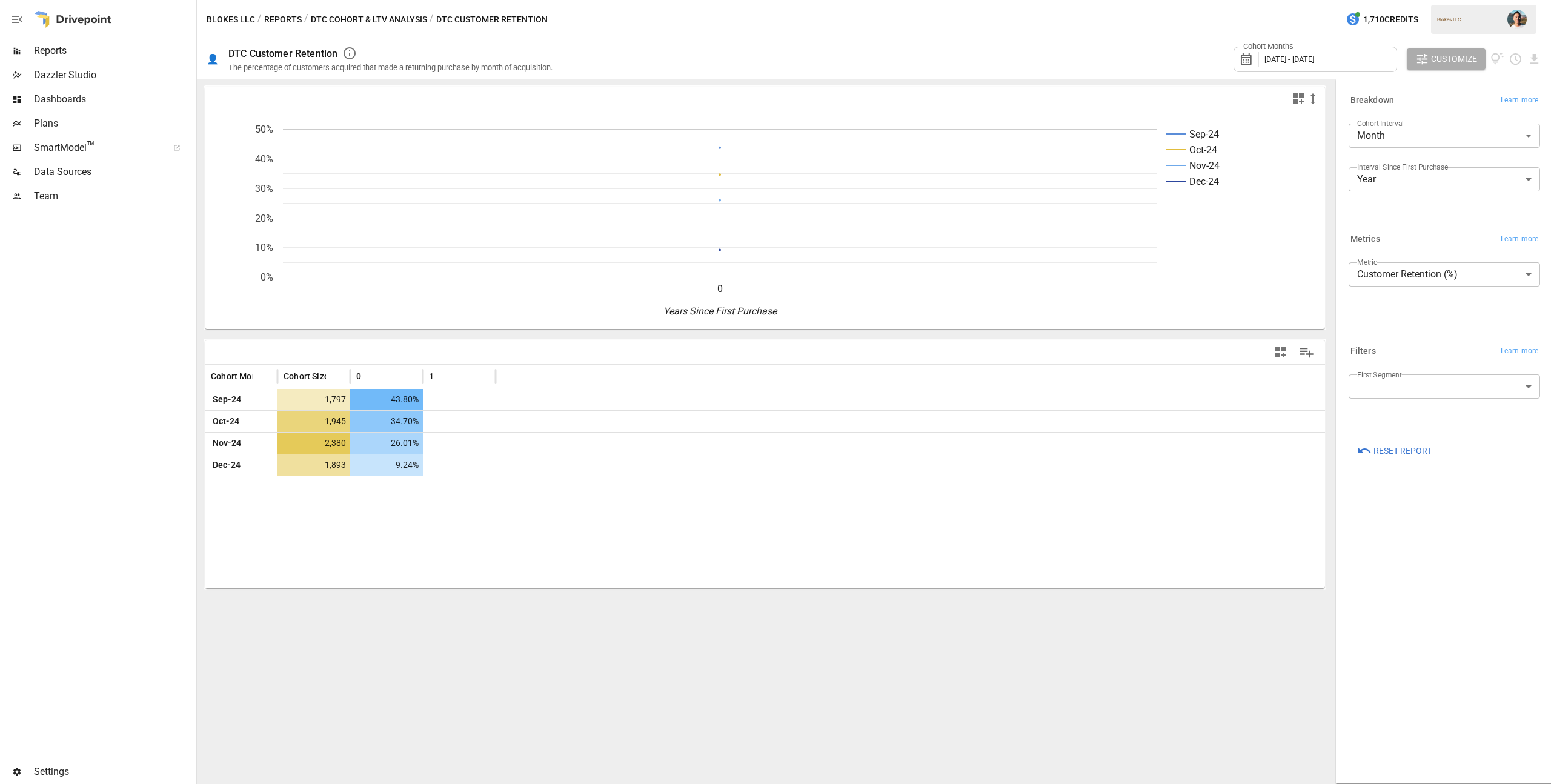
click at [1425, 0] on body "**********" at bounding box center [775, 0] width 1551 height 0
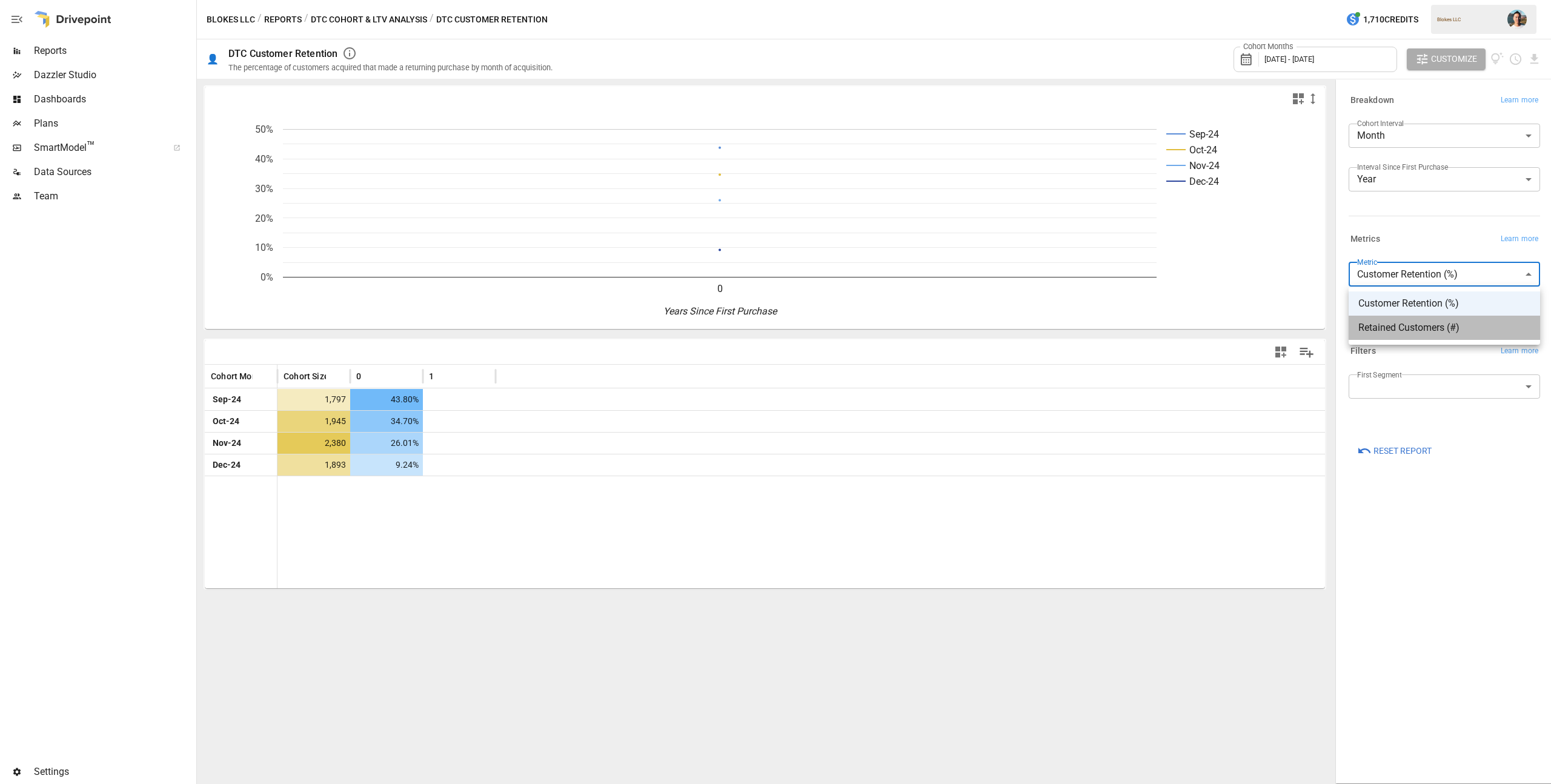
click at [1420, 325] on span "Retained Customers (#)" at bounding box center [1444, 327] width 172 height 15
click at [1392, 195] on div "Interval Since First Purchase Year **** ​" at bounding box center [1445, 184] width 192 height 33
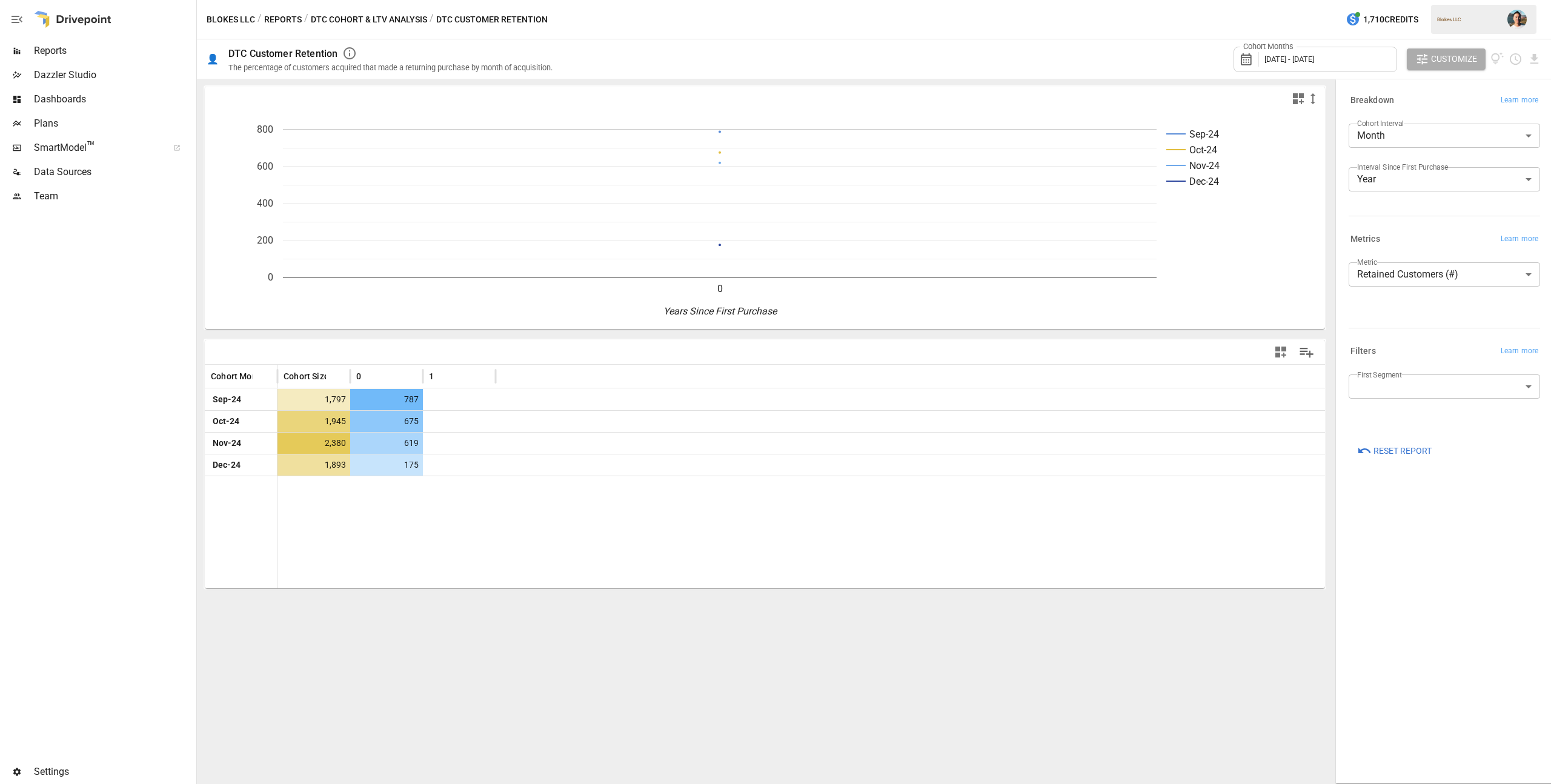
click at [1396, 0] on body "**********" at bounding box center [775, 0] width 1551 height 0
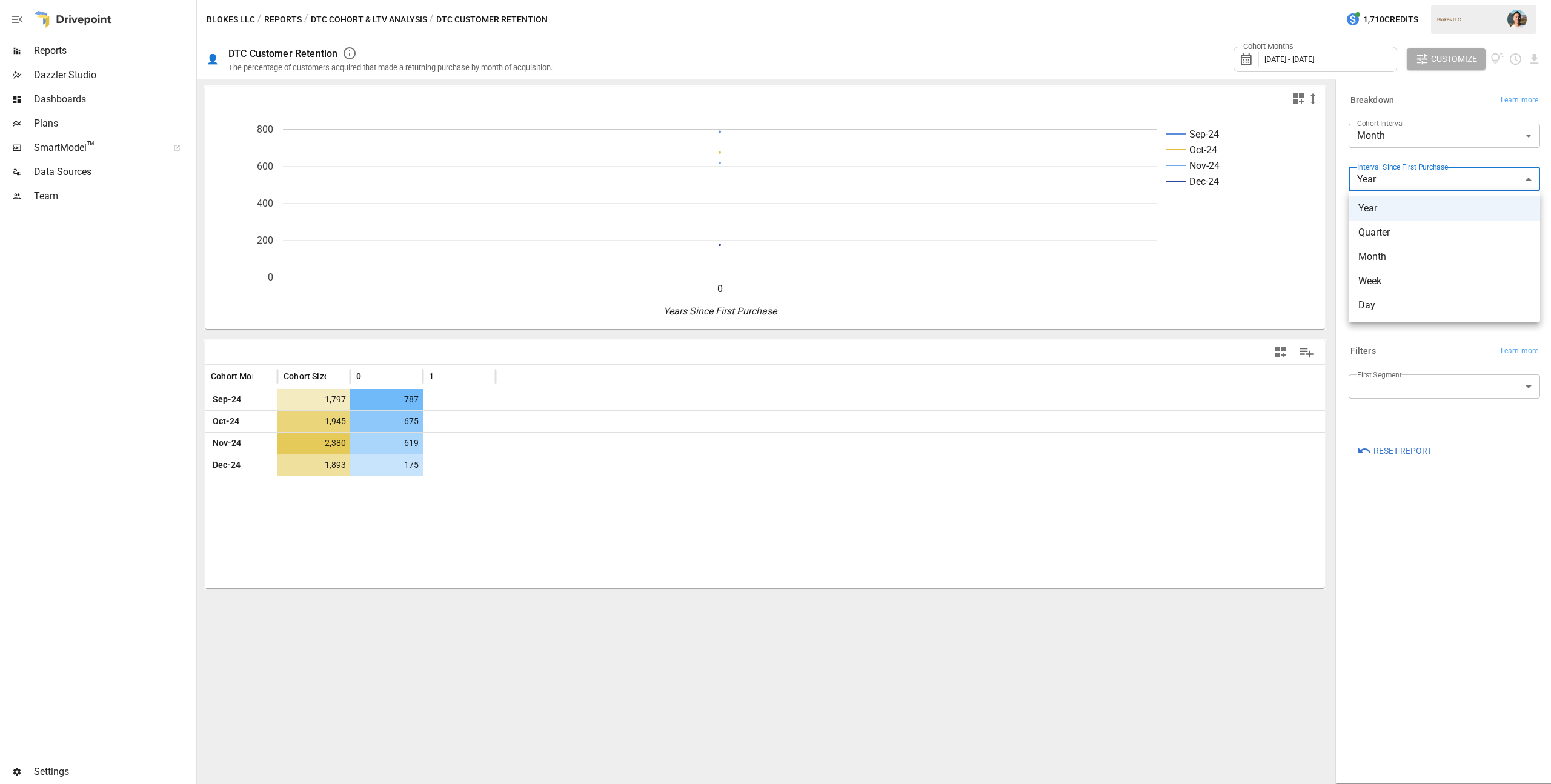
click at [1351, 153] on div at bounding box center [775, 392] width 1551 height 784
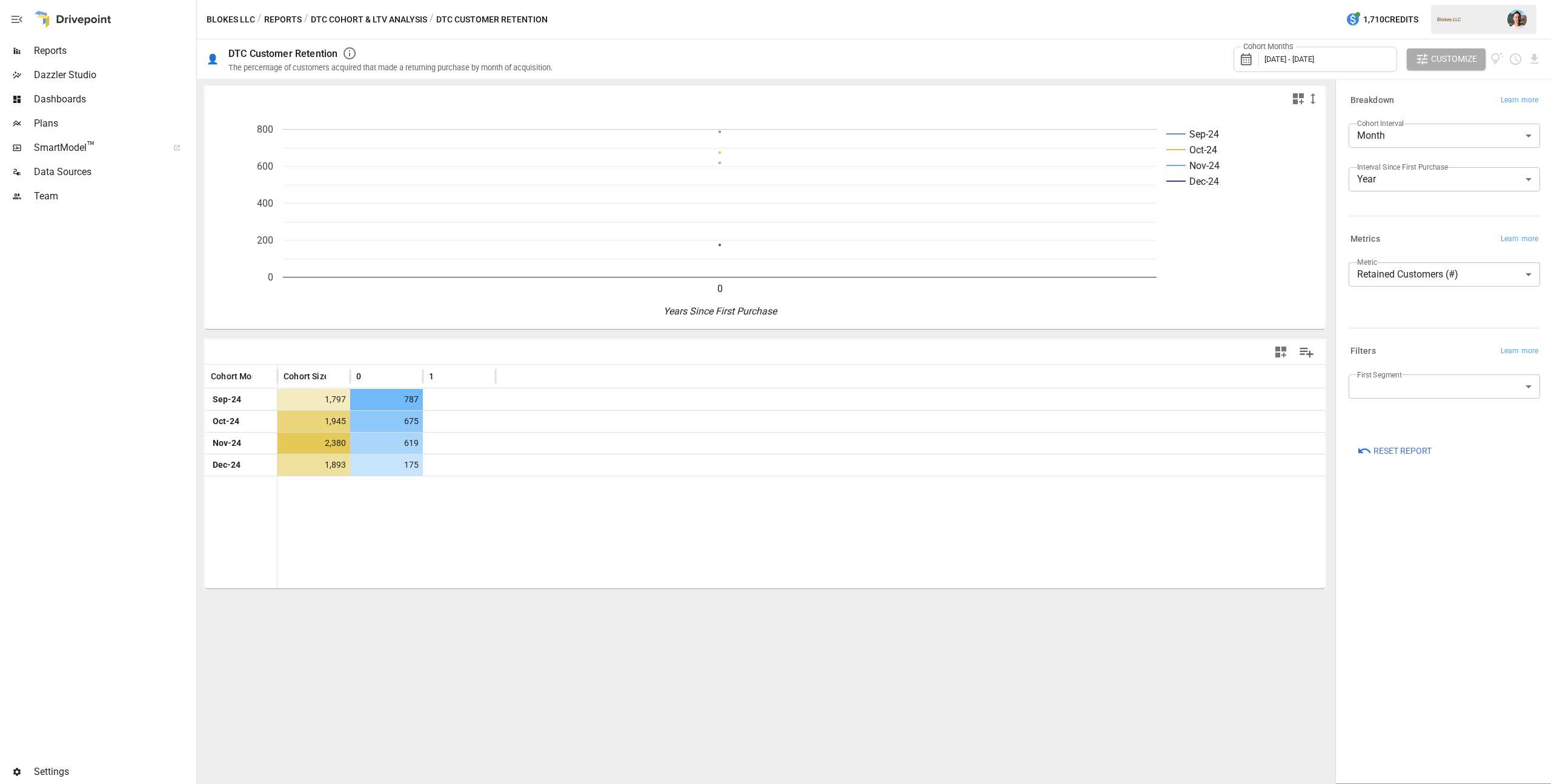
click at [1311, 60] on span "[DATE] - [DATE]" at bounding box center [1289, 60] width 49 height 9
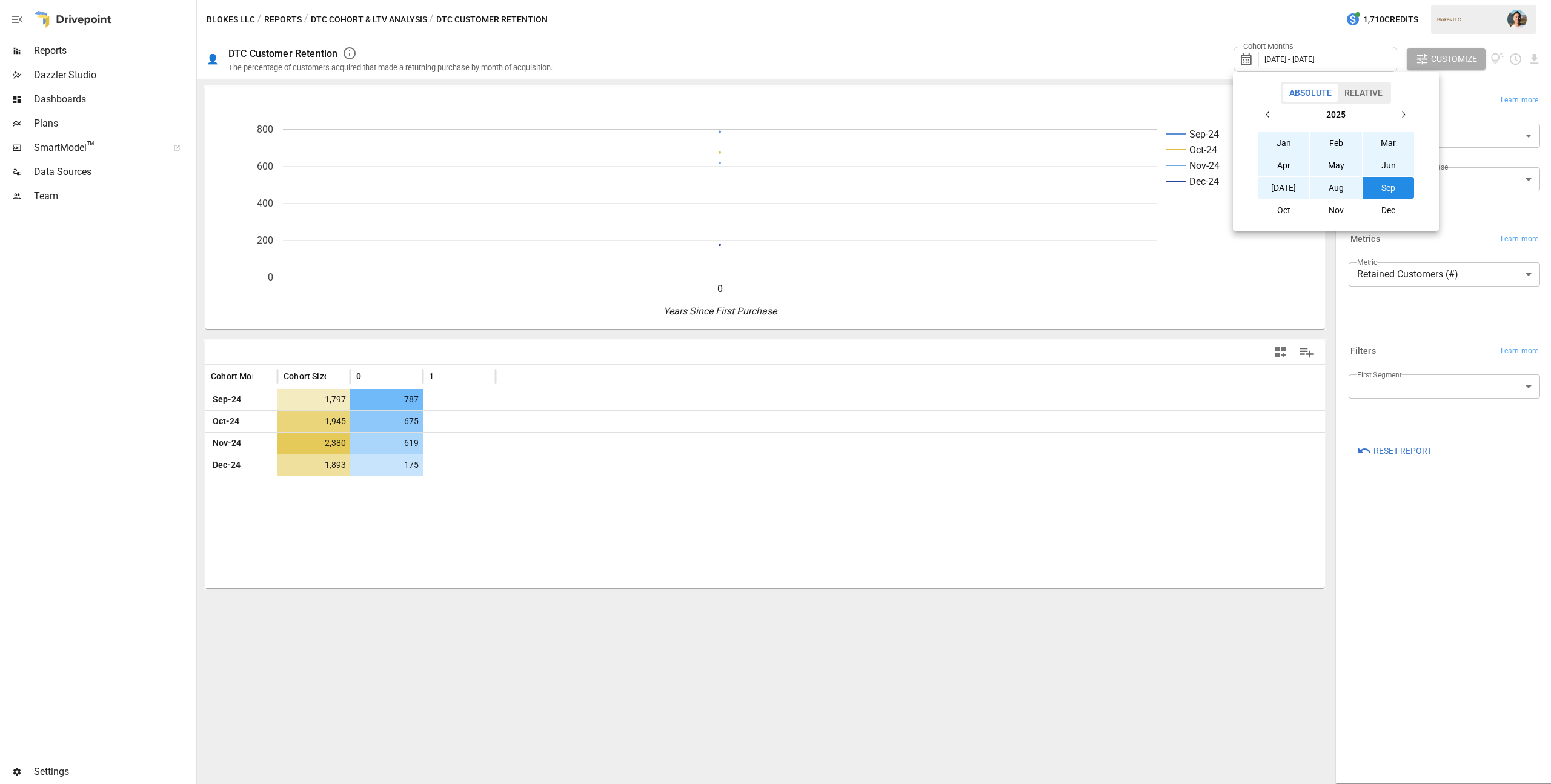
click at [1276, 117] on button "button" at bounding box center [1267, 113] width 21 height 21
click at [1284, 137] on button "Jan" at bounding box center [1284, 142] width 52 height 21
click at [1417, 113] on div "[DATE] Feb Mar Apr May Jun [DATE] Aug Sep Oct Nov Dec" at bounding box center [1335, 162] width 196 height 117
click at [1410, 115] on button "button" at bounding box center [1402, 113] width 21 height 21
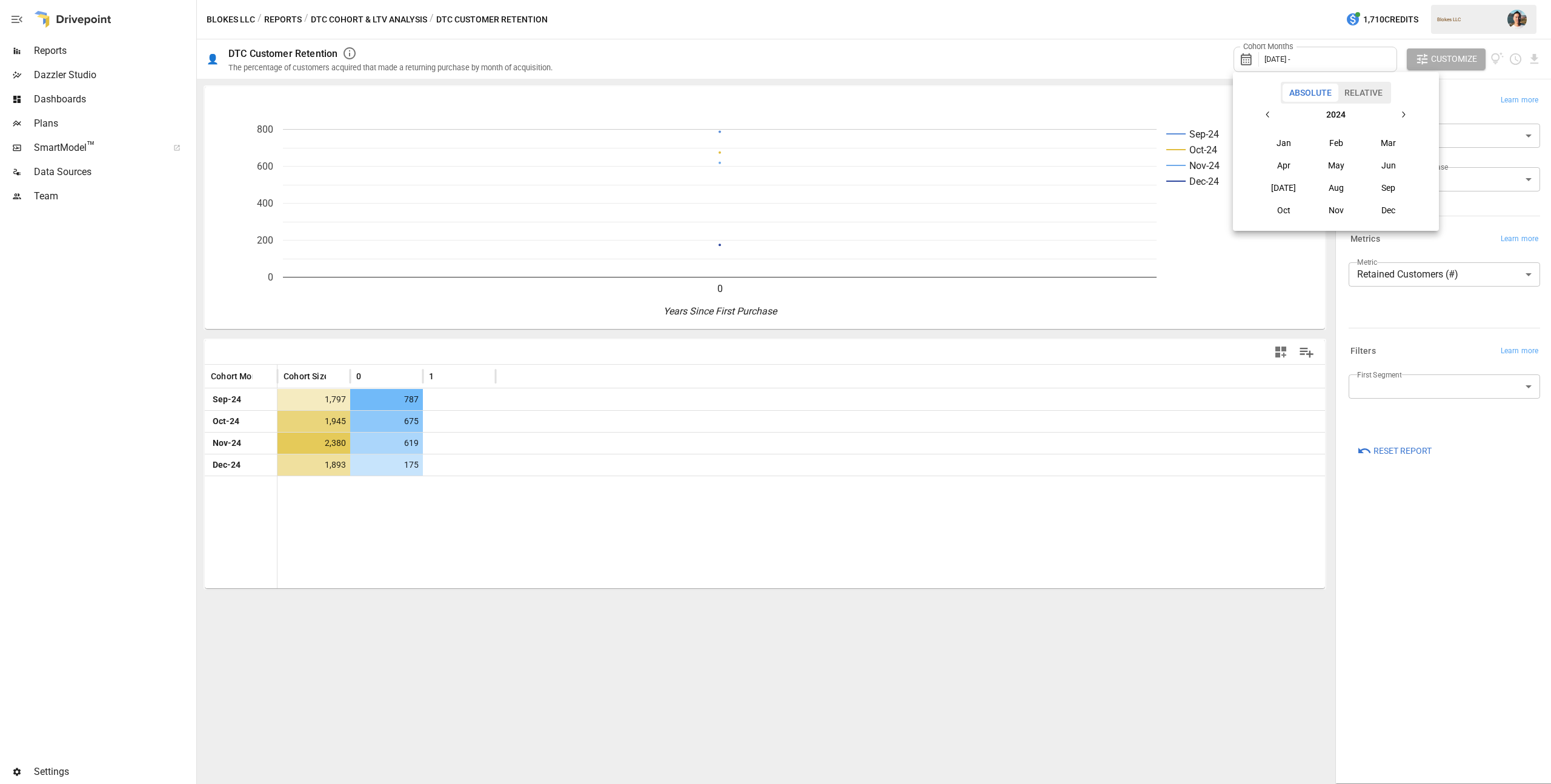
click at [1410, 115] on button "button" at bounding box center [1402, 113] width 21 height 21
click at [1391, 178] on button "Sep" at bounding box center [1389, 187] width 52 height 21
click at [1269, 117] on icon "button" at bounding box center [1268, 114] width 9 height 9
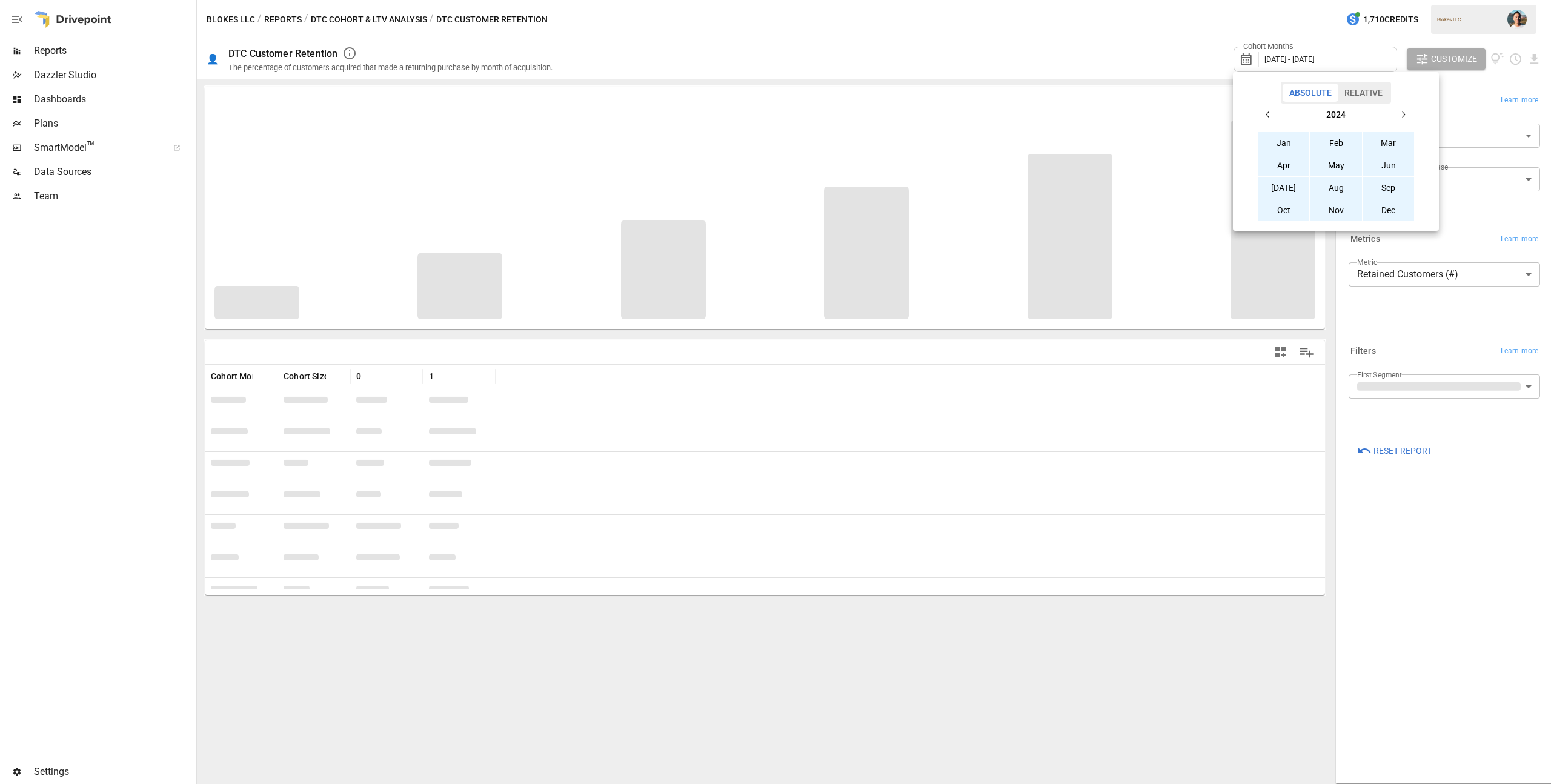
click at [1269, 117] on icon "button" at bounding box center [1268, 114] width 9 height 9
click at [1277, 140] on button "Jan" at bounding box center [1284, 142] width 52 height 21
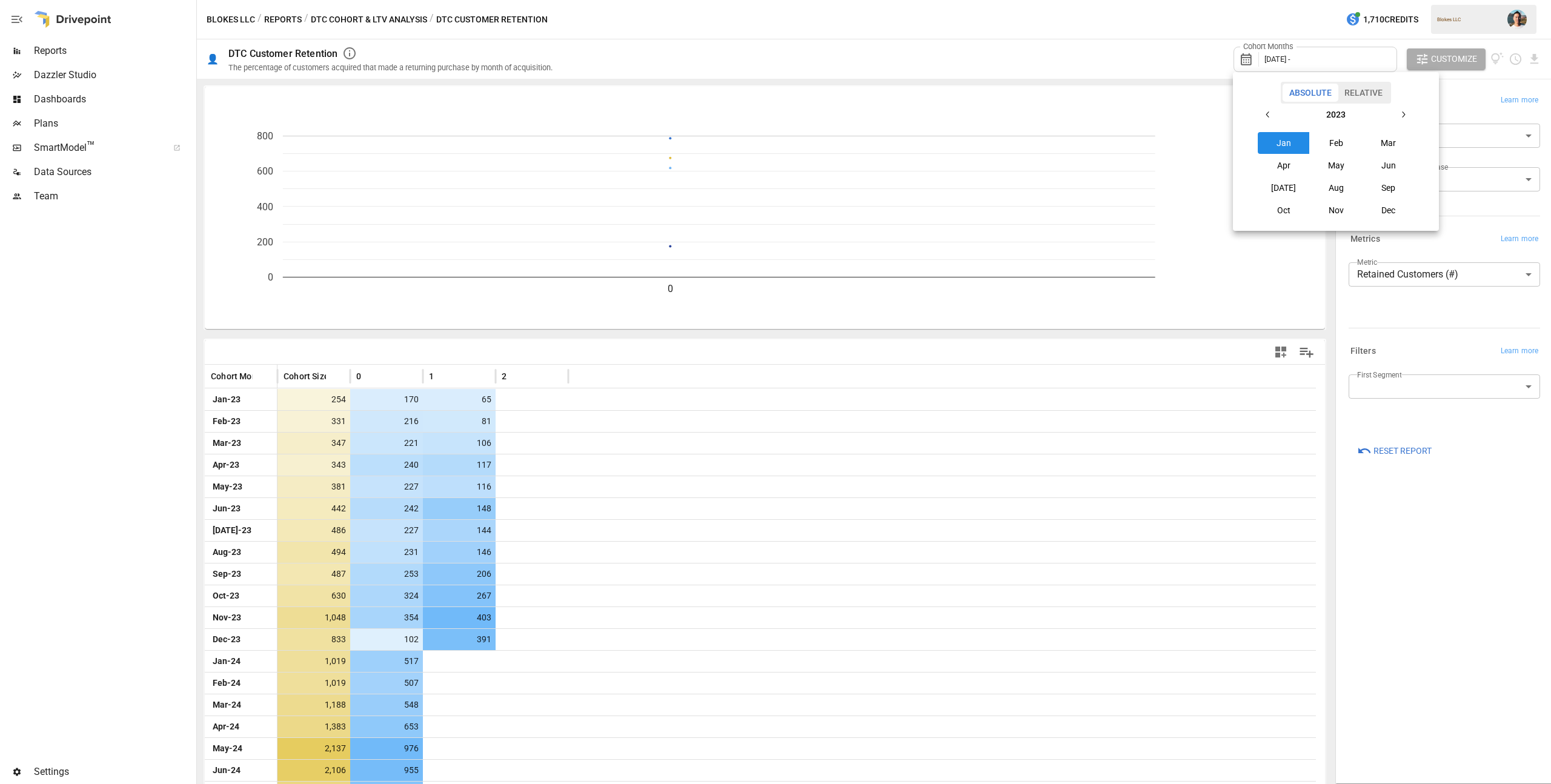
click at [1406, 113] on icon "button" at bounding box center [1403, 114] width 9 height 9
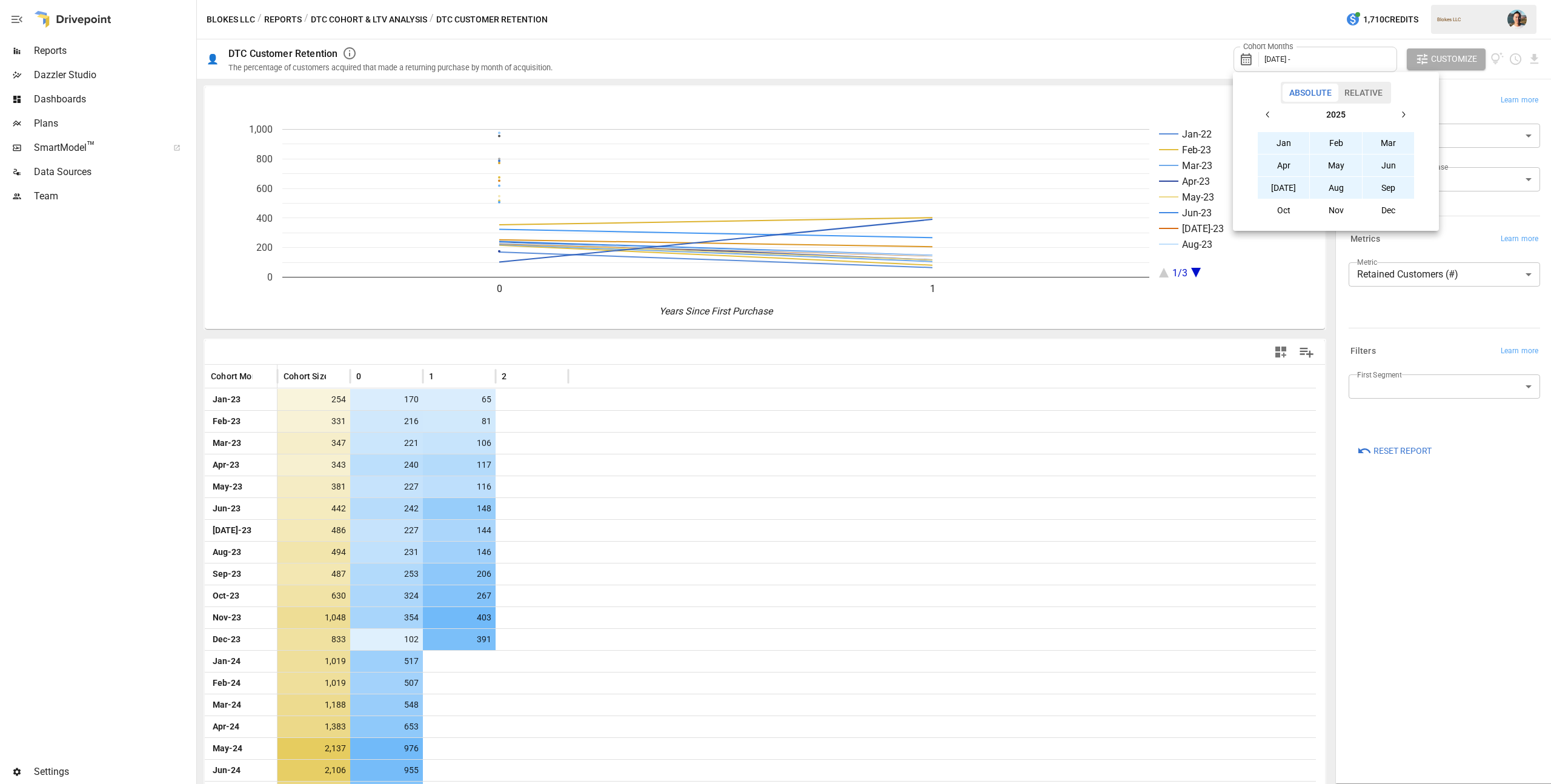
click at [1394, 181] on button "Sep" at bounding box center [1389, 187] width 52 height 21
click at [1469, 96] on div at bounding box center [775, 392] width 1551 height 784
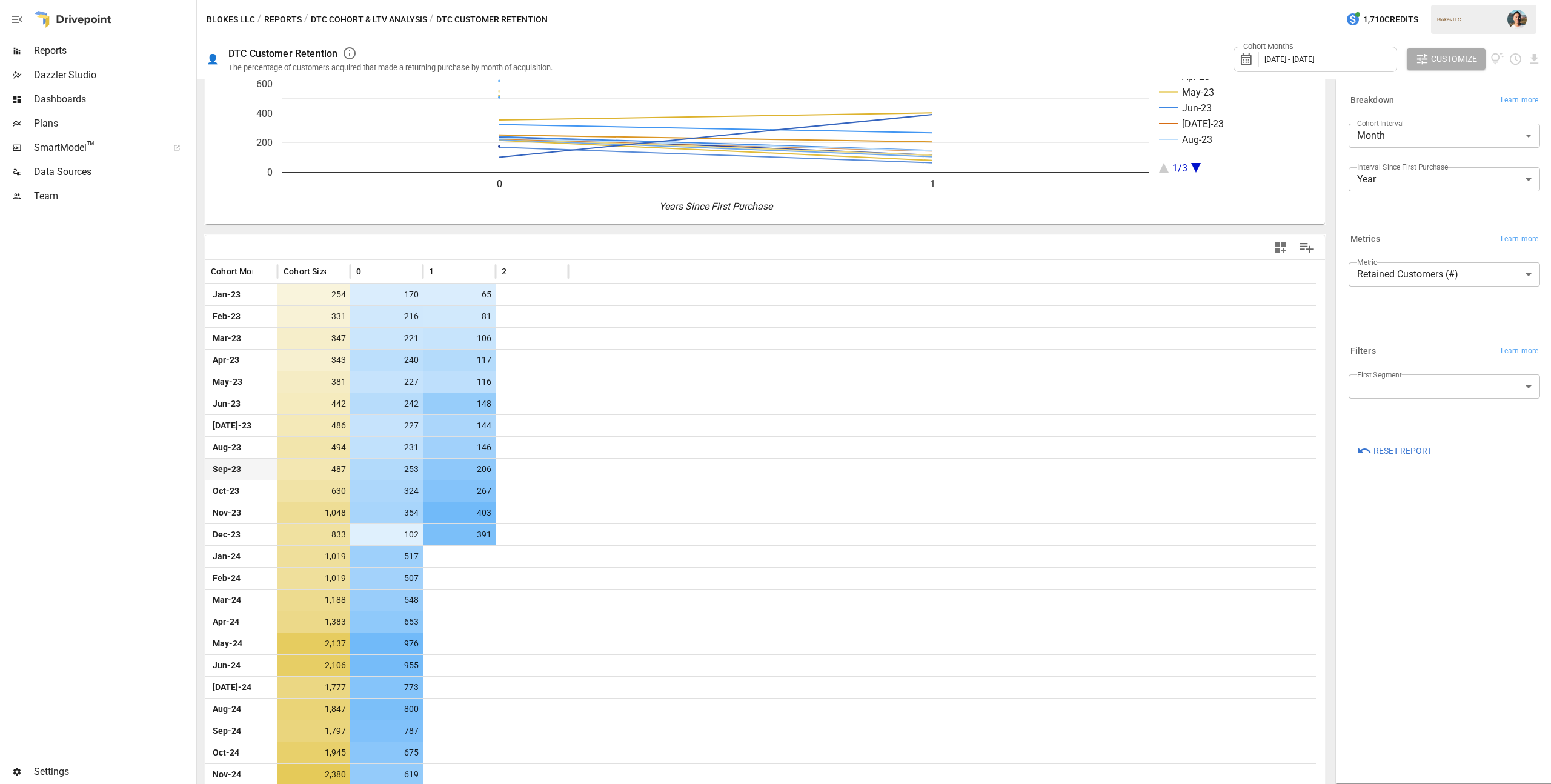
scroll to position [136, 0]
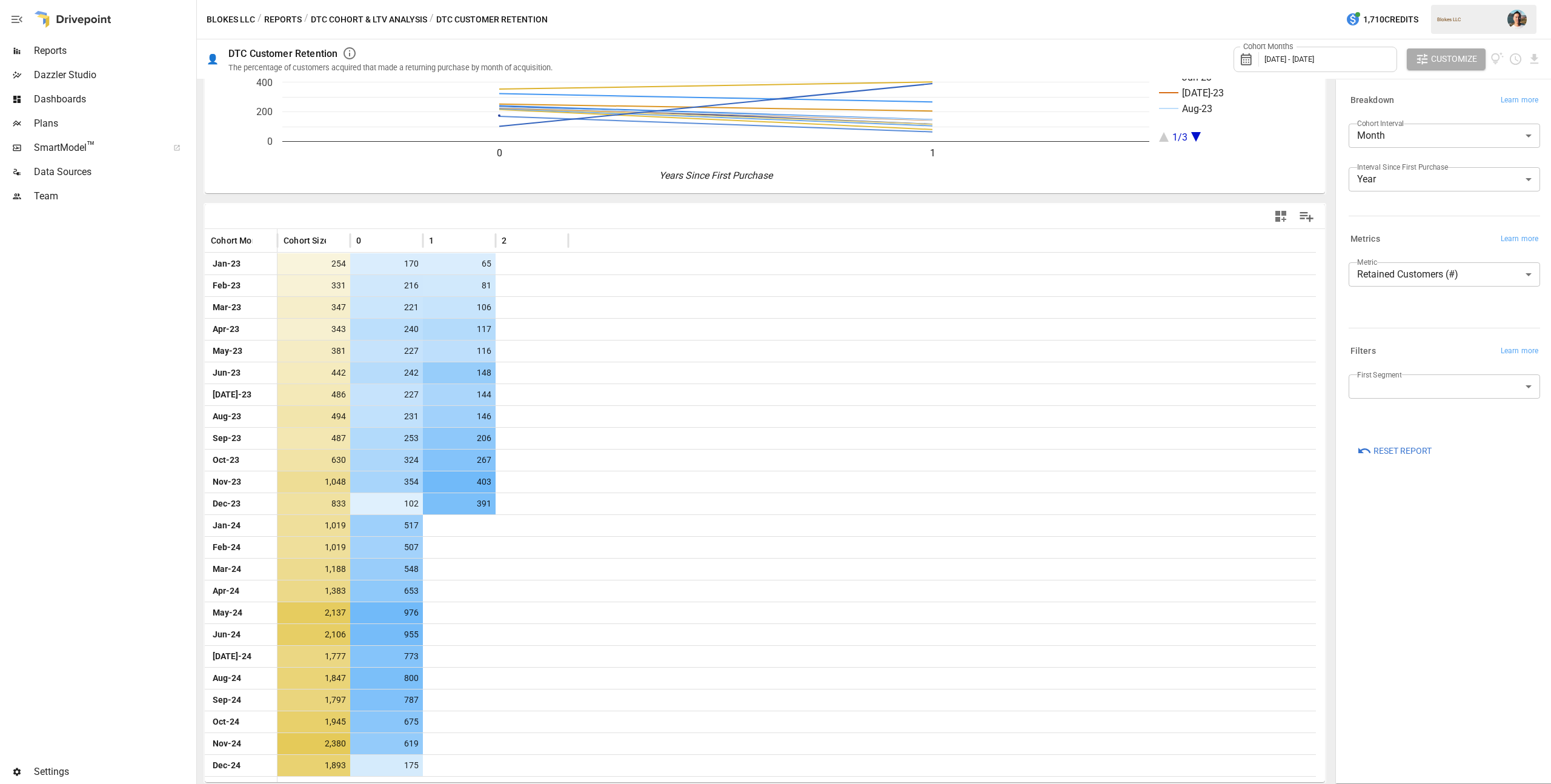
click at [1424, 0] on body "Reports Dazzler Studio Dashboards Plans SmartModel ™ Data Sources Team Settings…" at bounding box center [775, 0] width 1551 height 0
click at [1424, 295] on li "Customer Retention (%)" at bounding box center [1445, 303] width 192 height 24
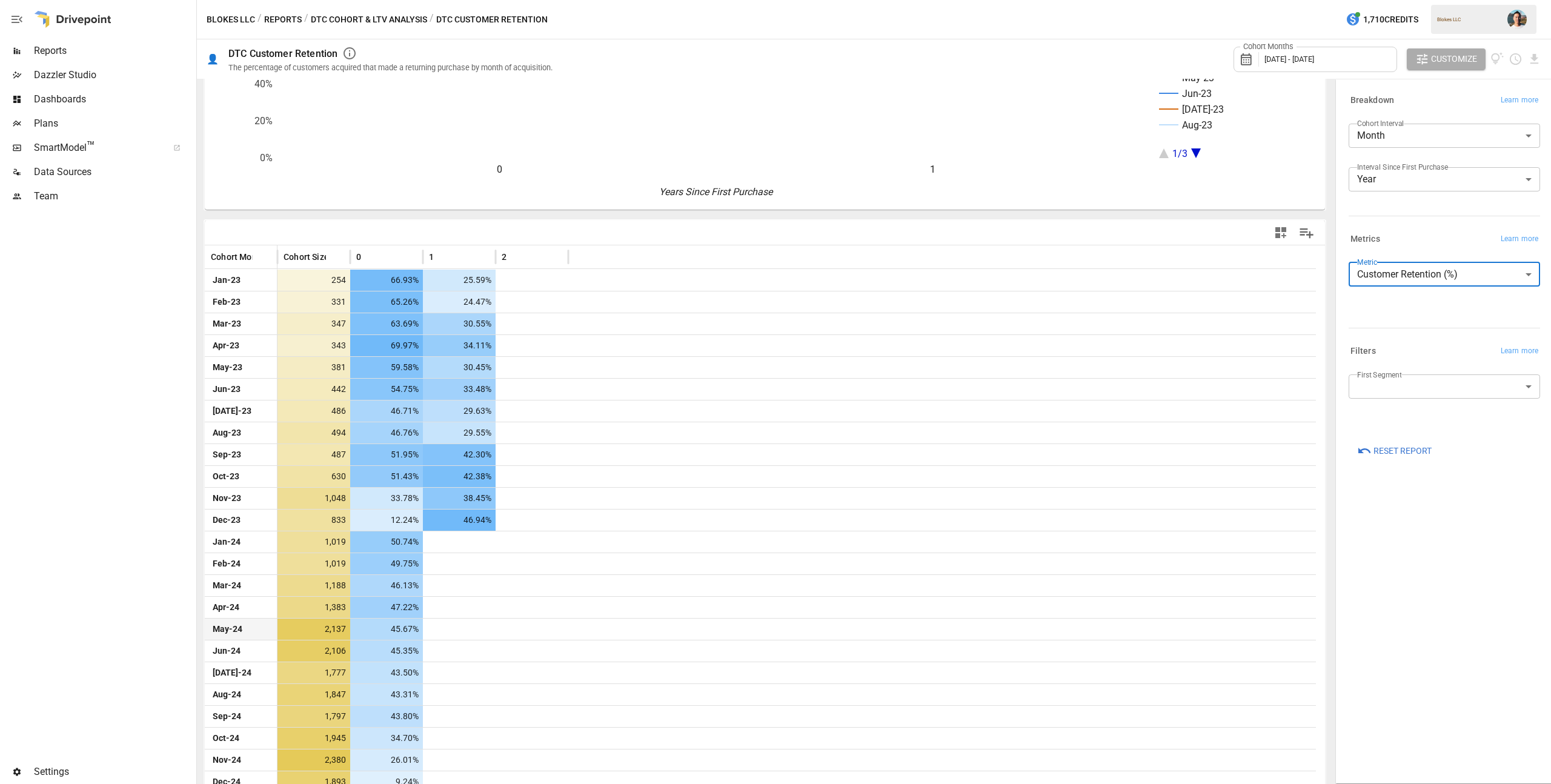
scroll to position [136, 0]
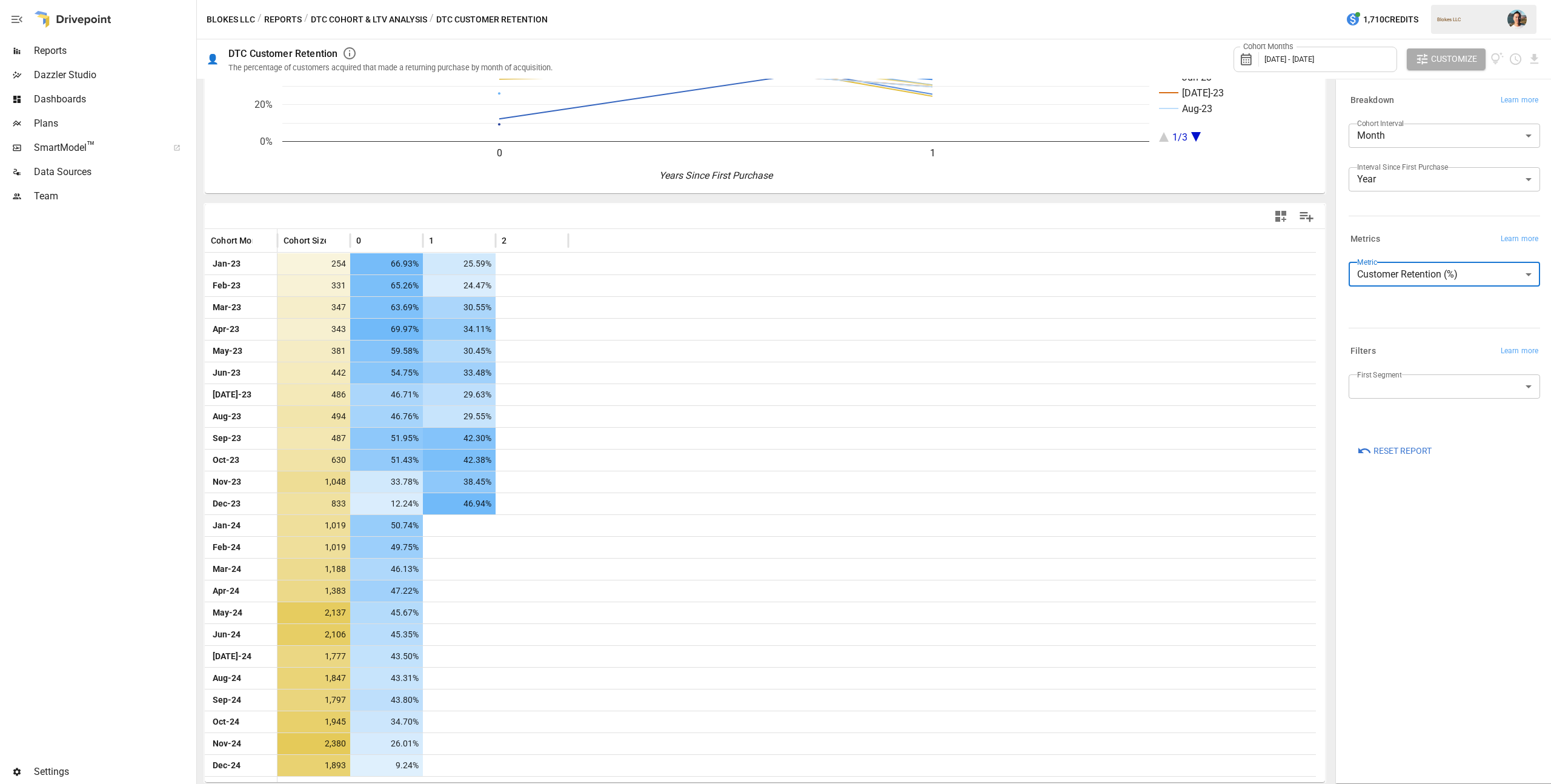
click at [1426, 0] on body "Reports Dazzler Studio Dashboards Plans SmartModel ™ Data Sources Team Settings…" at bounding box center [775, 0] width 1551 height 0
click at [1424, 331] on span "Retained Customers (#)" at bounding box center [1444, 327] width 172 height 15
type input "**********"
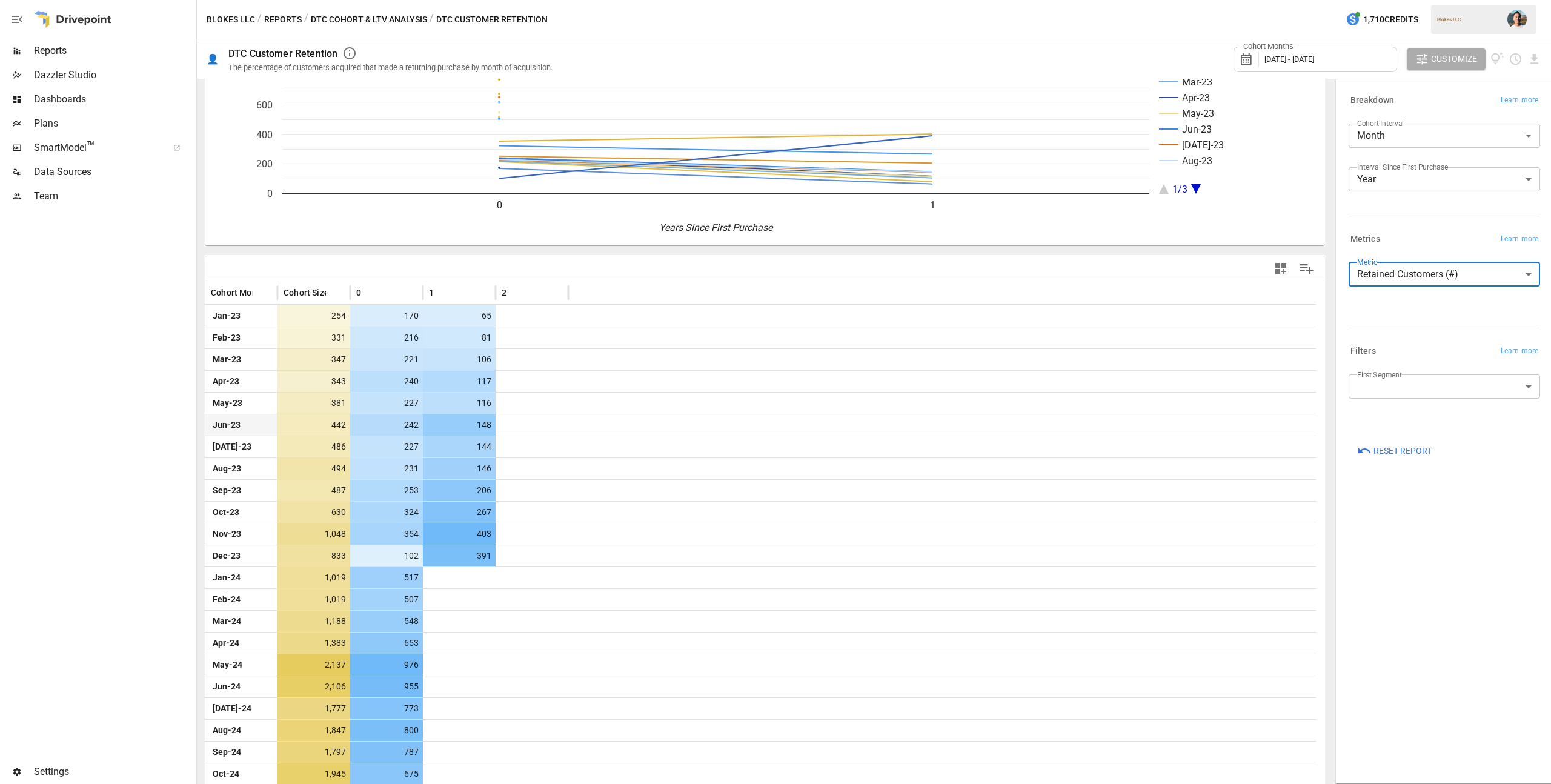
scroll to position [136, 0]
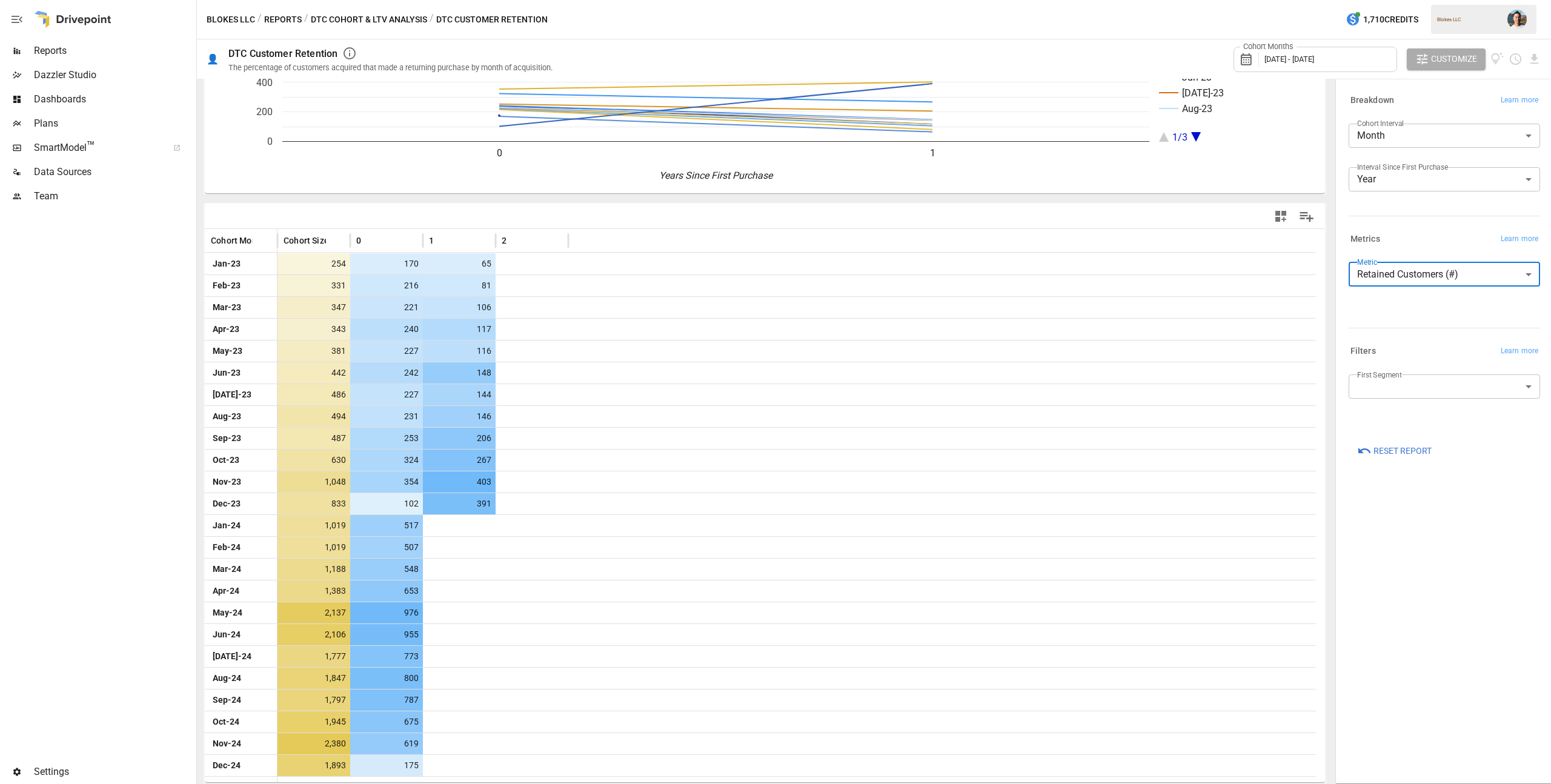
click at [1396, 0] on body "Reports Dazzler Studio Dashboards Plans SmartModel ™ Data Sources Team Settings…" at bounding box center [775, 0] width 1551 height 0
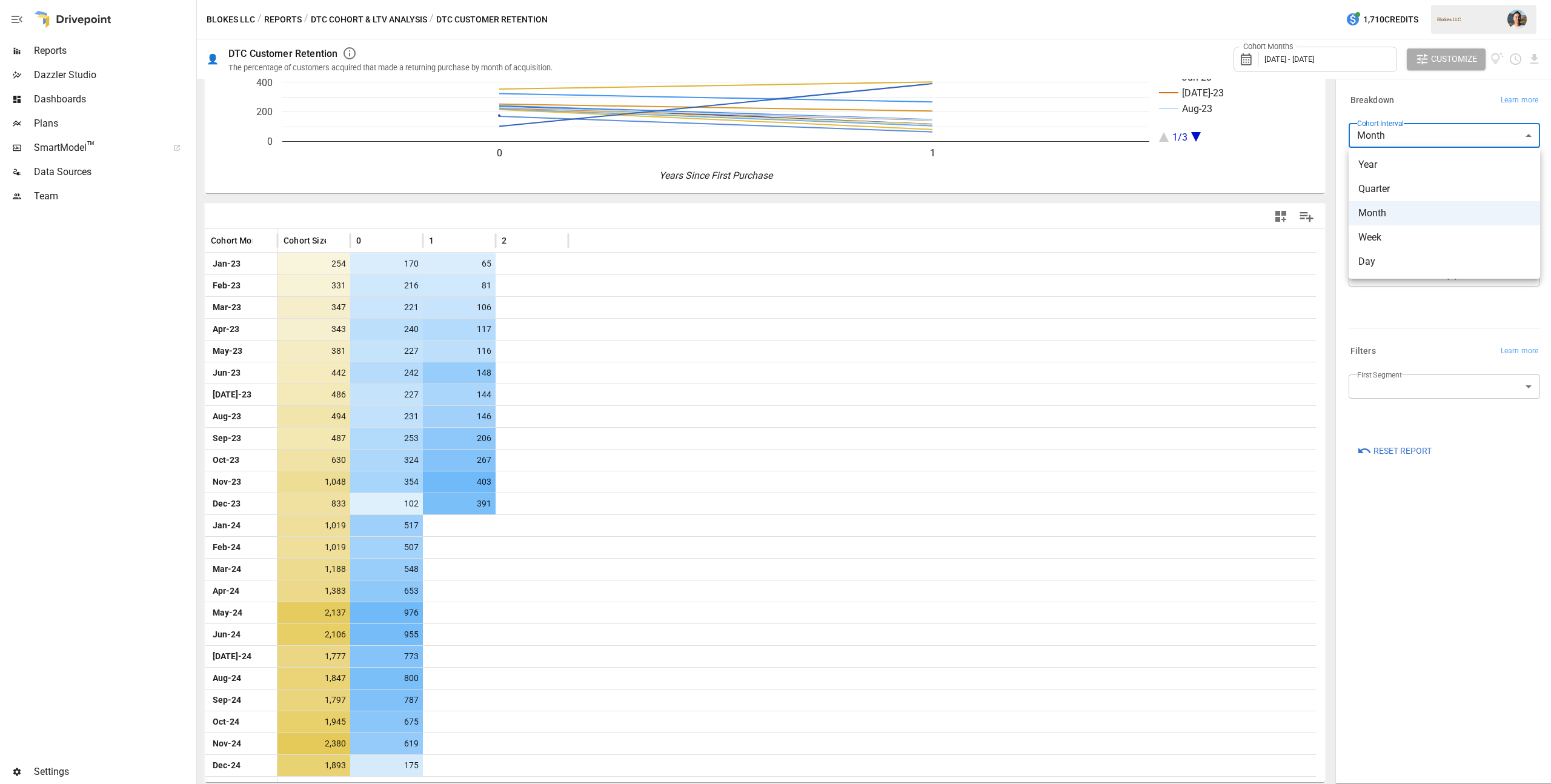
click at [1405, 105] on div at bounding box center [775, 392] width 1551 height 784
click at [1419, 0] on body "Reports Dazzler Studio Dashboards Plans SmartModel ™ Data Sources Team Settings…" at bounding box center [775, 0] width 1551 height 0
click at [1414, 159] on span "Year" at bounding box center [1444, 165] width 172 height 15
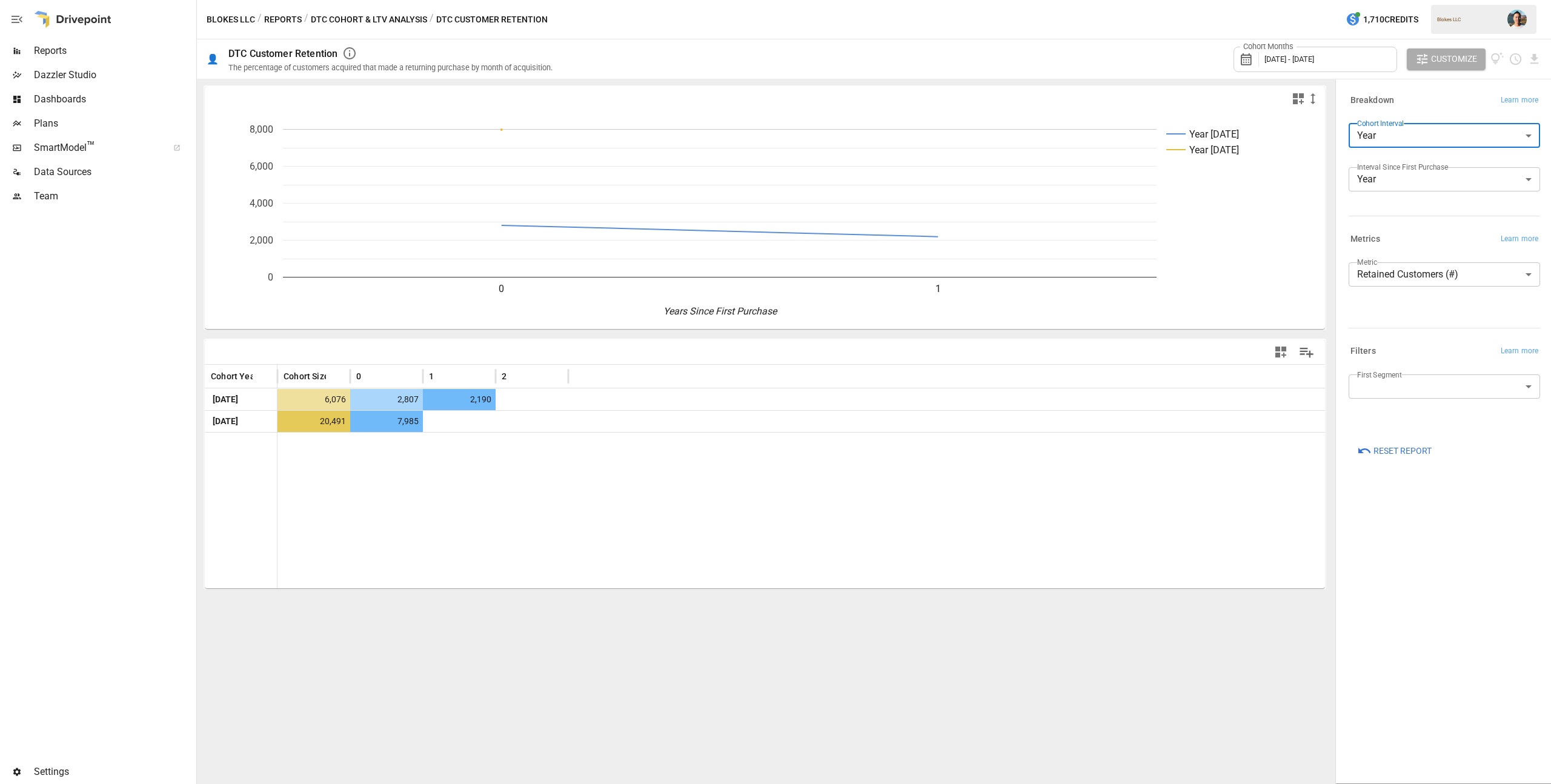
click at [1448, 0] on body "**********" at bounding box center [775, 0] width 1551 height 0
click at [1434, 214] on span "Month" at bounding box center [1444, 213] width 172 height 15
type input "*****"
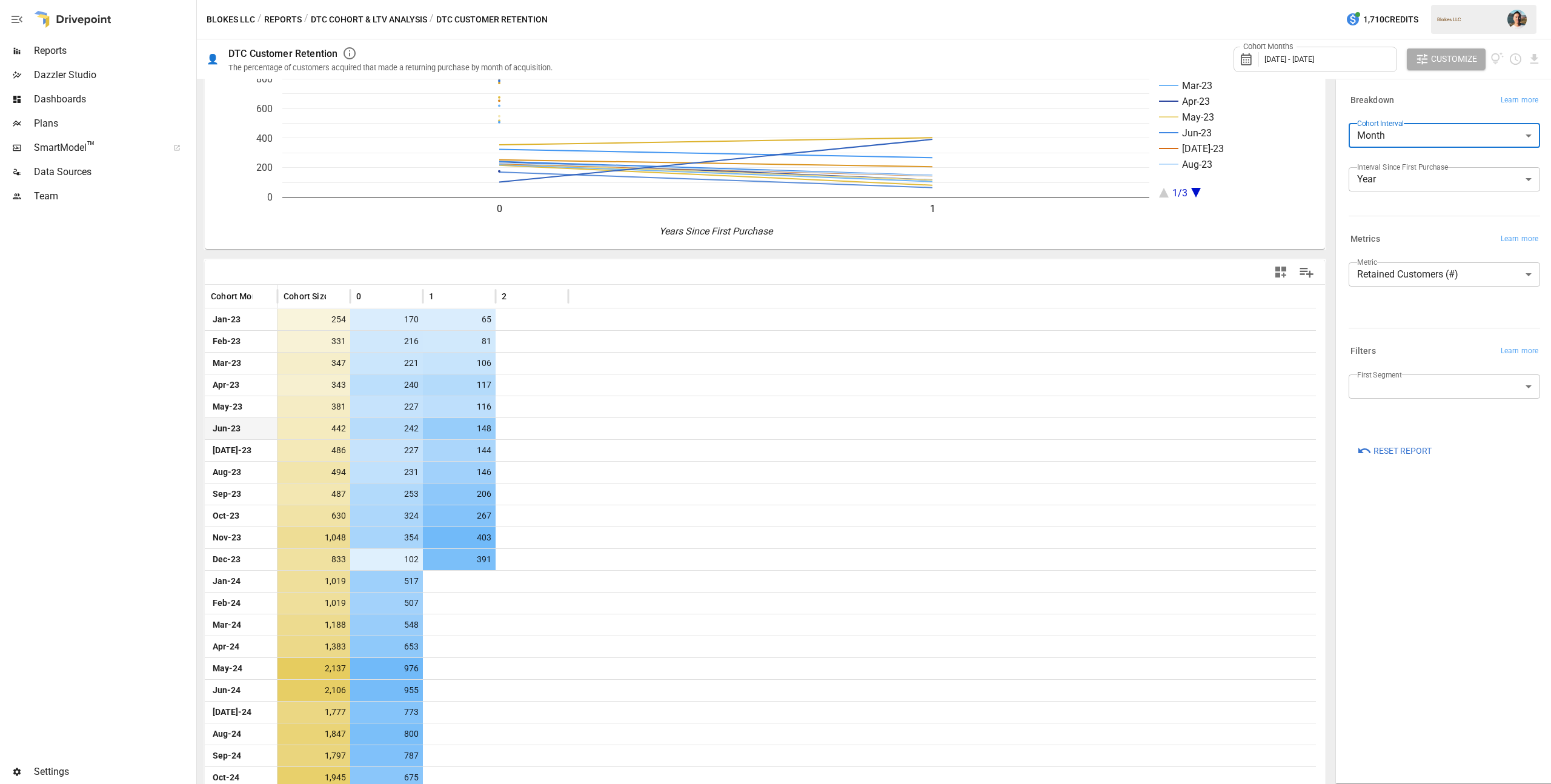
scroll to position [136, 0]
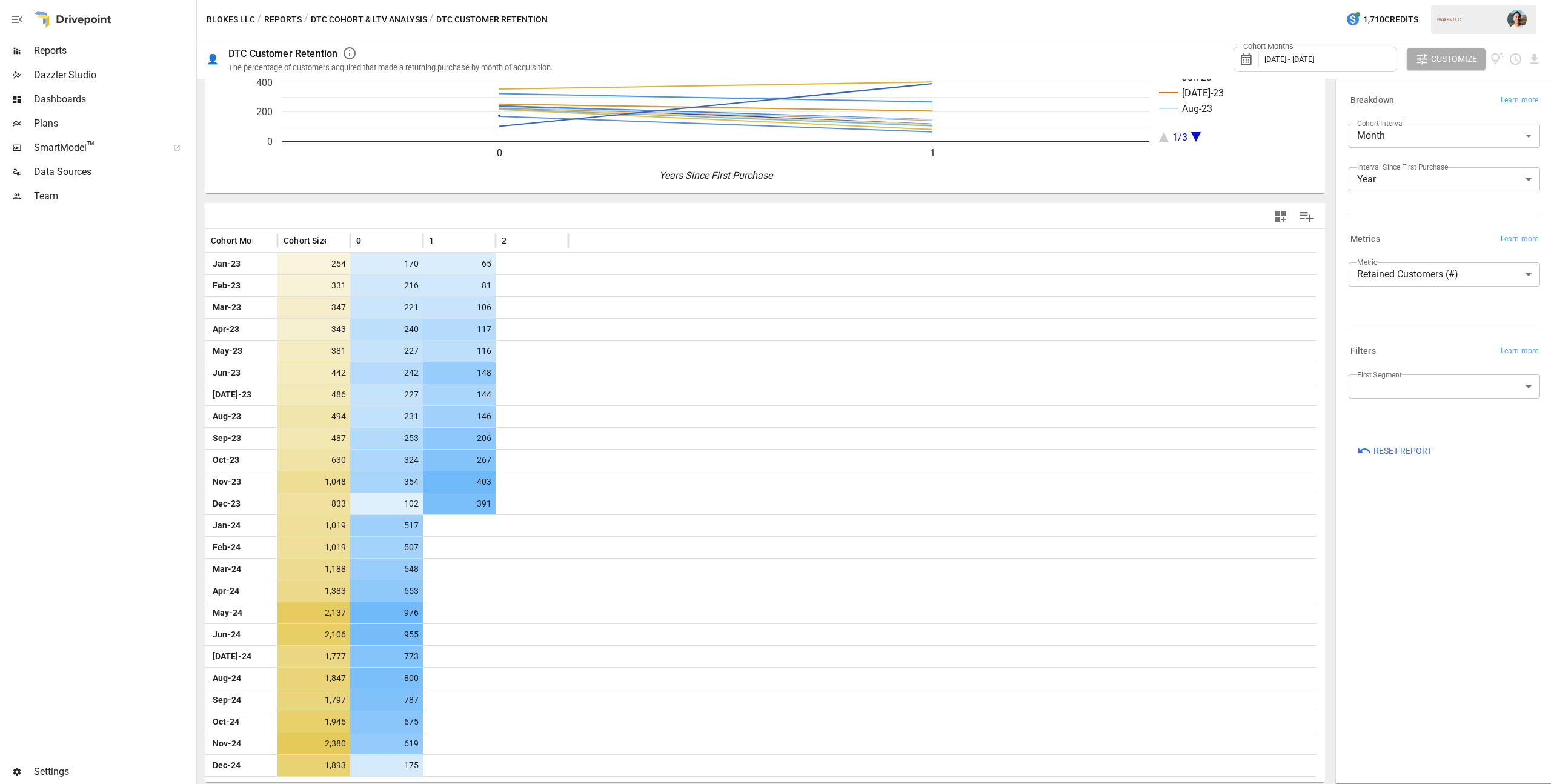
click at [1319, 65] on div "Cohort Months [DATE] - [DATE]" at bounding box center [1316, 59] width 164 height 25
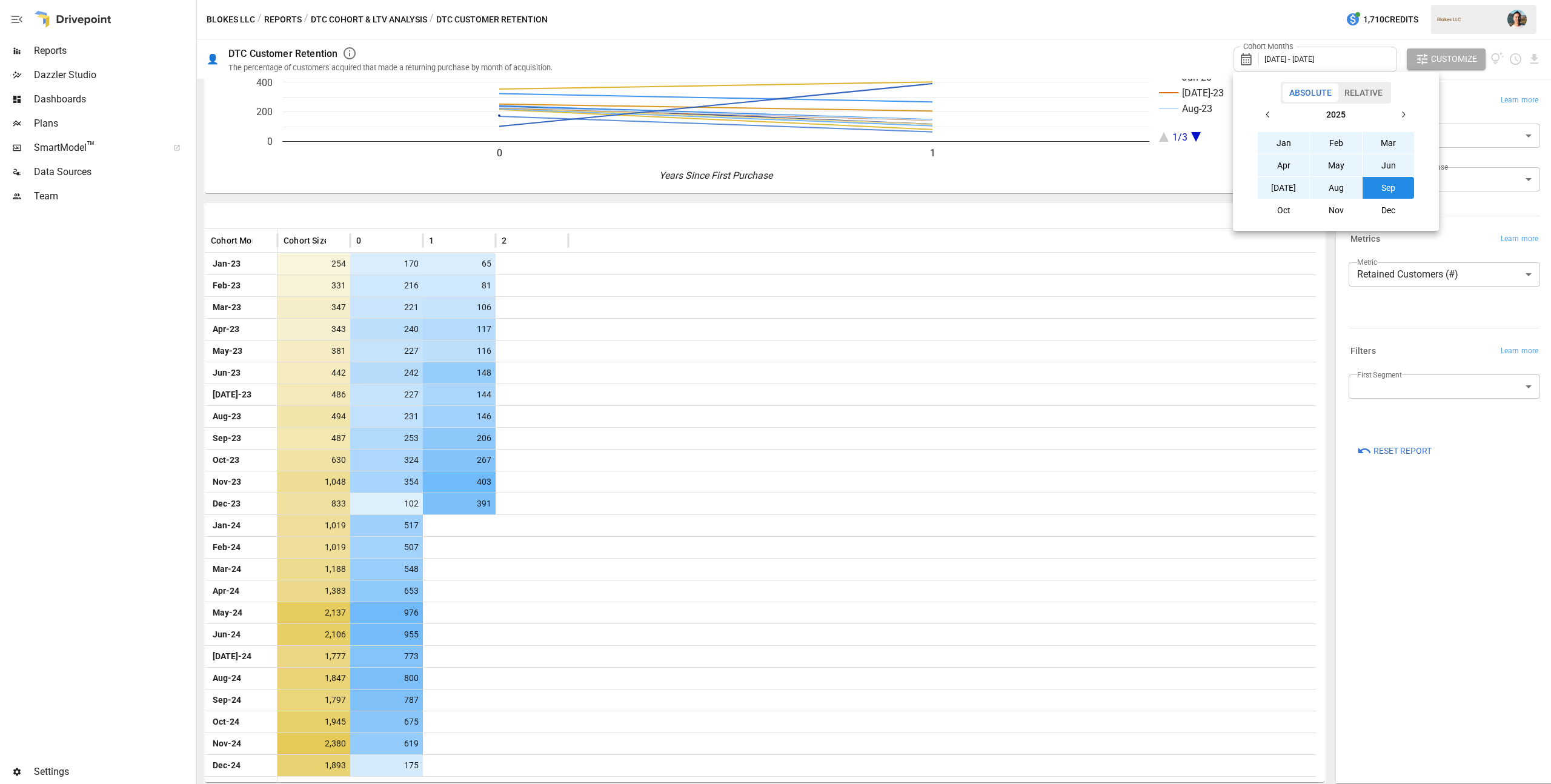
click at [1271, 119] on icon "button" at bounding box center [1268, 114] width 9 height 9
click at [1394, 186] on button "Sep" at bounding box center [1389, 187] width 52 height 21
click at [1267, 112] on icon "button" at bounding box center [1268, 114] width 9 height 9
click at [1281, 140] on button "Jan" at bounding box center [1284, 142] width 52 height 21
click at [1175, 33] on div at bounding box center [775, 392] width 1551 height 784
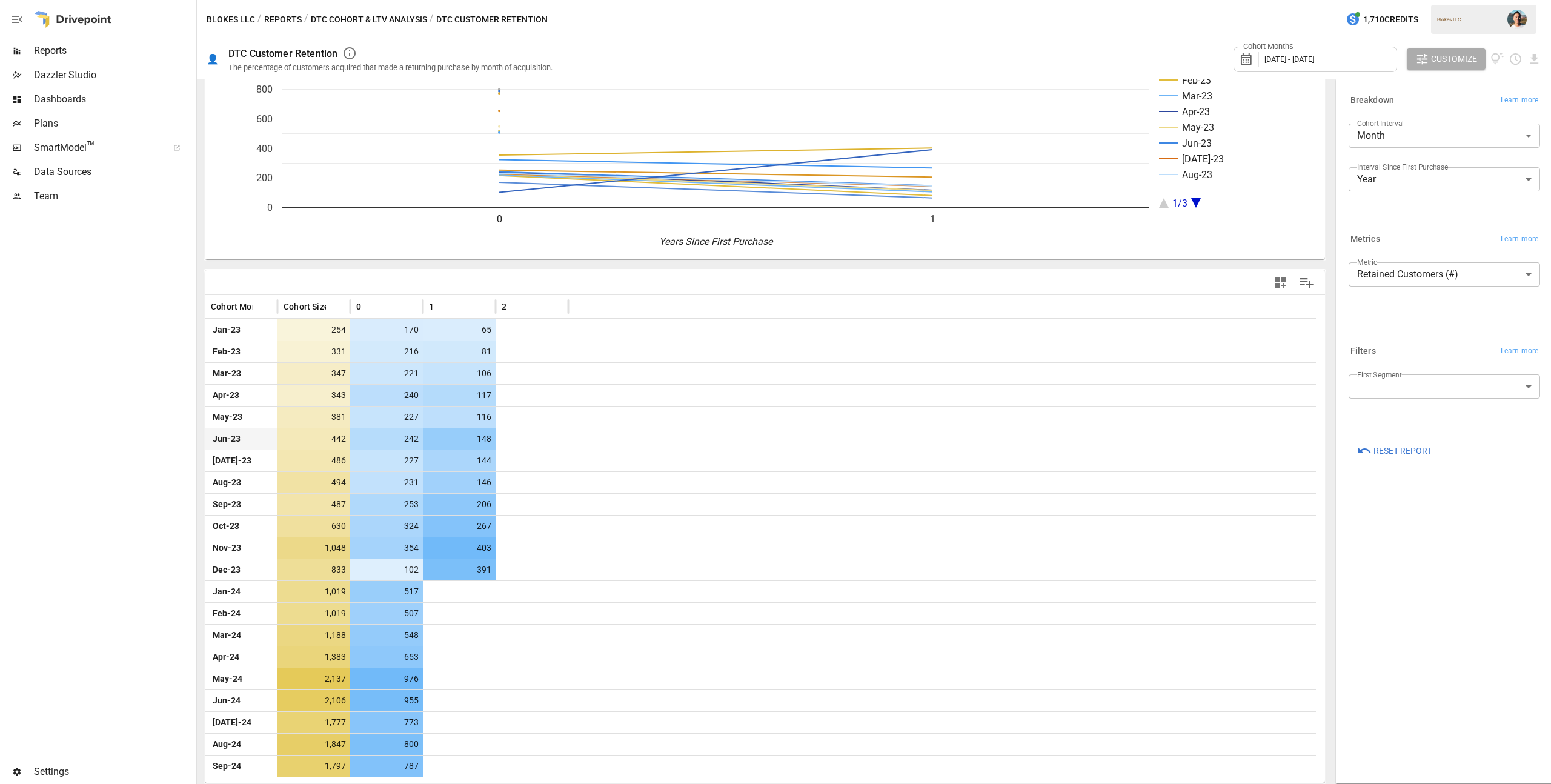
scroll to position [71, 0]
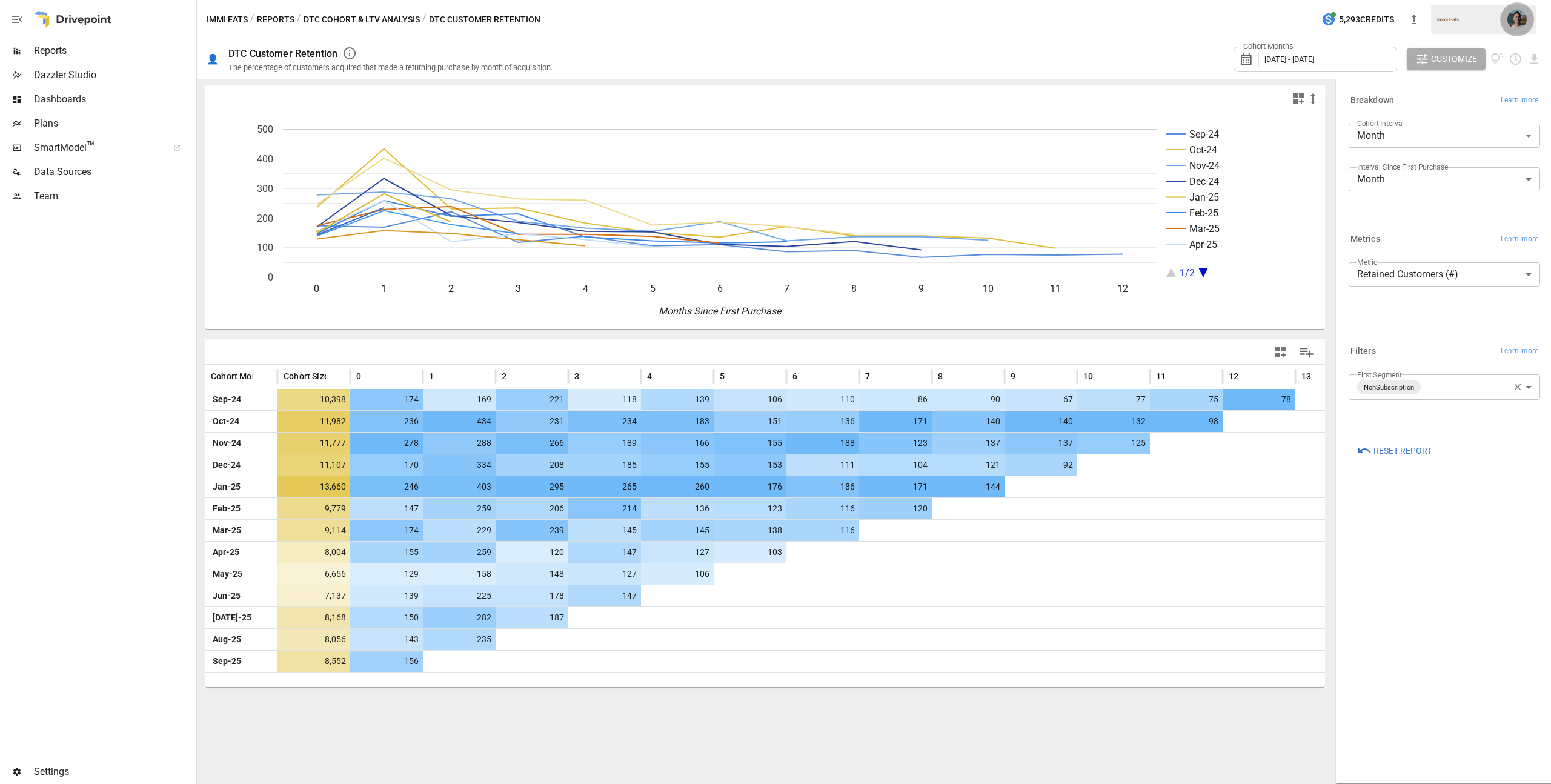
click at [1522, 19] on img "" at bounding box center [1517, 19] width 20 height 20
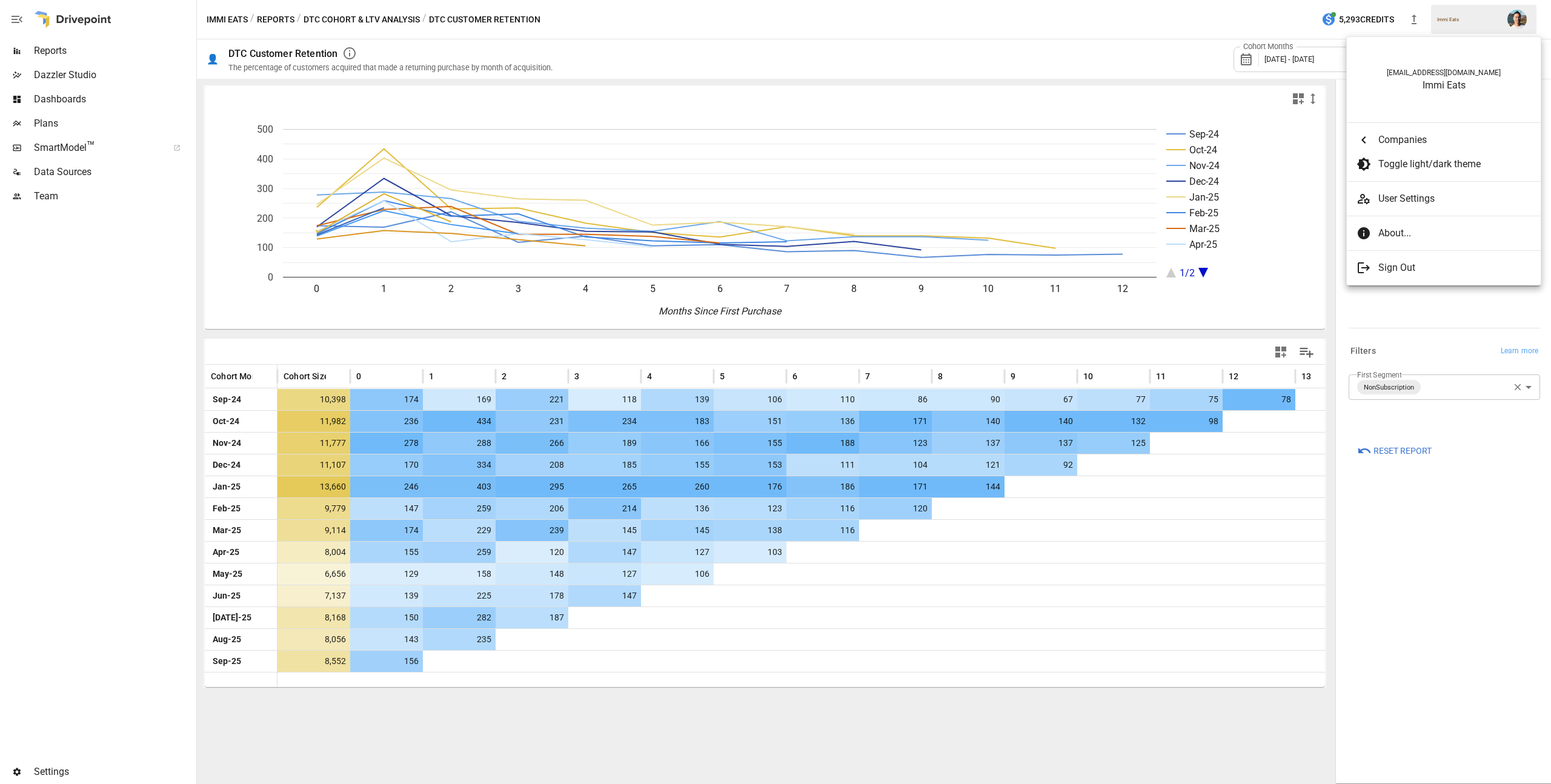
click at [1263, 20] on div at bounding box center [775, 392] width 1551 height 784
click at [1518, 14] on img "" at bounding box center [1517, 19] width 20 height 20
click at [1225, 247] on LLC "Blokes LLC" at bounding box center [1240, 256] width 194 height 24
